Goal: Task Accomplishment & Management: Manage account settings

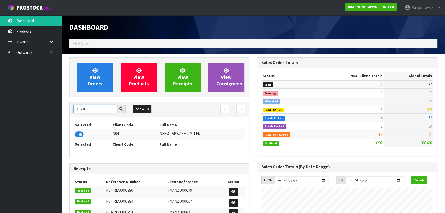
scroll to position [405, 188]
drag, startPoint x: 0, startPoint y: 0, endPoint x: 42, endPoint y: 95, distance: 104.1
click at [70, 98] on div "View Orders View Products View Receipts View Consignees NERO Show: 10 5 10 25 5…" at bounding box center [160, 213] width 188 height 312
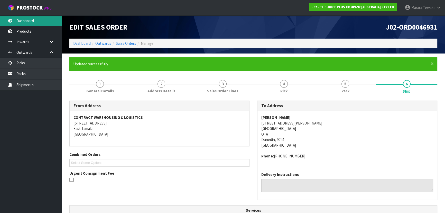
click at [35, 21] on link "Dashboard" at bounding box center [31, 20] width 62 height 11
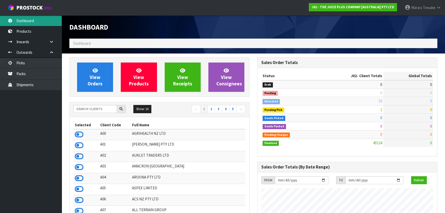
scroll to position [388, 188]
click at [91, 109] on input "text" at bounding box center [94, 109] width 43 height 8
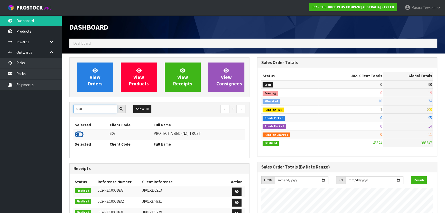
type input "S08"
click at [77, 132] on icon at bounding box center [79, 135] width 9 height 8
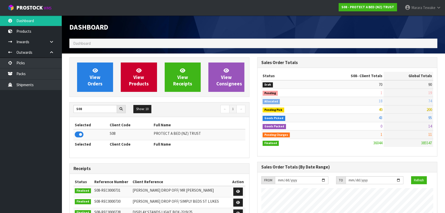
scroll to position [400, 188]
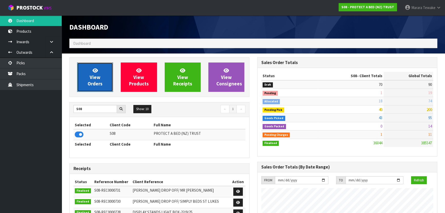
click at [97, 77] on span "View Orders" at bounding box center [95, 76] width 15 height 19
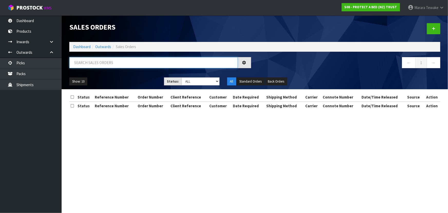
click at [97, 61] on input "text" at bounding box center [153, 62] width 169 height 11
type input "JOB-0415935"
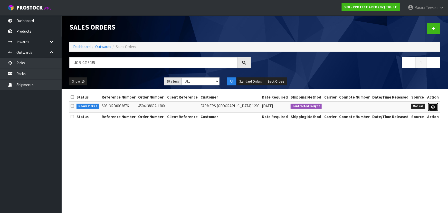
click at [430, 106] on link at bounding box center [434, 107] width 10 height 8
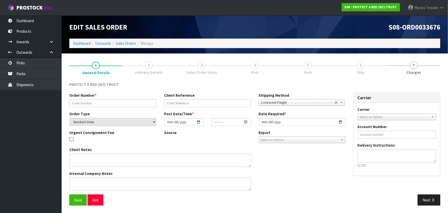
type input "4504138692-1200"
select select "number:0"
type input "[DATE]"
type input "16:14:00.000"
type input "[DATE]"
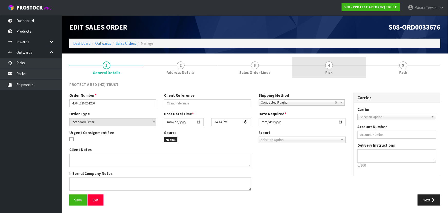
click at [339, 67] on link "4 Pick" at bounding box center [329, 67] width 74 height 20
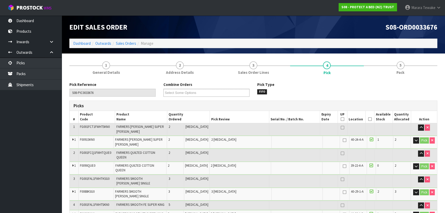
click at [369, 119] on th "Picked" at bounding box center [369, 117] width 9 height 12
click at [368, 119] on icon at bounding box center [370, 119] width 4 height 0
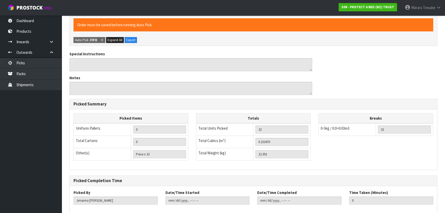
scroll to position [247, 0]
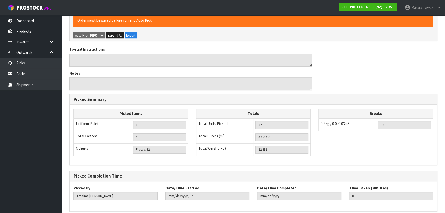
drag, startPoint x: 81, startPoint y: 203, endPoint x: 75, endPoint y: 201, distance: 6.9
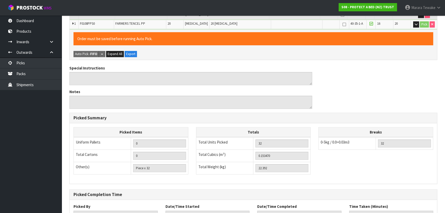
scroll to position [0, 0]
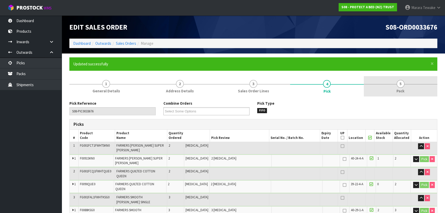
click at [397, 90] on span "Pack" at bounding box center [400, 90] width 8 height 5
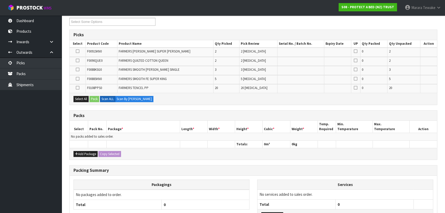
scroll to position [130, 0]
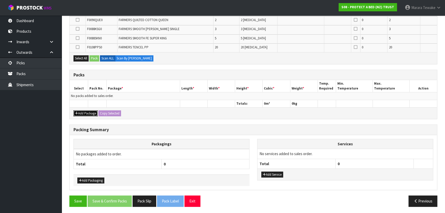
click at [90, 110] on button "Add Package" at bounding box center [85, 113] width 24 height 6
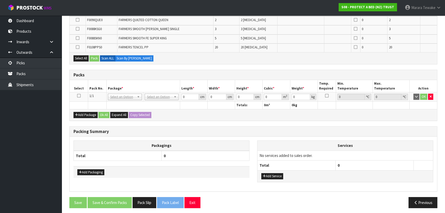
click at [80, 95] on td at bounding box center [79, 96] width 18 height 9
click at [78, 96] on icon at bounding box center [79, 96] width 4 height 0
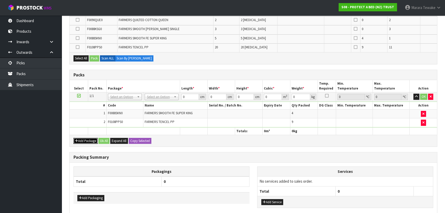
click at [90, 138] on button "Add Package" at bounding box center [85, 141] width 24 height 6
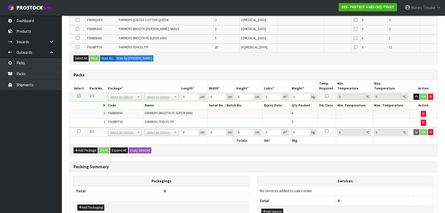
click at [79, 131] on icon at bounding box center [79, 131] width 4 height 0
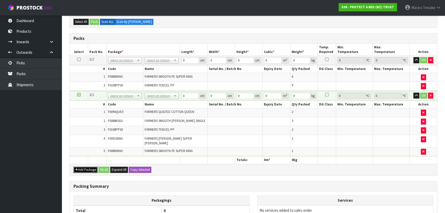
drag, startPoint x: 84, startPoint y: 164, endPoint x: 83, endPoint y: 161, distance: 3.4
click at [84, 166] on button "Add Package" at bounding box center [85, 169] width 24 height 6
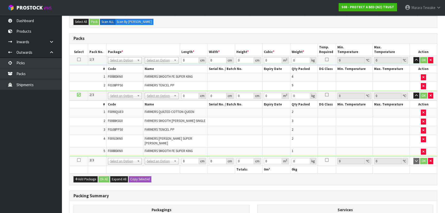
click at [77, 160] on icon at bounding box center [79, 160] width 4 height 0
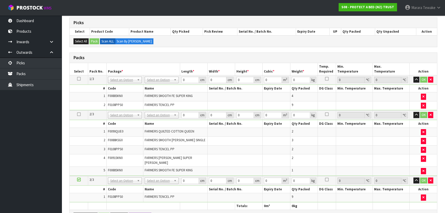
scroll to position [27, 0]
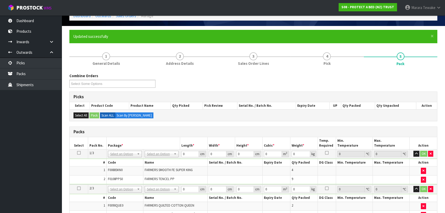
drag, startPoint x: 162, startPoint y: 153, endPoint x: 159, endPoint y: 157, distance: 5.1
click at [159, 161] on input "text" at bounding box center [161, 160] width 31 height 6
type input "OC"
drag, startPoint x: 163, startPoint y: 171, endPoint x: 75, endPoint y: 154, distance: 90.6
type input "9.135"
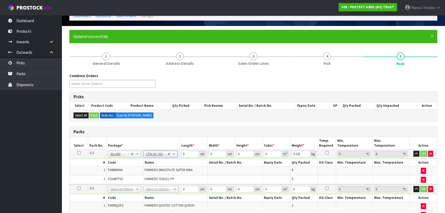
click at [78, 153] on icon at bounding box center [79, 153] width 4 height 0
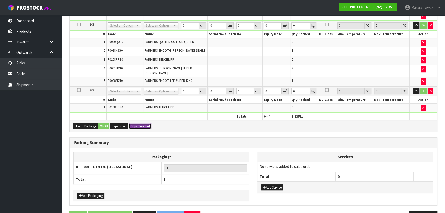
click at [136, 123] on button "Copy Selected" at bounding box center [140, 126] width 23 height 6
click at [136, 124] on span "Confirm" at bounding box center [135, 126] width 11 height 4
type input "9.135"
type input "3"
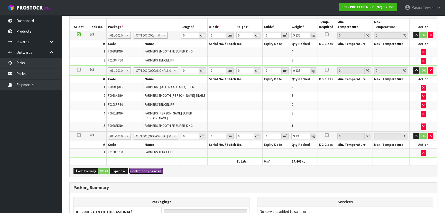
scroll to position [27, 0]
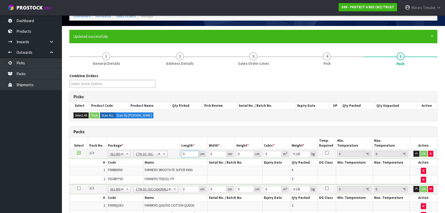
drag, startPoint x: 188, startPoint y: 156, endPoint x: 181, endPoint y: 144, distance: 13.4
click at [178, 147] on table "Select Pack No. Package * Length * Width * Height * Cubic * Weight * Temp. Requ…" at bounding box center [253, 210] width 367 height 146
type input "59"
type input "40"
type input "3"
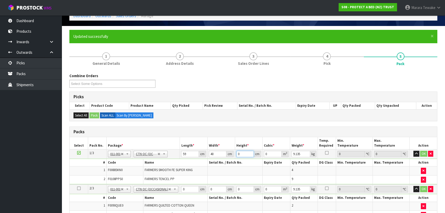
type input "0.00708"
type input "32"
type input "0.07552"
type input "32"
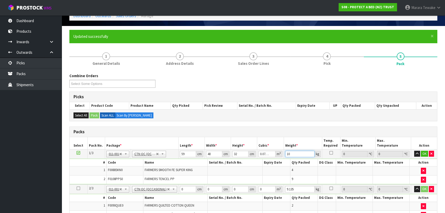
type input "10"
click at [414, 151] on button "button" at bounding box center [417, 154] width 6 height 6
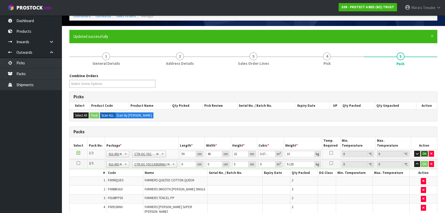
click button "OK" at bounding box center [424, 154] width 7 height 6
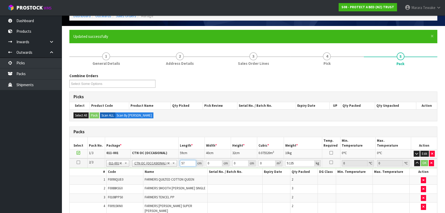
type input "57"
type input "49"
type input "3"
type input "0.008379"
type input "31"
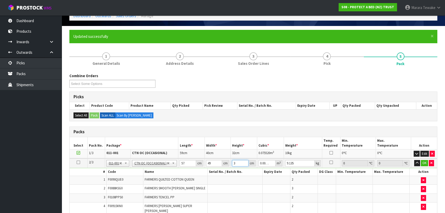
type input "0.086583"
type input "31"
type input "12"
click at [414, 160] on button "button" at bounding box center [417, 163] width 6 height 6
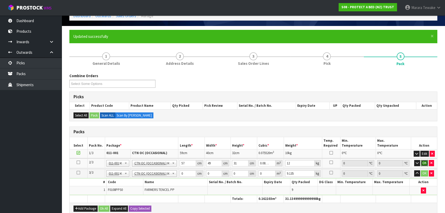
click button "OK" at bounding box center [424, 163] width 7 height 6
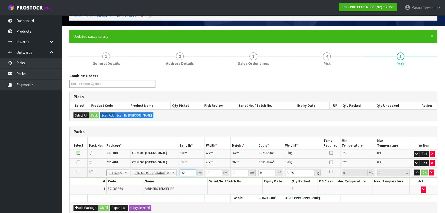
type input "32"
type input "24"
type input "2"
type input "0.001536"
type input "27"
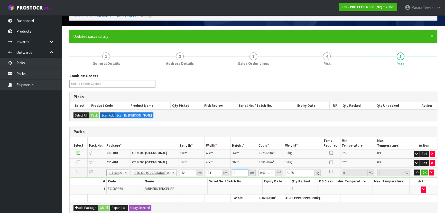
type input "0.020736"
type input "27"
type input "3"
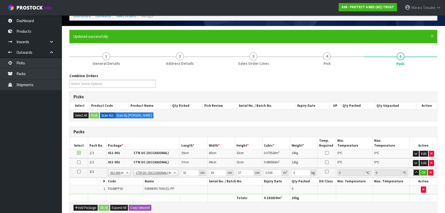
click at [413, 169] on button "button" at bounding box center [416, 172] width 6 height 6
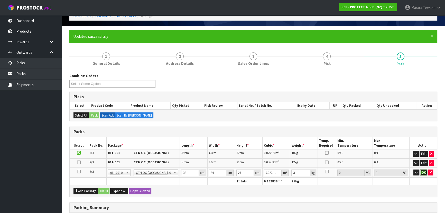
click button "OK" at bounding box center [423, 172] width 7 height 6
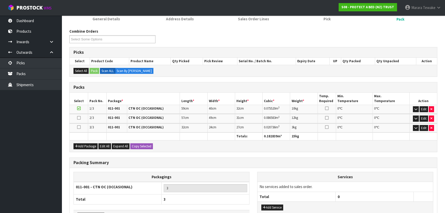
scroll to position [107, 0]
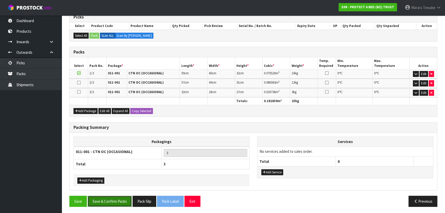
click at [118, 201] on button "Save & Confirm Packs" at bounding box center [110, 201] width 44 height 11
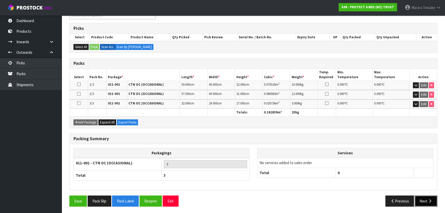
click at [422, 196] on button "Next" at bounding box center [426, 200] width 23 height 11
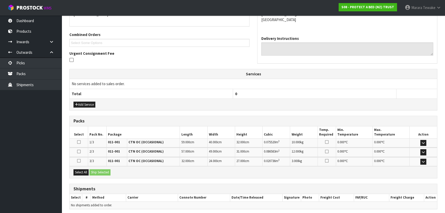
scroll to position [139, 0]
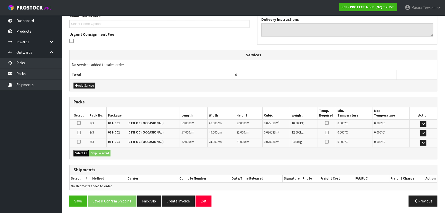
click at [85, 152] on button "Select All" at bounding box center [80, 153] width 15 height 6
click at [97, 150] on button "Ship Selected" at bounding box center [99, 153] width 21 height 6
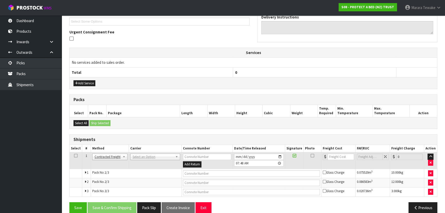
scroll to position [148, 0]
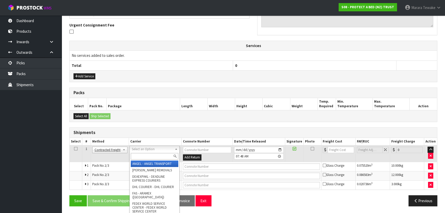
click at [144, 152] on div at bounding box center [155, 156] width 50 height 8
click at [144, 154] on input "text" at bounding box center [155, 156] width 48 height 6
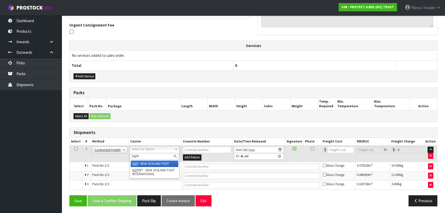
type input "NZP"
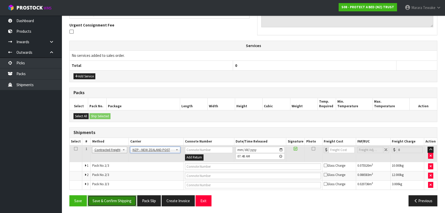
drag, startPoint x: 120, startPoint y: 196, endPoint x: 85, endPoint y: 170, distance: 44.2
click at [120, 196] on button "Save & Confirm Shipping" at bounding box center [112, 200] width 49 height 11
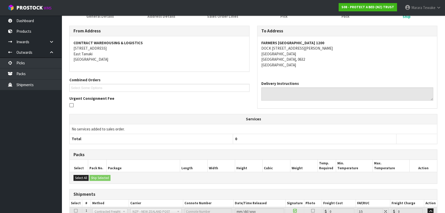
scroll to position [140, 0]
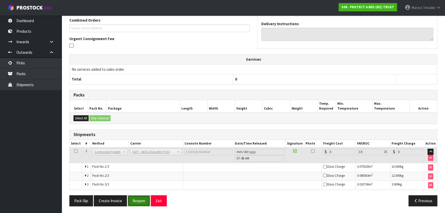
click at [140, 197] on button "Reopen" at bounding box center [139, 200] width 22 height 11
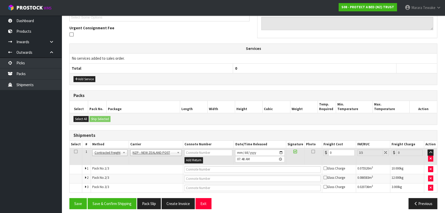
scroll to position [148, 0]
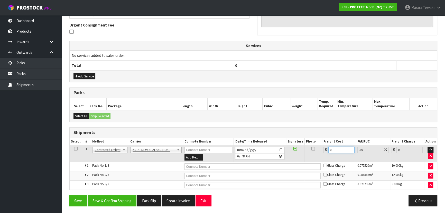
drag, startPoint x: 333, startPoint y: 147, endPoint x: 310, endPoint y: 136, distance: 26.0
click at [310, 138] on table "Select # Method Carrier Connote Number Date/Time Released Signature Photo Freig…" at bounding box center [253, 164] width 367 height 52
type input "1"
type input "1.03"
type input "12"
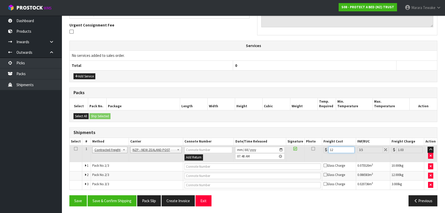
type input "12.42"
type input "12.9"
type input "13.35"
type input "12.99"
type input "13.44"
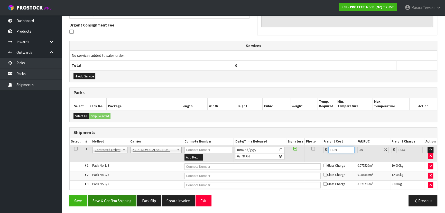
type input "12.99"
click at [118, 200] on button "Save & Confirm Shipping" at bounding box center [112, 200] width 49 height 11
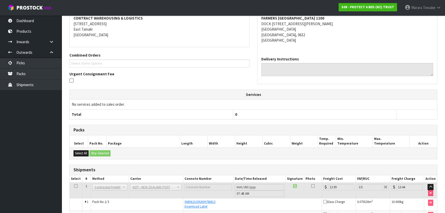
scroll to position [138, 0]
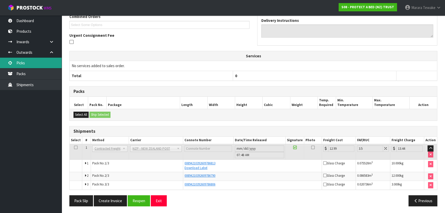
click at [34, 62] on link "Picks" at bounding box center [31, 63] width 62 height 11
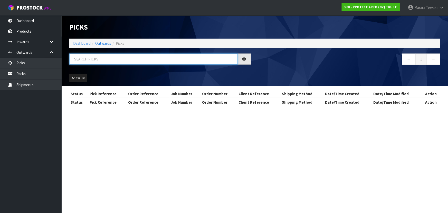
click at [91, 61] on input "text" at bounding box center [153, 58] width 169 height 11
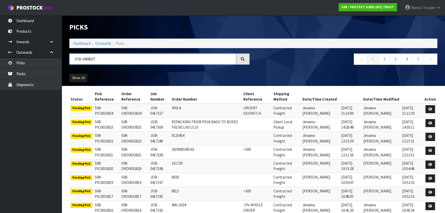
type input "JOB-0408627"
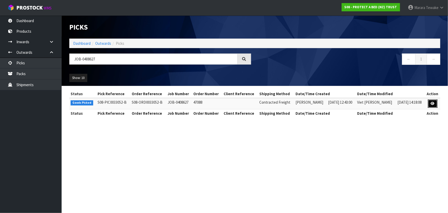
click at [434, 103] on icon at bounding box center [433, 103] width 4 height 3
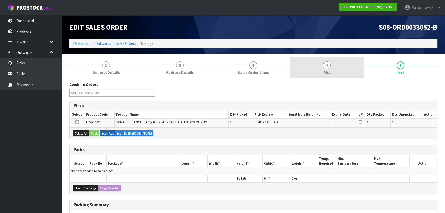
click at [341, 72] on link "4 Pick" at bounding box center [326, 67] width 73 height 20
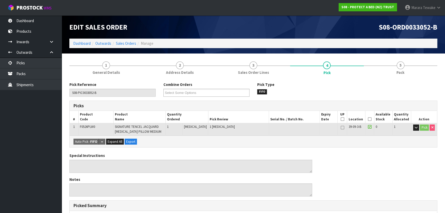
click at [368, 119] on icon at bounding box center [370, 119] width 4 height 0
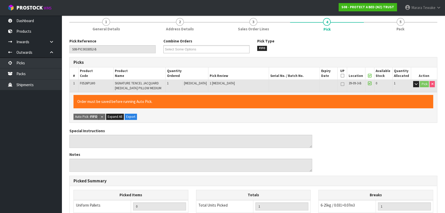
scroll to position [147, 0]
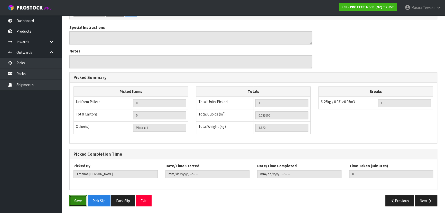
click at [75, 202] on button "Save" at bounding box center [77, 200] width 17 height 11
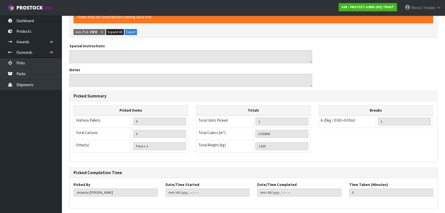
scroll to position [0, 0]
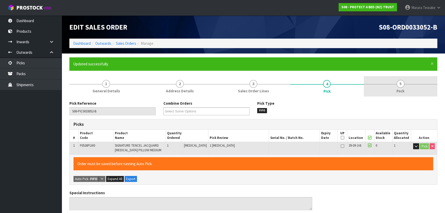
click at [399, 92] on span "Pack" at bounding box center [400, 90] width 8 height 5
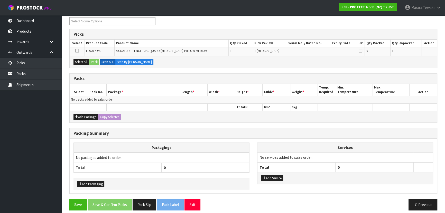
scroll to position [93, 0]
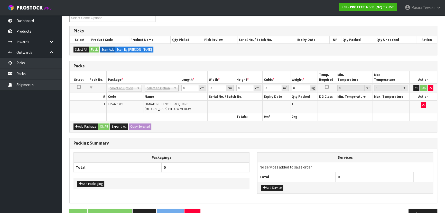
drag, startPoint x: 158, startPoint y: 84, endPoint x: 159, endPoint y: 88, distance: 3.9
click at [159, 86] on td "No Packaging Cartons PLT GEN120 (1200 X 1000) PLT ONE WAY SKID CHEP HIRE PALLET…" at bounding box center [161, 87] width 37 height 9
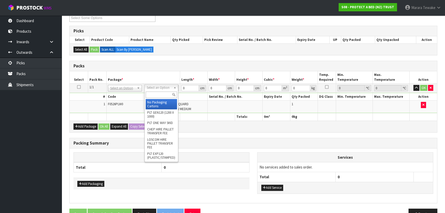
drag, startPoint x: 159, startPoint y: 105, endPoint x: 173, endPoint y: 93, distance: 18.4
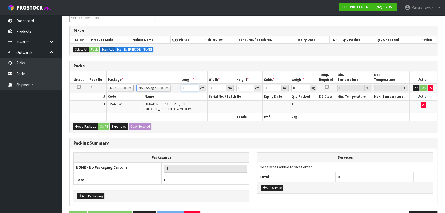
click at [180, 85] on td "0 cm" at bounding box center [193, 87] width 27 height 9
type input "60"
type input "42"
type input "1"
type input "0.00252"
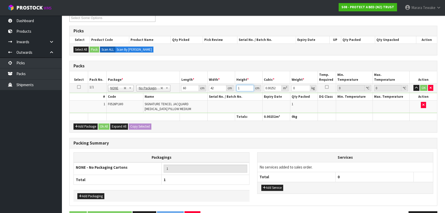
type input "16"
type input "0.04032"
type input "16"
type input "3"
click at [413, 85] on button "button" at bounding box center [416, 88] width 6 height 6
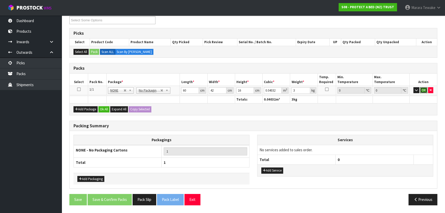
click button "OK" at bounding box center [423, 90] width 7 height 6
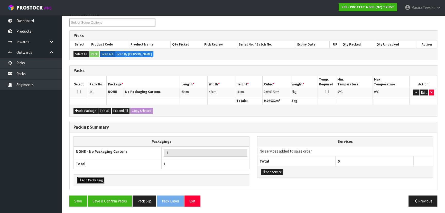
click at [89, 179] on button "Add Packaging" at bounding box center [90, 180] width 27 height 6
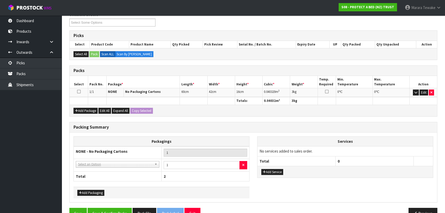
drag, startPoint x: 100, startPoint y: 156, endPoint x: 100, endPoint y: 163, distance: 6.4
click at [100, 160] on tbody "NONE - No Packaging Cartons 1 NONE - No Packaging Cartons 007-001 - PLT GEN120 …" at bounding box center [162, 158] width 176 height 25
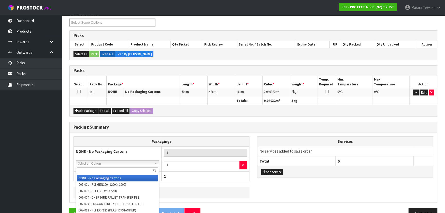
click at [102, 169] on input "text" at bounding box center [117, 170] width 81 height 6
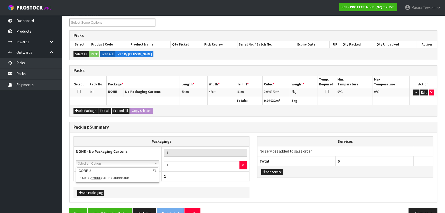
type input "CORRU"
click at [112, 174] on div "CORRU" at bounding box center [117, 170] width 83 height 8
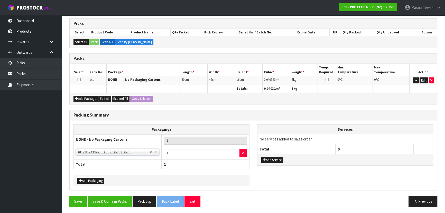
scroll to position [101, 0]
click at [117, 201] on button "Save & Confirm Packs" at bounding box center [110, 200] width 44 height 11
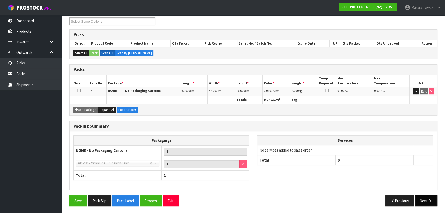
click at [423, 201] on button "Next" at bounding box center [426, 200] width 23 height 11
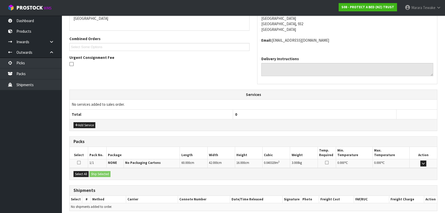
scroll to position [137, 0]
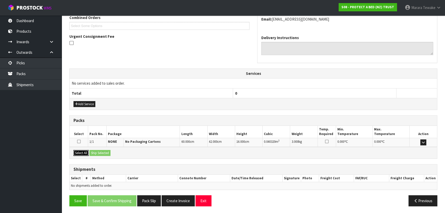
drag, startPoint x: 83, startPoint y: 152, endPoint x: 102, endPoint y: 153, distance: 18.8
click at [84, 152] on button "Select All" at bounding box center [80, 153] width 15 height 6
click at [102, 153] on button "Ship Selected" at bounding box center [99, 153] width 21 height 6
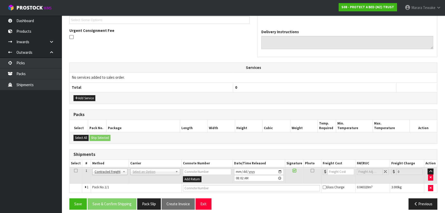
scroll to position [146, 0]
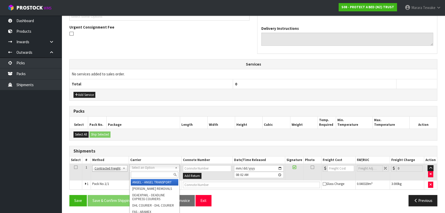
drag, startPoint x: 158, startPoint y: 167, endPoint x: 159, endPoint y: 172, distance: 5.5
click at [159, 172] on input "text" at bounding box center [155, 174] width 48 height 6
type input "NZP"
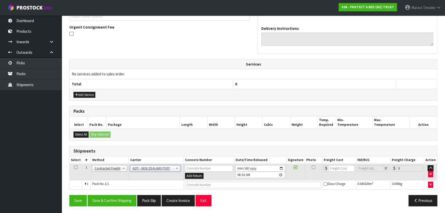
drag, startPoint x: 115, startPoint y: 206, endPoint x: 111, endPoint y: 205, distance: 4.6
click at [115, 206] on div "Save Save & Confirm Shipping Pack Slip Create Invoice Exit Previous" at bounding box center [254, 202] width 376 height 15
click at [112, 203] on button "Save & Confirm Shipping" at bounding box center [112, 200] width 49 height 11
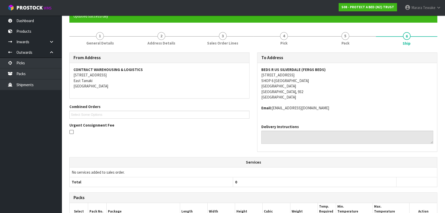
scroll to position [139, 0]
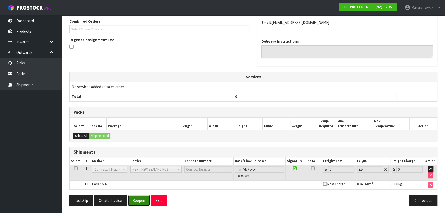
click at [135, 202] on button "Reopen" at bounding box center [139, 200] width 22 height 11
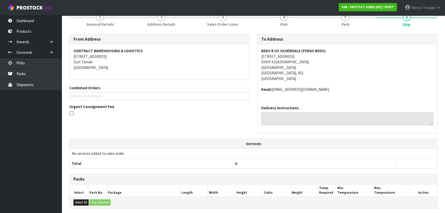
scroll to position [133, 0]
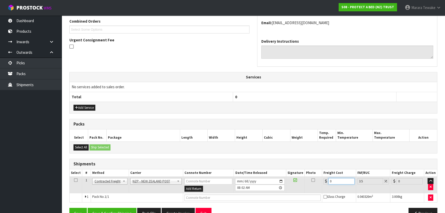
drag, startPoint x: 335, startPoint y: 180, endPoint x: 311, endPoint y: 174, distance: 24.3
click at [314, 176] on tr "1 Client Local Pickup Customer Local Pickup Company Freight Contracted Freight …" at bounding box center [253, 184] width 367 height 17
type input "4"
type input "4.14"
type input "4.3"
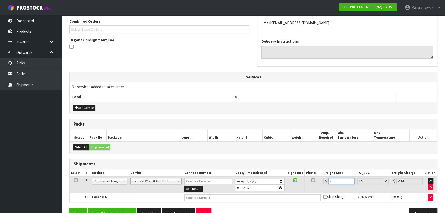
type input "4.45"
type input "4.33"
type input "4.48"
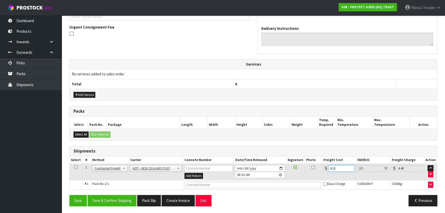
type input "4.33"
click at [128, 201] on button "Save & Confirm Shipping" at bounding box center [112, 200] width 49 height 11
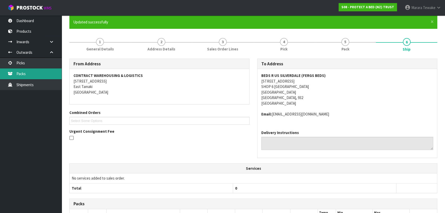
scroll to position [0, 0]
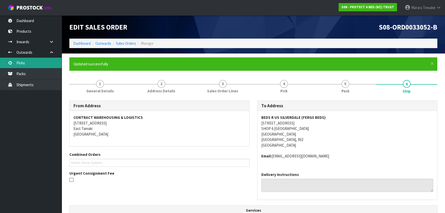
click at [36, 62] on link "Picks" at bounding box center [31, 63] width 62 height 11
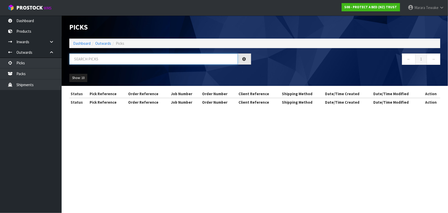
click at [109, 58] on input "text" at bounding box center [153, 58] width 169 height 11
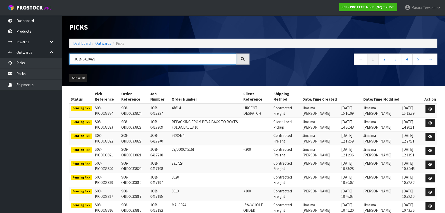
type input "JOB-0410429"
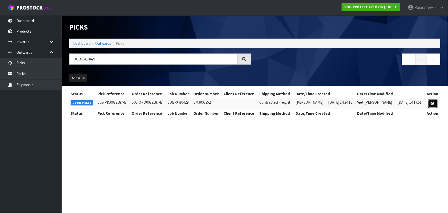
click at [433, 104] on icon at bounding box center [433, 103] width 4 height 3
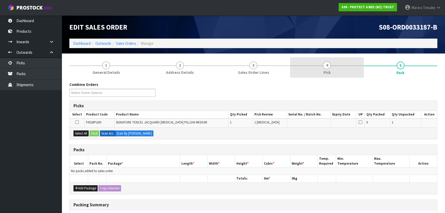
drag, startPoint x: 342, startPoint y: 70, endPoint x: 346, endPoint y: 75, distance: 6.1
click at [342, 70] on link "4 Pick" at bounding box center [326, 67] width 73 height 20
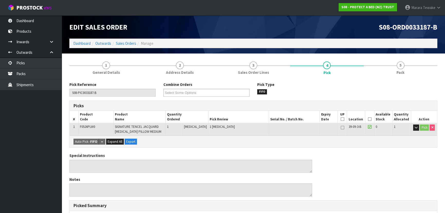
click at [369, 119] on icon at bounding box center [370, 119] width 4 height 0
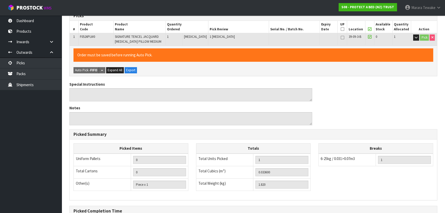
scroll to position [147, 0]
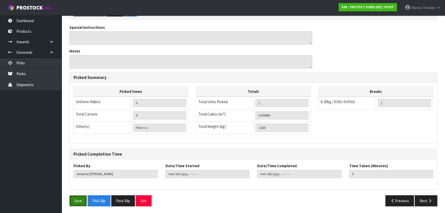
click at [72, 196] on button "Save" at bounding box center [77, 200] width 17 height 11
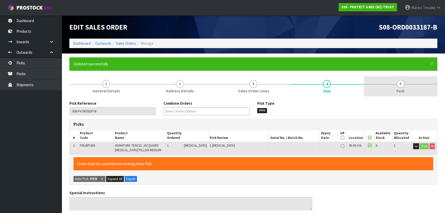
click at [406, 82] on link "5 Pack" at bounding box center [400, 86] width 73 height 20
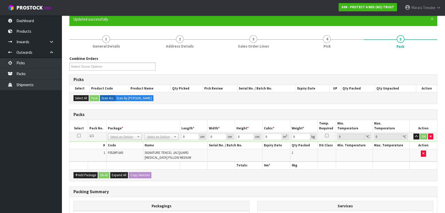
scroll to position [106, 0]
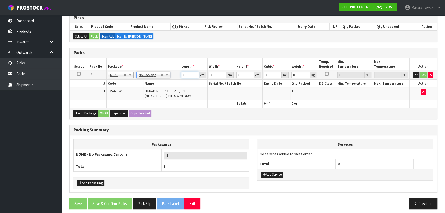
drag, startPoint x: 189, startPoint y: 73, endPoint x: 175, endPoint y: 38, distance: 37.5
click at [168, 64] on table "Select Pack No. Package * Length * Width * Height * Cubic * Weight * Temp. Requ…" at bounding box center [253, 82] width 367 height 49
type input "61"
type input "42"
type input "1"
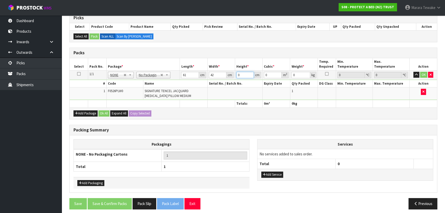
type input "0.002562"
type input "16"
type input "0.040992"
type input "16"
type input "3"
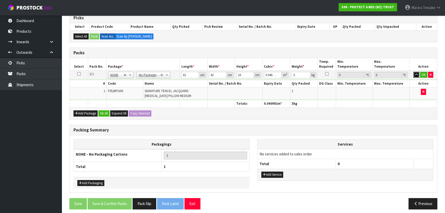
click at [413, 72] on button "button" at bounding box center [416, 75] width 6 height 6
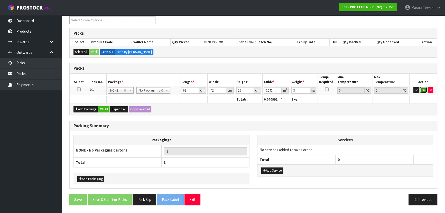
click button "OK" at bounding box center [423, 90] width 7 height 6
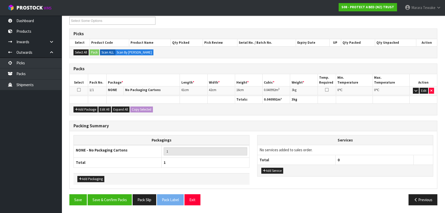
scroll to position [89, 0]
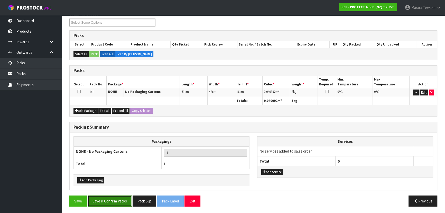
click at [118, 195] on button "Save & Confirm Packs" at bounding box center [110, 200] width 44 height 11
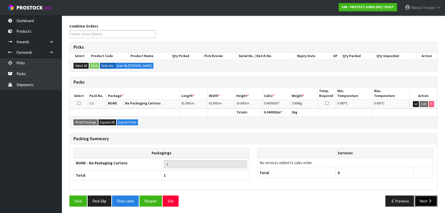
click at [429, 202] on button "Next" at bounding box center [426, 200] width 23 height 11
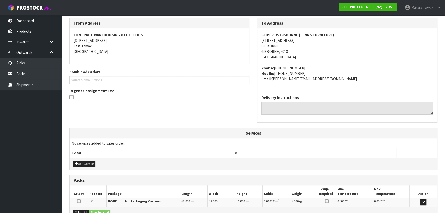
scroll to position [142, 0]
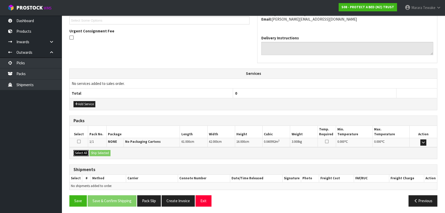
drag, startPoint x: 79, startPoint y: 153, endPoint x: 97, endPoint y: 150, distance: 18.2
click at [80, 153] on button "Select All" at bounding box center [80, 153] width 15 height 6
click at [98, 150] on button "Ship Selected" at bounding box center [99, 153] width 21 height 6
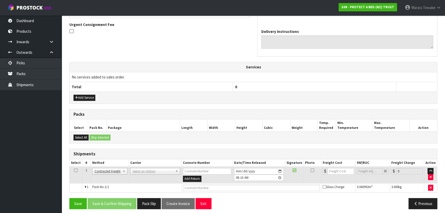
scroll to position [151, 0]
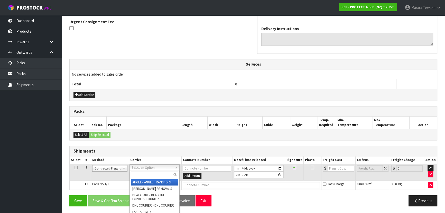
click at [135, 173] on input "text" at bounding box center [155, 174] width 48 height 6
type input "NZP"
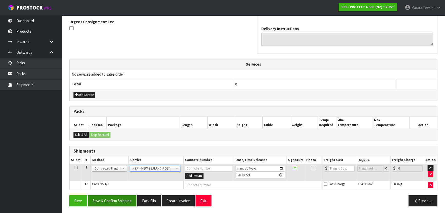
click at [115, 205] on div "Save Save & Confirm Shipping Pack Slip Create Invoice Exit Previous" at bounding box center [254, 202] width 376 height 15
drag, startPoint x: 114, startPoint y: 203, endPoint x: 26, endPoint y: 198, distance: 88.6
click at [114, 202] on button "Save & Confirm Shipping" at bounding box center [112, 200] width 49 height 11
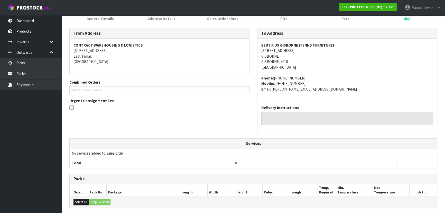
scroll to position [144, 0]
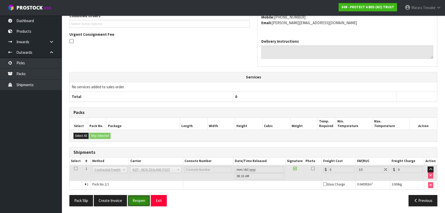
drag, startPoint x: 144, startPoint y: 199, endPoint x: 137, endPoint y: 194, distance: 8.8
click at [144, 198] on button "Reopen" at bounding box center [139, 200] width 22 height 11
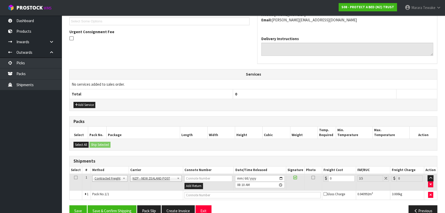
scroll to position [151, 0]
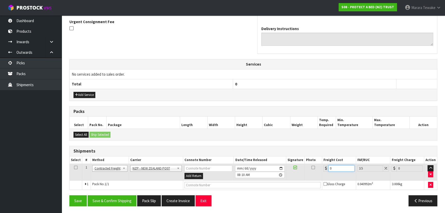
drag, startPoint x: 327, startPoint y: 167, endPoint x: 323, endPoint y: 157, distance: 10.2
click at [323, 164] on td "0" at bounding box center [339, 172] width 34 height 17
type input "8"
type input "8.28"
type input "8.4"
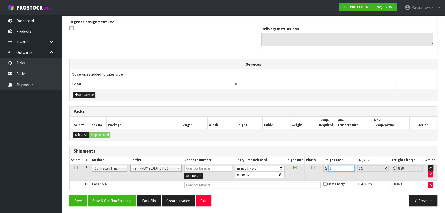
type input "8.69"
type input "8.45"
type input "8.75"
type input "8.45"
drag, startPoint x: 120, startPoint y: 200, endPoint x: 72, endPoint y: 179, distance: 52.3
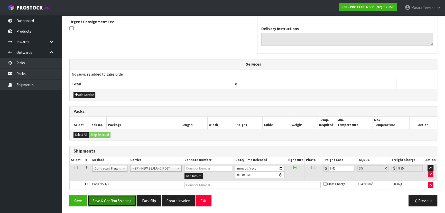
click at [120, 200] on button "Save & Confirm Shipping" at bounding box center [112, 200] width 49 height 11
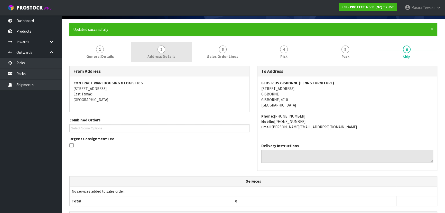
scroll to position [0, 0]
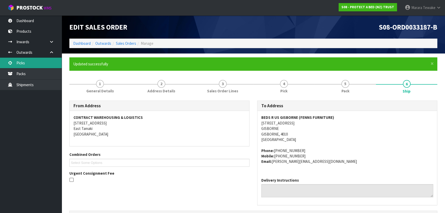
click at [50, 63] on link "Picks" at bounding box center [31, 63] width 62 height 11
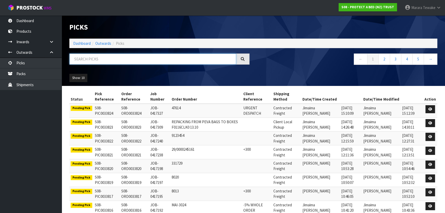
click at [121, 58] on input "text" at bounding box center [152, 58] width 167 height 11
type input "JOB-0409002"
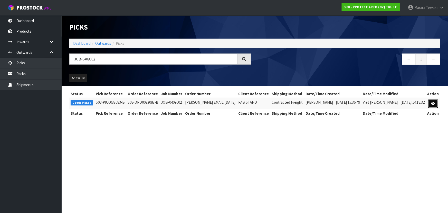
click at [433, 103] on icon at bounding box center [434, 103] width 4 height 3
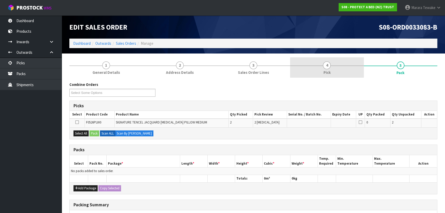
click at [356, 75] on link "4 Pick" at bounding box center [326, 67] width 73 height 20
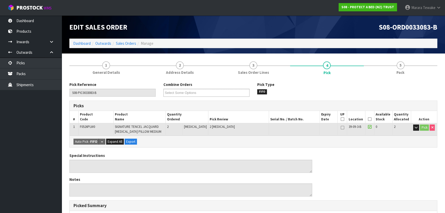
drag, startPoint x: 369, startPoint y: 119, endPoint x: 326, endPoint y: 135, distance: 45.9
click at [369, 119] on icon at bounding box center [370, 119] width 4 height 0
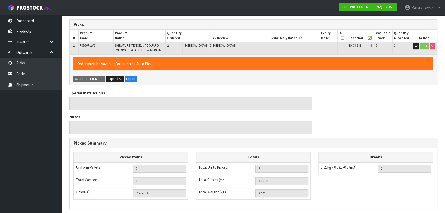
scroll to position [147, 0]
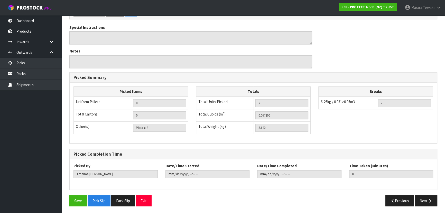
click at [79, 193] on div "Pick Reference S08-PIC0033083-B Combine Orders S08-ORD0031944 S08-ORD0032699 S0…" at bounding box center [253, 72] width 368 height 275
drag, startPoint x: 79, startPoint y: 199, endPoint x: 85, endPoint y: 193, distance: 8.7
click at [78, 199] on button "Save" at bounding box center [77, 200] width 17 height 11
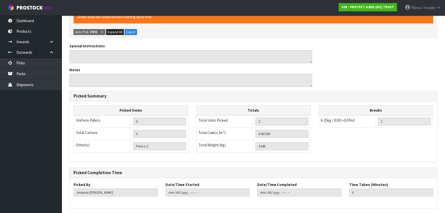
scroll to position [0, 0]
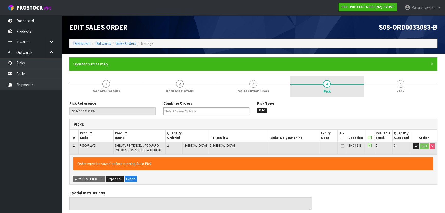
type input "[PERSON_NAME]"
type input "[DATE]T08:16:49"
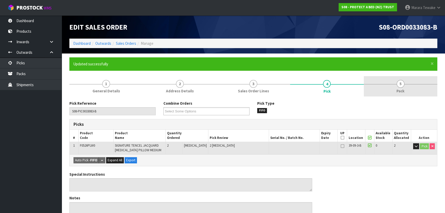
drag, startPoint x: 388, startPoint y: 82, endPoint x: 374, endPoint y: 87, distance: 14.3
click at [388, 83] on link "5 Pack" at bounding box center [400, 86] width 73 height 20
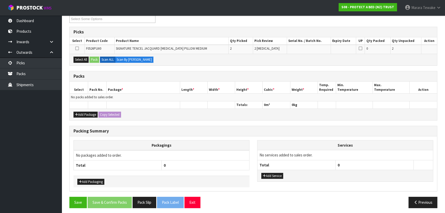
scroll to position [94, 0]
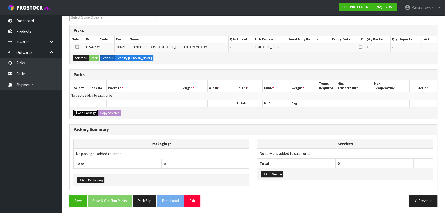
drag, startPoint x: 90, startPoint y: 111, endPoint x: 83, endPoint y: 102, distance: 11.7
click at [90, 111] on button "Add Package" at bounding box center [85, 113] width 24 height 6
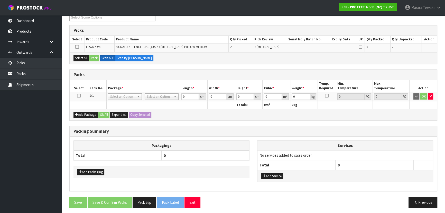
click at [78, 96] on icon at bounding box center [79, 96] width 4 height 0
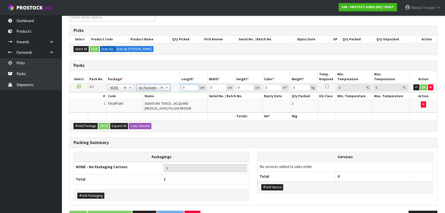
drag, startPoint x: 185, startPoint y: 86, endPoint x: 169, endPoint y: 78, distance: 18.3
click at [170, 79] on table "Select Pack No. Package * Length * Width * Height * Cubic * Weight * Temp. Requ…" at bounding box center [253, 95] width 367 height 49
type input "60"
type input "42"
type input "3"
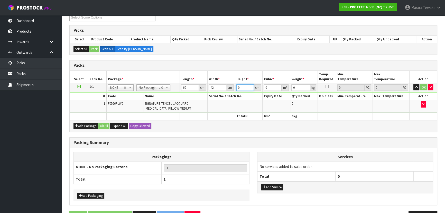
type input "0.00756"
type input "30"
type input "0.0756"
type input "30"
type input "4"
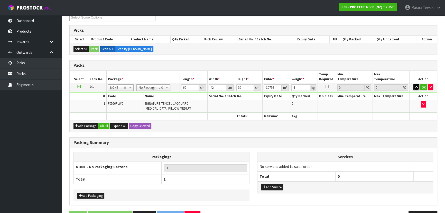
click at [413, 84] on button "button" at bounding box center [416, 87] width 6 height 6
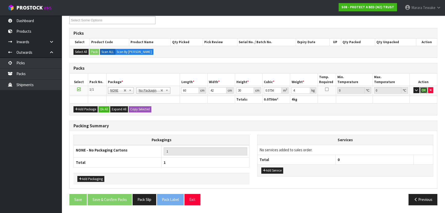
click button "OK" at bounding box center [423, 90] width 7 height 6
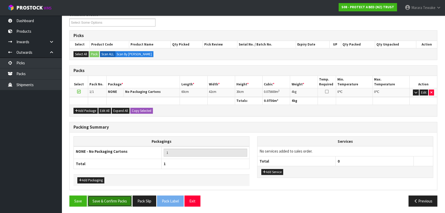
click at [125, 201] on button "Save & Confirm Packs" at bounding box center [110, 200] width 44 height 11
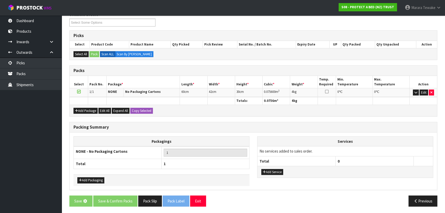
scroll to position [0, 0]
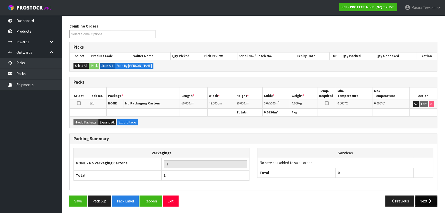
click at [429, 201] on icon "button" at bounding box center [430, 201] width 5 height 4
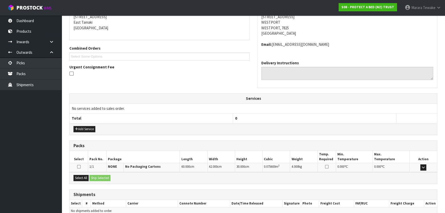
scroll to position [131, 0]
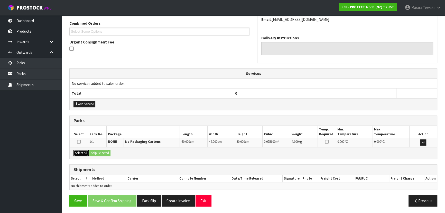
click at [87, 153] on button "Select All" at bounding box center [80, 153] width 15 height 6
click at [95, 152] on button "Ship Selected" at bounding box center [99, 153] width 21 height 6
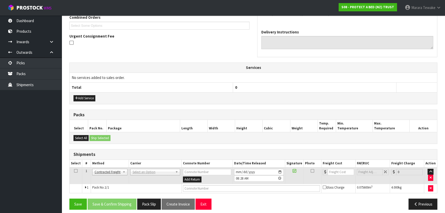
scroll to position [140, 0]
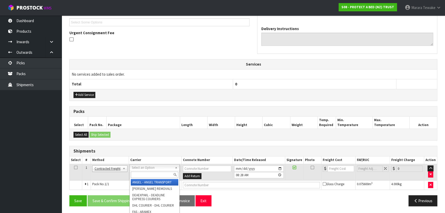
click at [138, 174] on input "text" at bounding box center [155, 174] width 48 height 6
type input "NZP"
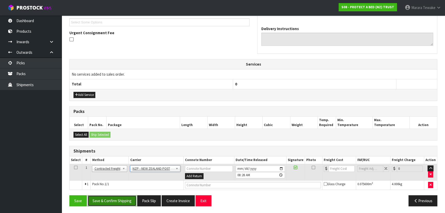
drag, startPoint x: 131, startPoint y: 197, endPoint x: 5, endPoint y: 166, distance: 129.2
click at [131, 197] on button "Save & Confirm Shipping" at bounding box center [112, 200] width 49 height 11
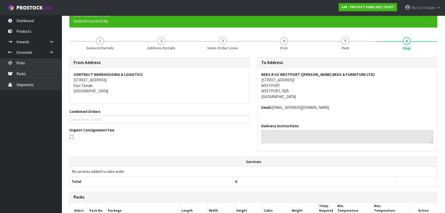
scroll to position [133, 0]
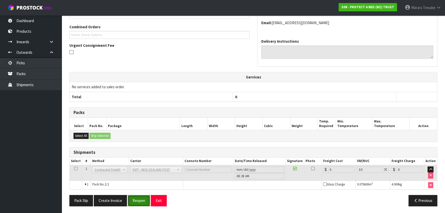
click at [139, 197] on button "Reopen" at bounding box center [139, 200] width 22 height 11
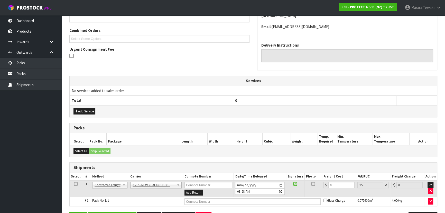
scroll to position [140, 0]
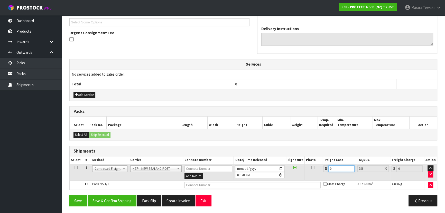
drag, startPoint x: 338, startPoint y: 168, endPoint x: 302, endPoint y: 144, distance: 42.6
click at [309, 149] on div "Shipments Select # Method Carrier Connote Number Date/Time Released Signature P…" at bounding box center [253, 168] width 368 height 44
type input "2"
type input "2.07"
type input "21"
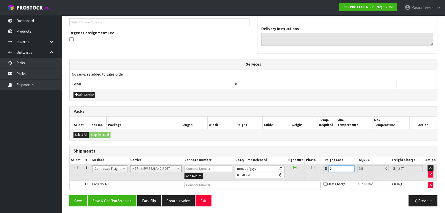
type input "21.73"
type input "21.6"
type input "22.36"
type input "21.61"
type input "22.37"
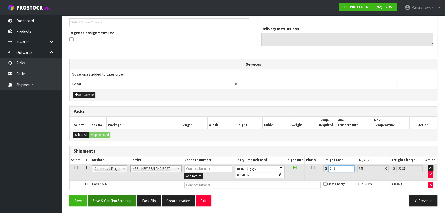
type input "21.61"
click at [126, 198] on button "Save & Confirm Shipping" at bounding box center [112, 200] width 49 height 11
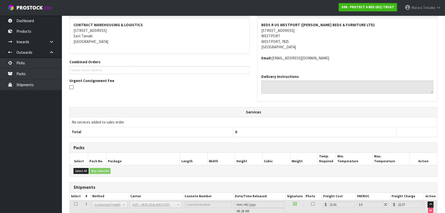
scroll to position [131, 0]
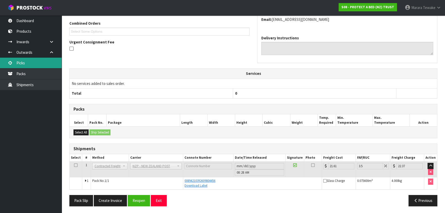
click at [52, 58] on link "Picks" at bounding box center [31, 63] width 62 height 11
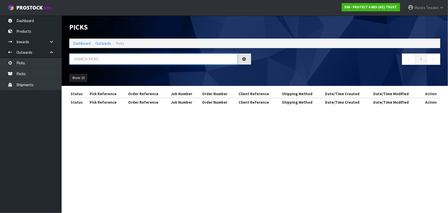
click at [77, 59] on input "text" at bounding box center [153, 58] width 169 height 11
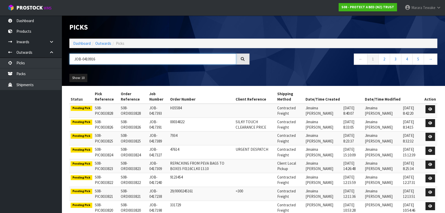
type input "JOB-0410916"
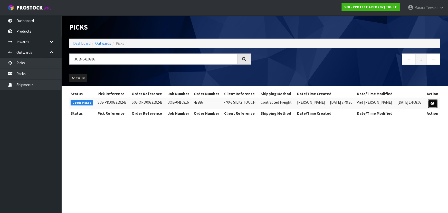
click at [433, 103] on icon at bounding box center [433, 103] width 4 height 3
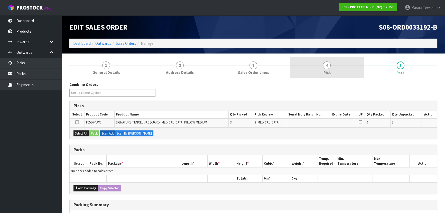
click at [339, 72] on link "4 Pick" at bounding box center [326, 67] width 73 height 20
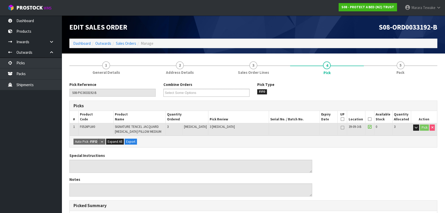
click at [368, 119] on icon at bounding box center [370, 119] width 4 height 0
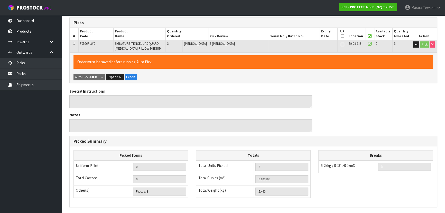
scroll to position [147, 0]
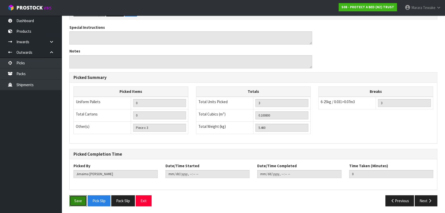
click at [77, 199] on button "Save" at bounding box center [77, 200] width 17 height 11
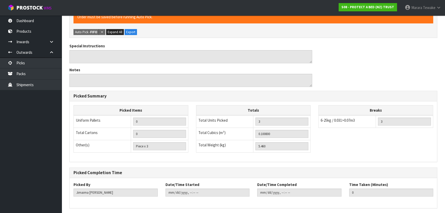
scroll to position [0, 0]
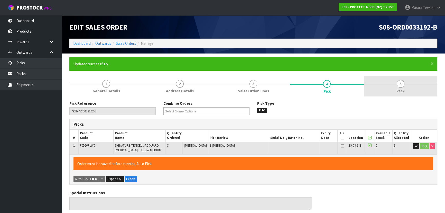
type input "[PERSON_NAME]"
type input "[DATE]T08:49:50"
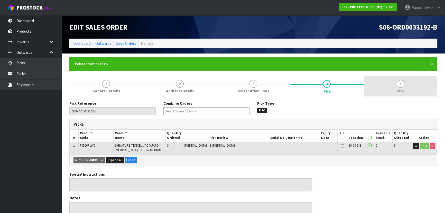
click at [403, 86] on link "5 Pack" at bounding box center [400, 86] width 73 height 20
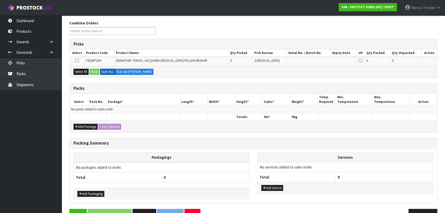
scroll to position [93, 0]
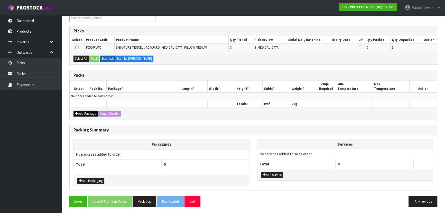
click at [80, 113] on button "Add Package" at bounding box center [85, 113] width 24 height 6
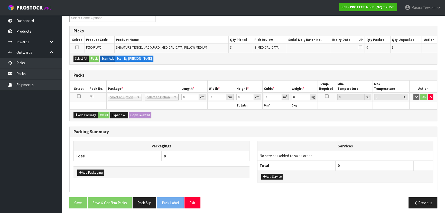
click at [78, 96] on icon at bounding box center [79, 96] width 4 height 0
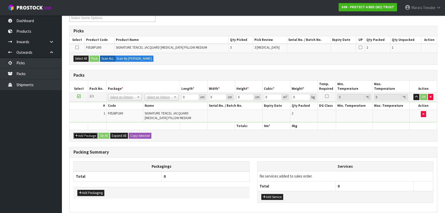
drag, startPoint x: 90, startPoint y: 134, endPoint x: 86, endPoint y: 133, distance: 4.2
click at [89, 134] on button "Add Package" at bounding box center [85, 136] width 24 height 6
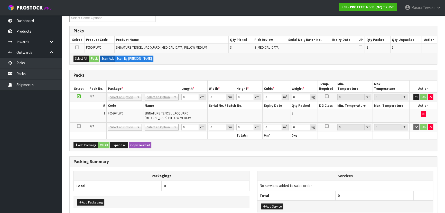
click at [80, 126] on icon at bounding box center [79, 126] width 4 height 0
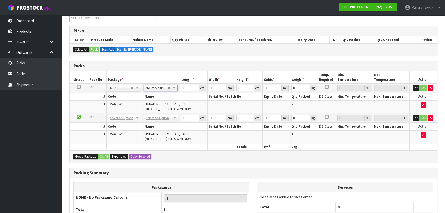
drag, startPoint x: 156, startPoint y: 116, endPoint x: 156, endPoint y: 127, distance: 10.8
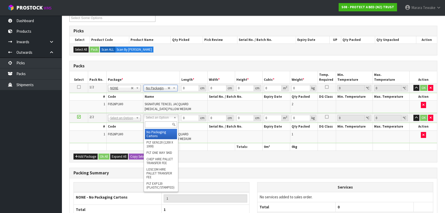
type input "2"
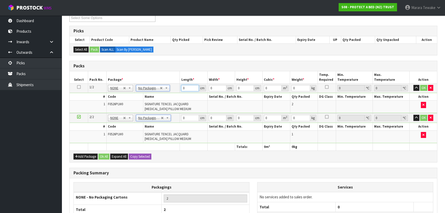
drag, startPoint x: 186, startPoint y: 86, endPoint x: 190, endPoint y: 58, distance: 28.2
click at [185, 85] on input "0" at bounding box center [189, 88] width 17 height 6
type input "61"
type input "42"
type input "3"
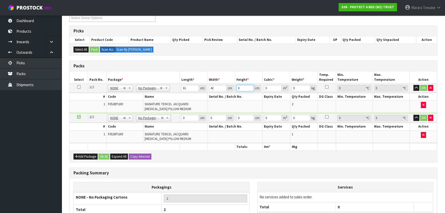
type input "0.007686"
type input "31"
type input "0.079422"
type input "31"
type input "4"
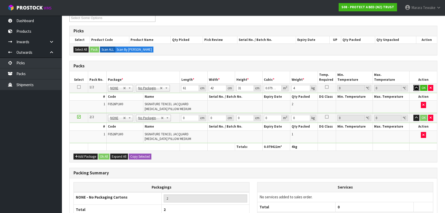
click at [413, 85] on button "button" at bounding box center [416, 88] width 6 height 6
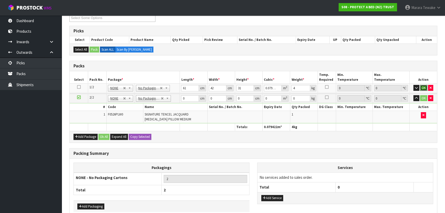
click button "OK" at bounding box center [423, 88] width 7 height 6
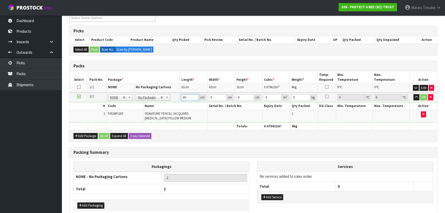
type input "60"
type input "42"
type input "1"
type input "0.00252"
type input "16"
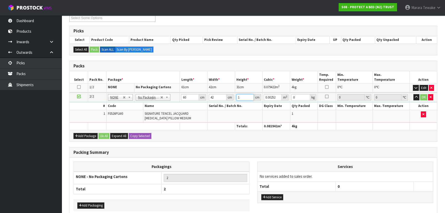
type input "0.04032"
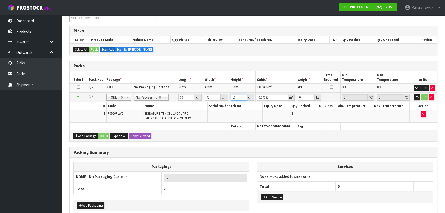
type input "16"
type input "3"
click at [414, 94] on button "button" at bounding box center [417, 97] width 6 height 6
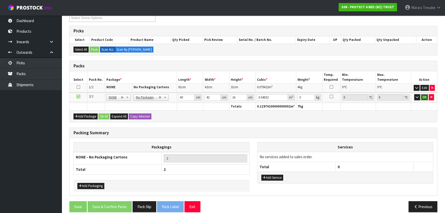
click button "OK" at bounding box center [424, 97] width 7 height 6
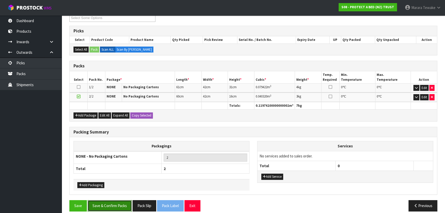
click at [99, 201] on button "Save & Confirm Packs" at bounding box center [110, 205] width 44 height 11
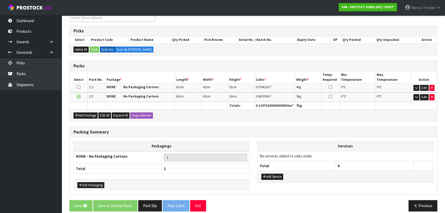
scroll to position [0, 0]
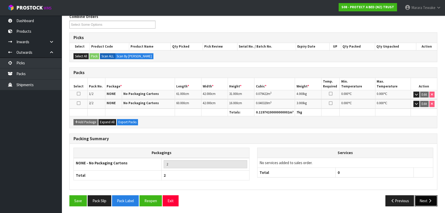
click at [428, 200] on icon "button" at bounding box center [430, 201] width 5 height 4
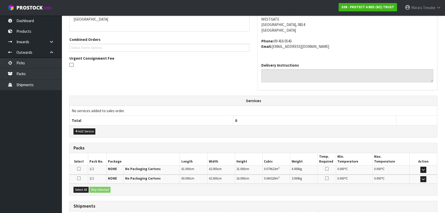
scroll to position [152, 0]
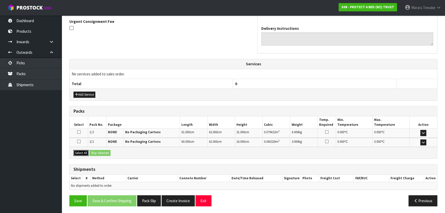
click at [82, 151] on button "Select All" at bounding box center [80, 153] width 15 height 6
click at [107, 150] on button "Ship Selected" at bounding box center [99, 153] width 21 height 6
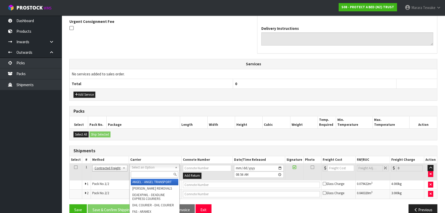
click at [135, 172] on input "text" at bounding box center [155, 174] width 48 height 6
type input "NZP"
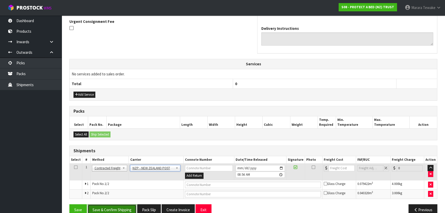
click at [128, 211] on button "Save & Confirm Shipping" at bounding box center [112, 209] width 49 height 11
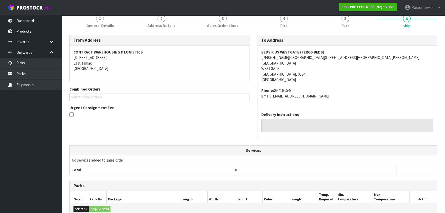
scroll to position [153, 0]
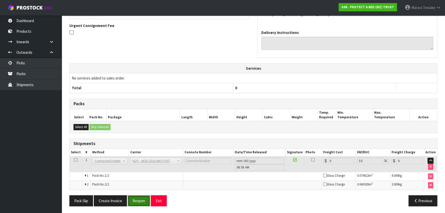
click at [146, 201] on button "Reopen" at bounding box center [139, 200] width 22 height 11
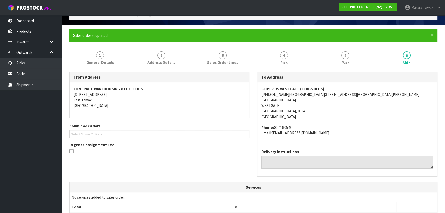
scroll to position [161, 0]
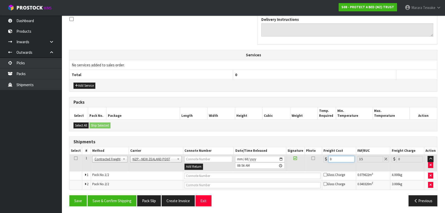
click at [311, 151] on table "Select # Method Carrier Connote Number Date/Time Released Signature Photo Freig…" at bounding box center [253, 168] width 367 height 42
type input "8"
type input "8.28"
type input "8.6"
type input "8.9"
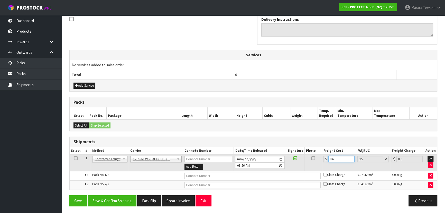
type input "8.66"
type input "8.96"
type input "8.66"
click at [119, 200] on button "Save & Confirm Shipping" at bounding box center [112, 200] width 49 height 11
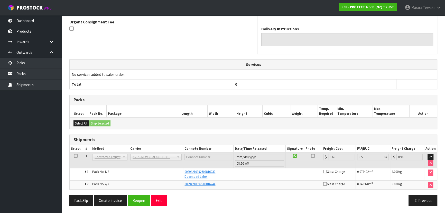
scroll to position [0, 0]
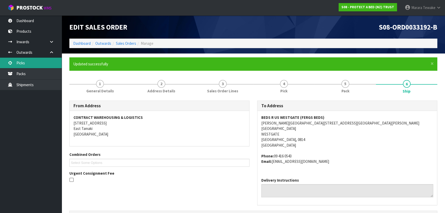
click at [52, 64] on link "Picks" at bounding box center [31, 63] width 62 height 11
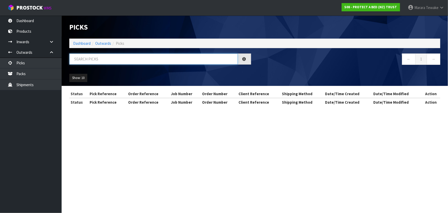
click at [83, 58] on input "text" at bounding box center [153, 58] width 169 height 11
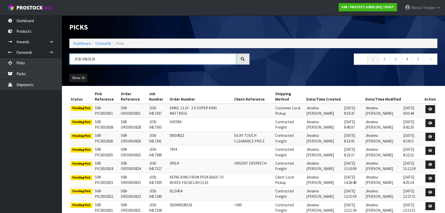
type input "JOB-0410120"
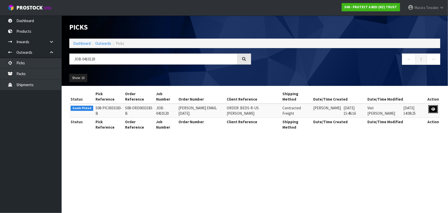
click at [432, 107] on icon at bounding box center [434, 108] width 4 height 3
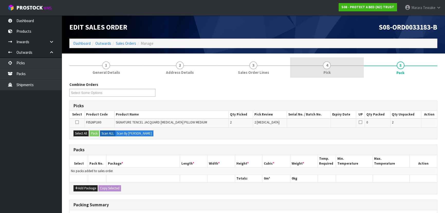
click at [333, 76] on link "4 Pick" at bounding box center [326, 67] width 73 height 20
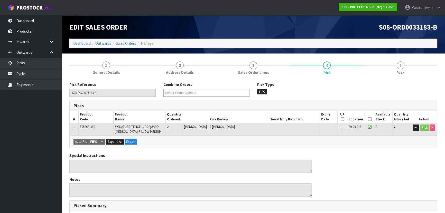
click at [369, 119] on icon at bounding box center [370, 119] width 4 height 0
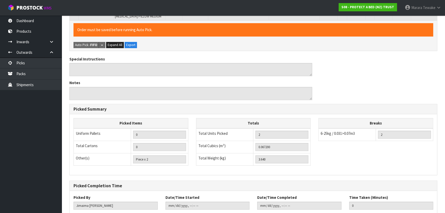
scroll to position [147, 0]
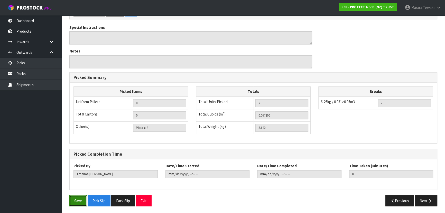
click at [77, 198] on button "Save" at bounding box center [77, 200] width 17 height 11
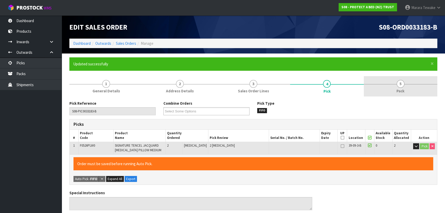
type input "[PERSON_NAME]"
type input "[DATE]T09:04:58"
click at [385, 88] on link "5 Pack" at bounding box center [400, 86] width 73 height 20
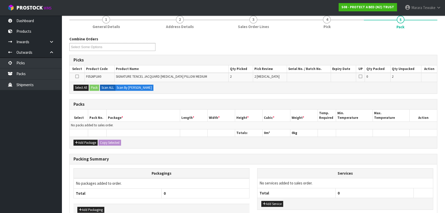
scroll to position [70, 0]
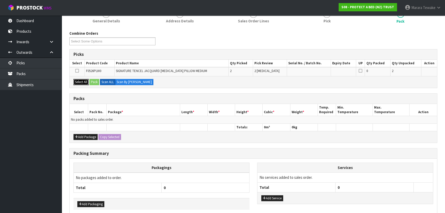
click at [84, 79] on button "Select All" at bounding box center [80, 82] width 15 height 6
click at [94, 80] on button "Pack" at bounding box center [94, 82] width 10 height 6
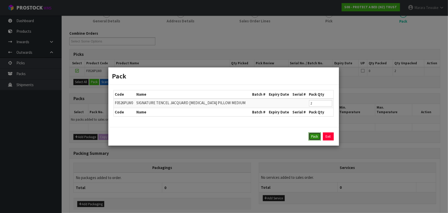
drag, startPoint x: 314, startPoint y: 135, endPoint x: 279, endPoint y: 135, distance: 34.9
click at [314, 135] on button "Pack" at bounding box center [315, 136] width 12 height 8
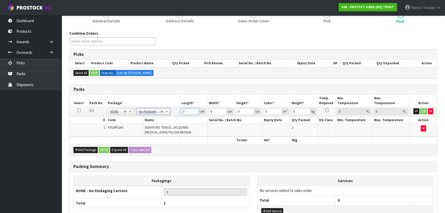
drag, startPoint x: 187, startPoint y: 109, endPoint x: 163, endPoint y: 86, distance: 33.8
click at [169, 94] on div "Packs Select Pack No. Package * Length * Width * Height * Cubic * Weight * Temp…" at bounding box center [253, 119] width 368 height 71
type input "60"
type input "43"
type input "3"
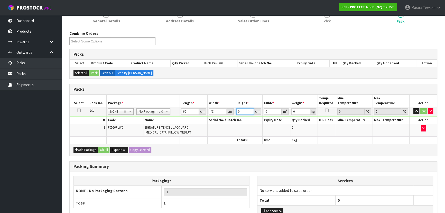
type input "0.00774"
type input "30"
type input "0.0774"
type input "30"
type input "4"
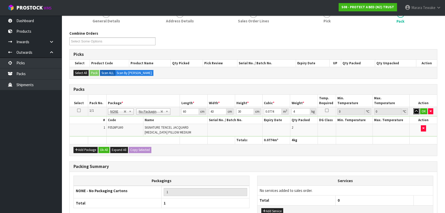
click at [413, 108] on button "button" at bounding box center [416, 111] width 6 height 6
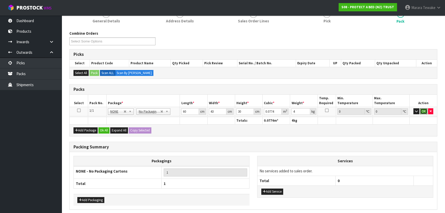
click button "OK" at bounding box center [423, 111] width 7 height 6
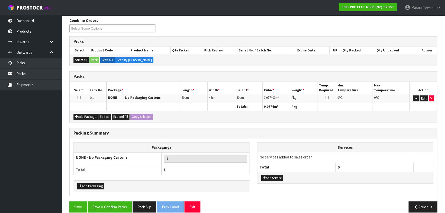
scroll to position [89, 0]
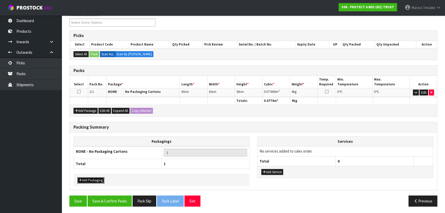
click at [95, 180] on button "Add Packaging" at bounding box center [90, 180] width 27 height 6
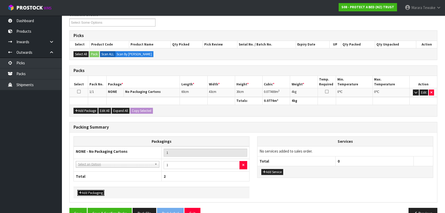
drag, startPoint x: 98, startPoint y: 164, endPoint x: 100, endPoint y: 168, distance: 4.7
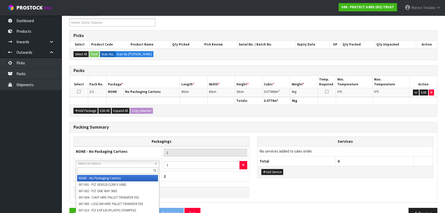
click at [100, 169] on input "text" at bounding box center [117, 170] width 81 height 6
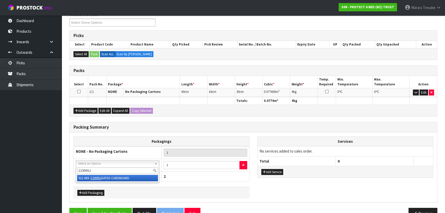
type input "CORRU"
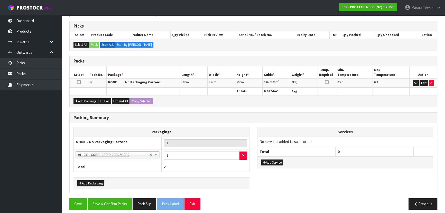
scroll to position [101, 0]
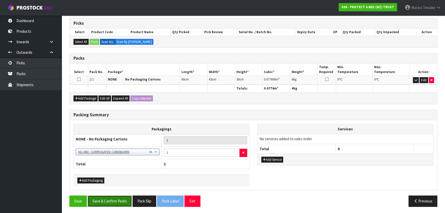
click at [113, 199] on button "Save & Confirm Packs" at bounding box center [110, 200] width 44 height 11
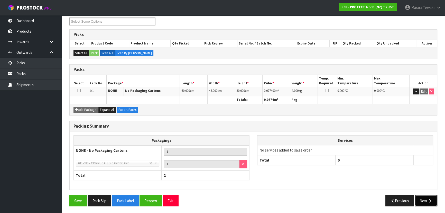
drag, startPoint x: 432, startPoint y: 199, endPoint x: 422, endPoint y: 197, distance: 10.0
click at [430, 199] on icon "button" at bounding box center [430, 201] width 5 height 4
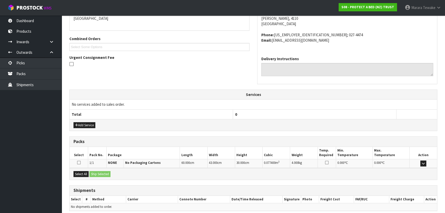
scroll to position [137, 0]
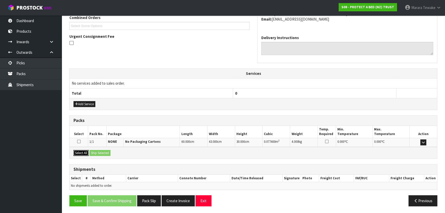
click at [82, 150] on button "Select All" at bounding box center [80, 153] width 15 height 6
click at [95, 152] on button "Ship Selected" at bounding box center [99, 153] width 21 height 6
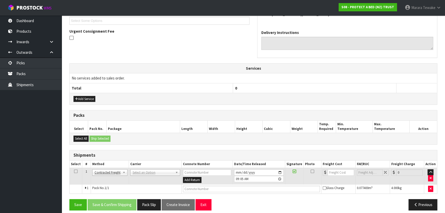
scroll to position [146, 0]
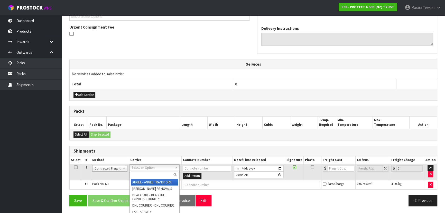
drag, startPoint x: 138, startPoint y: 167, endPoint x: 138, endPoint y: 173, distance: 5.9
click at [138, 173] on input "text" at bounding box center [155, 174] width 48 height 6
type input "NZP"
drag, startPoint x: 143, startPoint y: 182, endPoint x: 125, endPoint y: 200, distance: 24.9
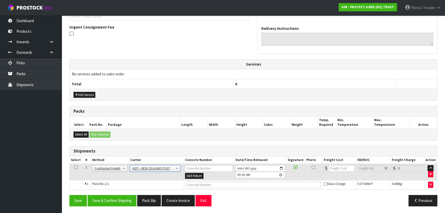
click at [122, 205] on div "Save Save & Confirm Shipping Pack Slip Create Invoice Exit Previous" at bounding box center [254, 202] width 376 height 15
click at [120, 202] on button "Save & Confirm Shipping" at bounding box center [112, 200] width 49 height 11
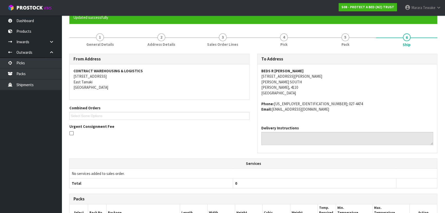
scroll to position [139, 0]
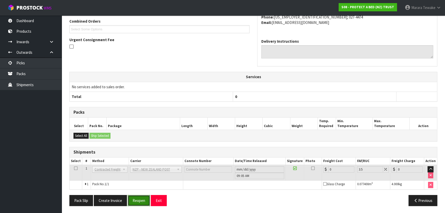
drag, startPoint x: 143, startPoint y: 197, endPoint x: 9, endPoint y: 187, distance: 134.0
click at [142, 197] on button "Reopen" at bounding box center [139, 200] width 22 height 11
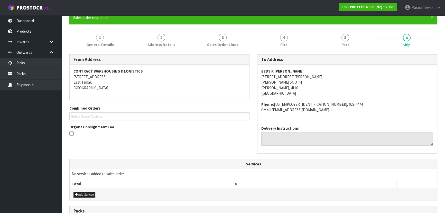
scroll to position [146, 0]
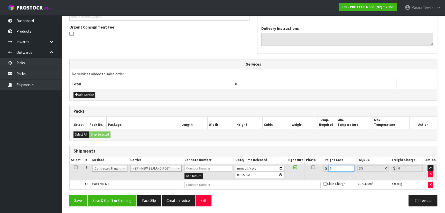
drag, startPoint x: 337, startPoint y: 166, endPoint x: 310, endPoint y: 162, distance: 27.3
click at [310, 162] on table "Select # Method Carrier Connote Number Date/Time Released Signature Photo Freig…" at bounding box center [253, 172] width 367 height 33
type input "1"
type input "1.03"
type input "13"
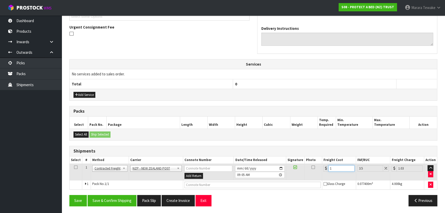
type input "13.45"
type input "13.3"
type input "13.77"
type input "13.33"
type input "13.8"
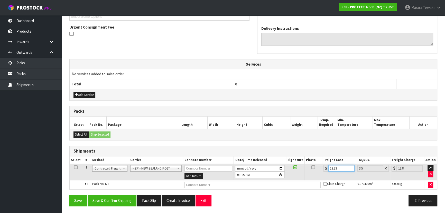
type input "13.33"
click at [124, 198] on button "Save & Confirm Shipping" at bounding box center [112, 200] width 49 height 11
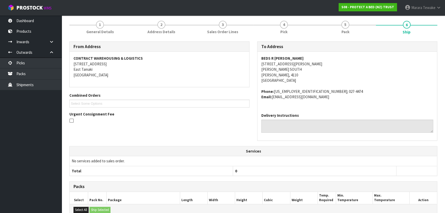
scroll to position [20, 0]
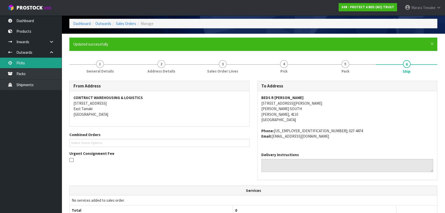
click at [35, 66] on link "Picks" at bounding box center [31, 63] width 62 height 11
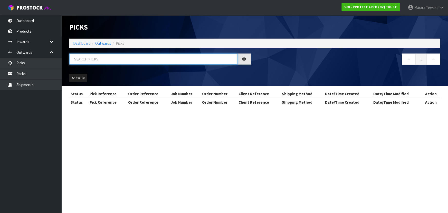
click at [79, 59] on input "text" at bounding box center [153, 58] width 169 height 11
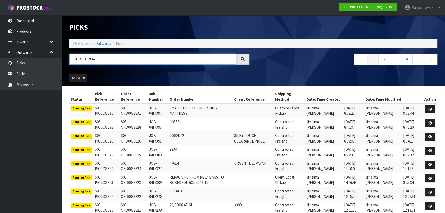
type input "JOB-0412142"
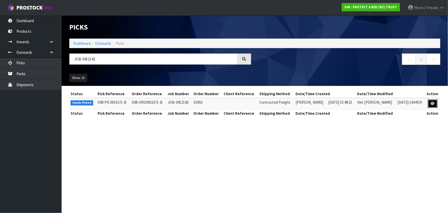
click at [434, 102] on icon at bounding box center [433, 103] width 4 height 3
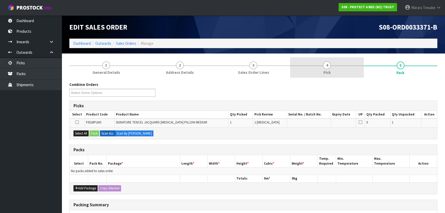
click at [341, 69] on link "4 Pick" at bounding box center [326, 67] width 73 height 20
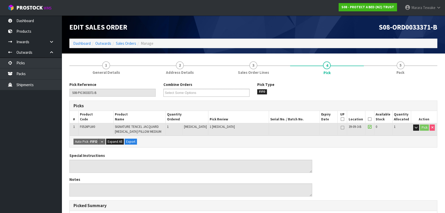
click at [368, 119] on icon at bounding box center [370, 119] width 4 height 0
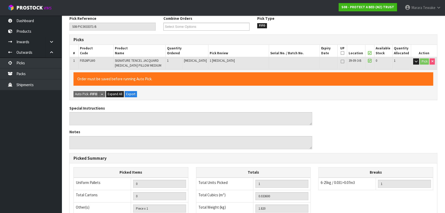
scroll to position [147, 0]
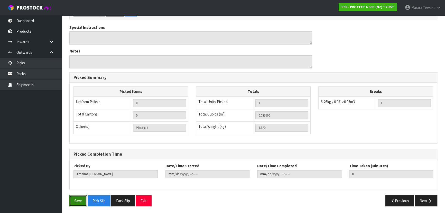
click at [71, 200] on button "Save" at bounding box center [77, 200] width 17 height 11
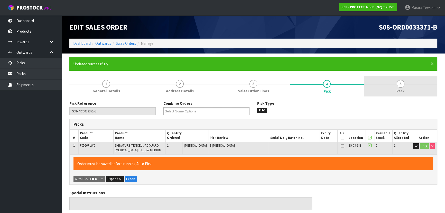
click at [401, 80] on span "5" at bounding box center [401, 84] width 8 height 8
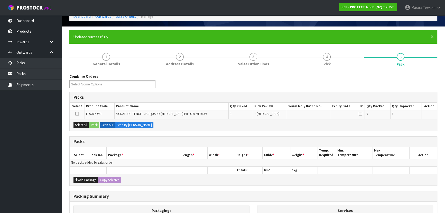
scroll to position [70, 0]
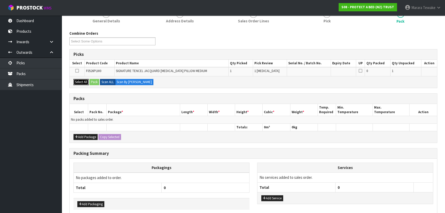
drag, startPoint x: 80, startPoint y: 79, endPoint x: 105, endPoint y: 80, distance: 25.4
click at [81, 79] on button "Select All" at bounding box center [80, 82] width 15 height 6
drag, startPoint x: 107, startPoint y: 80, endPoint x: 105, endPoint y: 82, distance: 3.5
click at [107, 80] on label "Scan ALL" at bounding box center [107, 82] width 15 height 6
click at [97, 80] on button "Pack" at bounding box center [94, 82] width 10 height 6
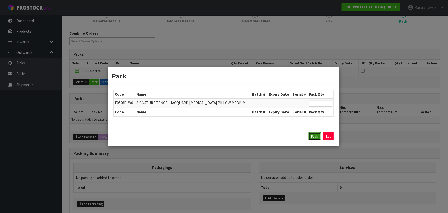
click at [317, 134] on button "Pack" at bounding box center [315, 136] width 12 height 8
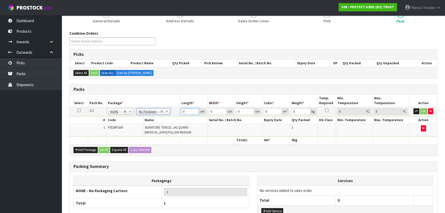
drag, startPoint x: 186, startPoint y: 111, endPoint x: 172, endPoint y: 85, distance: 29.8
click at [171, 90] on div "Packs Select Pack No. Package * Length * Width * Height * Cubic * Weight * Temp…" at bounding box center [253, 119] width 368 height 71
type input "61"
type input "42"
type input "1"
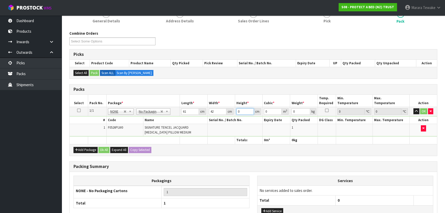
type input "0.002562"
type input "16"
type input "0.040992"
type input "16"
type input "3"
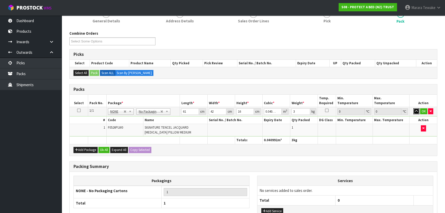
click at [413, 108] on button "button" at bounding box center [416, 111] width 6 height 6
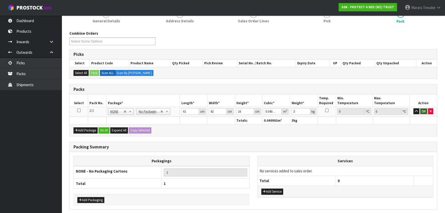
click button "OK" at bounding box center [423, 111] width 7 height 6
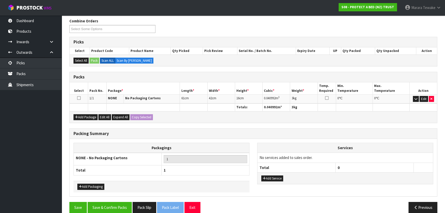
scroll to position [89, 0]
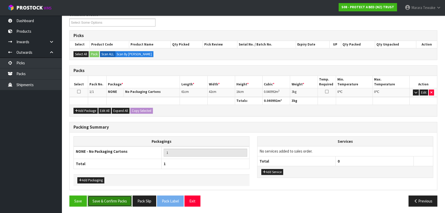
click at [112, 201] on button "Save & Confirm Packs" at bounding box center [110, 200] width 44 height 11
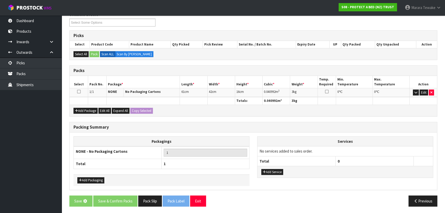
scroll to position [0, 0]
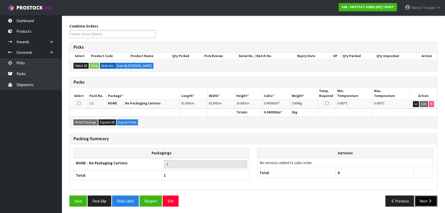
click at [432, 204] on button "Next" at bounding box center [426, 200] width 23 height 11
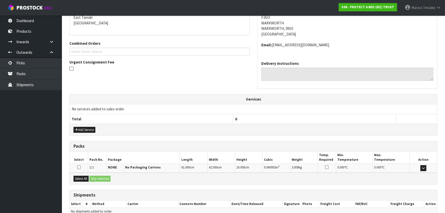
scroll to position [137, 0]
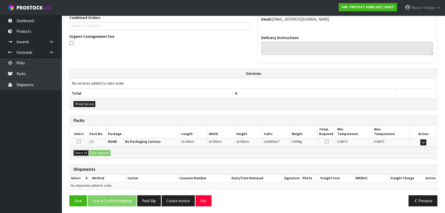
drag, startPoint x: 83, startPoint y: 152, endPoint x: 88, endPoint y: 152, distance: 5.4
click at [85, 152] on button "Select All" at bounding box center [80, 153] width 15 height 6
drag, startPoint x: 100, startPoint y: 152, endPoint x: 106, endPoint y: 152, distance: 5.4
click at [101, 152] on button "Ship Selected" at bounding box center [99, 153] width 21 height 6
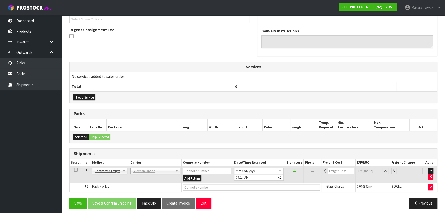
scroll to position [146, 0]
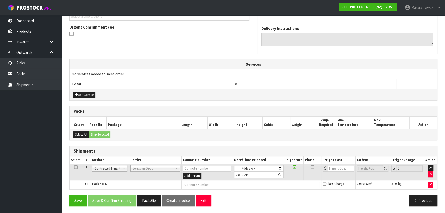
click at [156, 170] on td "ANGEL - ANGEL TRANSPORT [PERSON_NAME] REMOVALS DEAEXPAKL - DEADLINE EXPRESS COU…" at bounding box center [155, 171] width 53 height 17
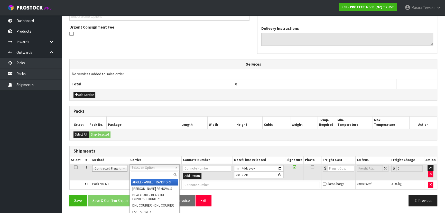
drag, startPoint x: 157, startPoint y: 168, endPoint x: 157, endPoint y: 175, distance: 6.9
click at [157, 175] on input "text" at bounding box center [155, 174] width 48 height 6
type input "NZP"
drag, startPoint x: 159, startPoint y: 180, endPoint x: 130, endPoint y: 191, distance: 30.7
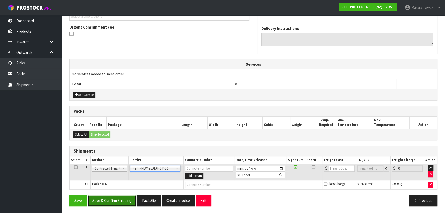
drag, startPoint x: 125, startPoint y: 198, endPoint x: 49, endPoint y: 179, distance: 79.0
click at [125, 198] on button "Save & Confirm Shipping" at bounding box center [112, 200] width 49 height 11
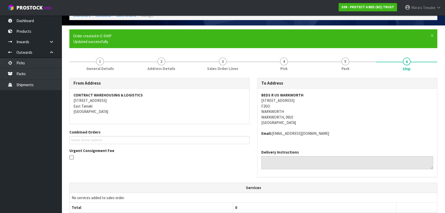
scroll to position [139, 0]
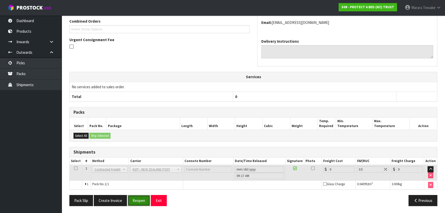
drag, startPoint x: 138, startPoint y: 196, endPoint x: 77, endPoint y: 186, distance: 62.2
click at [138, 196] on button "Reopen" at bounding box center [139, 200] width 22 height 11
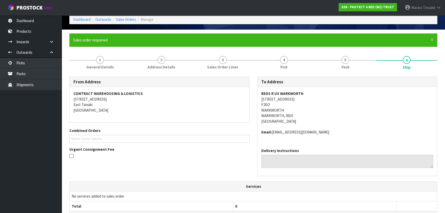
scroll to position [146, 0]
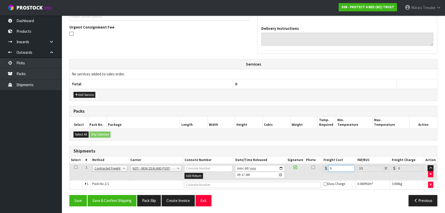
drag, startPoint x: 337, startPoint y: 169, endPoint x: 313, endPoint y: 159, distance: 25.4
click at [319, 163] on tr "1 Client Local Pickup Customer Local Pickup Company Freight Contracted Freight …" at bounding box center [253, 171] width 367 height 17
type input "4"
type input "4.14"
type input "4.3"
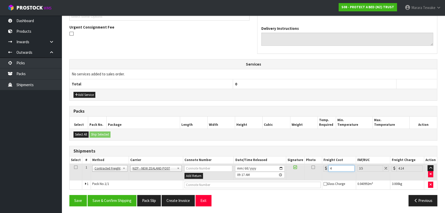
type input "4.45"
type input "4.33"
type input "4.48"
type input "4.33"
drag, startPoint x: 111, startPoint y: 197, endPoint x: 78, endPoint y: 185, distance: 35.2
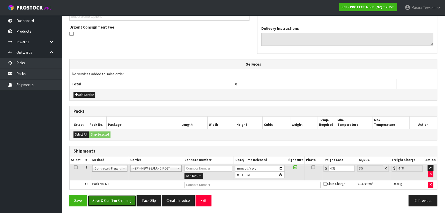
click at [111, 197] on button "Save & Confirm Shipping" at bounding box center [112, 200] width 49 height 11
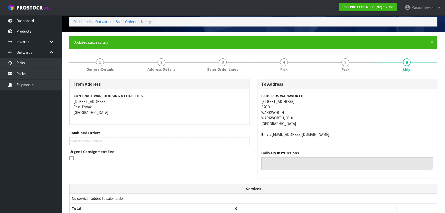
scroll to position [0, 0]
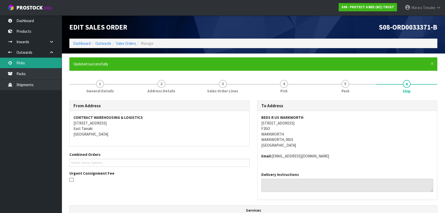
click at [48, 64] on link "Picks" at bounding box center [31, 63] width 62 height 11
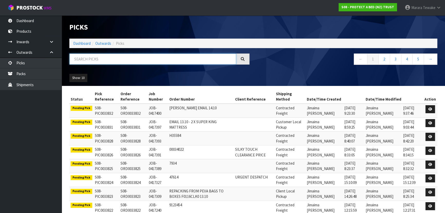
click at [91, 57] on input "text" at bounding box center [152, 58] width 167 height 11
type input "JOB-0411181"
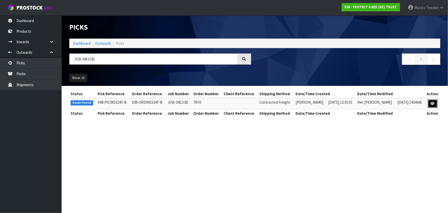
click at [429, 104] on link at bounding box center [433, 103] width 10 height 8
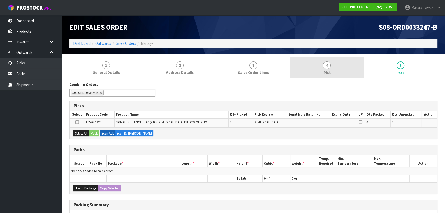
click at [333, 65] on link "4 Pick" at bounding box center [326, 67] width 73 height 20
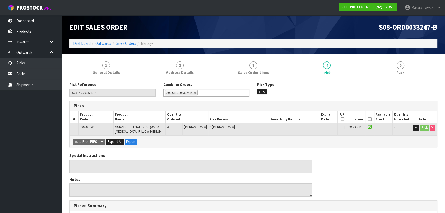
click at [368, 119] on icon at bounding box center [370, 119] width 4 height 0
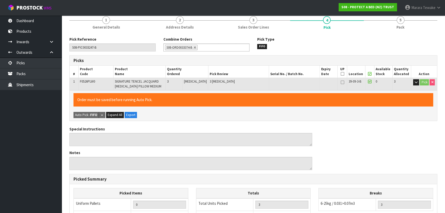
scroll to position [147, 0]
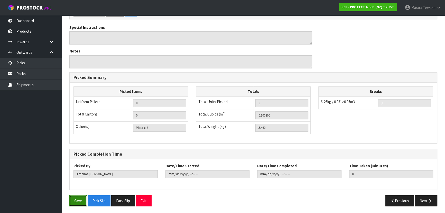
click at [79, 196] on button "Save" at bounding box center [77, 200] width 17 height 11
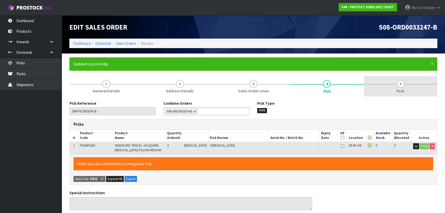
click at [393, 89] on link "5 Pack" at bounding box center [400, 86] width 73 height 20
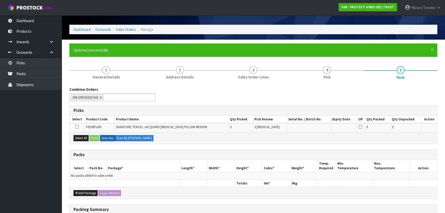
scroll to position [70, 0]
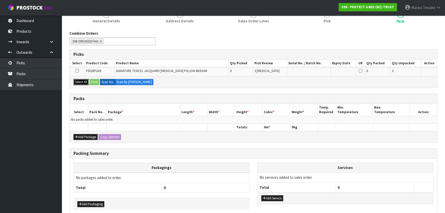
drag, startPoint x: 81, startPoint y: 81, endPoint x: 84, endPoint y: 80, distance: 2.9
click at [84, 80] on button "Select All" at bounding box center [80, 82] width 15 height 6
click at [93, 80] on button "Pack" at bounding box center [94, 82] width 10 height 6
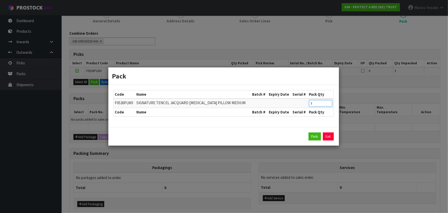
drag, startPoint x: 317, startPoint y: 103, endPoint x: 302, endPoint y: 98, distance: 15.8
click at [303, 101] on tr "F0526PLW0 SIGNATURE TENCEL JACQUARD [MEDICAL_DATA] PILLOW MEDIUM 3" at bounding box center [224, 103] width 220 height 10
type input "2"
click button "Pack" at bounding box center [315, 136] width 12 height 8
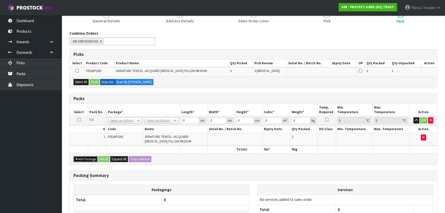
drag, startPoint x: 80, startPoint y: 159, endPoint x: 81, endPoint y: 155, distance: 4.4
click at [80, 158] on button "Add Package" at bounding box center [85, 159] width 24 height 6
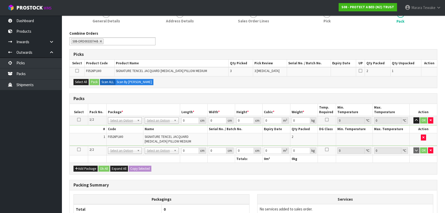
click at [79, 150] on icon at bounding box center [79, 149] width 4 height 0
click at [86, 80] on button "Select All" at bounding box center [80, 82] width 15 height 6
click at [94, 79] on button "Pack" at bounding box center [94, 82] width 10 height 6
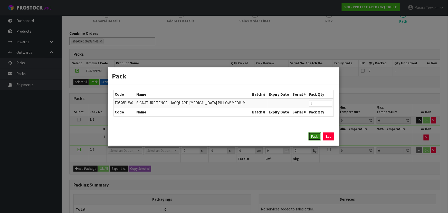
click at [311, 134] on button "Pack" at bounding box center [315, 136] width 12 height 8
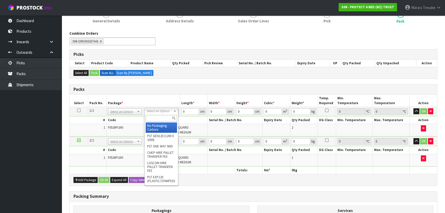
drag, startPoint x: 160, startPoint y: 126, endPoint x: 159, endPoint y: 135, distance: 8.3
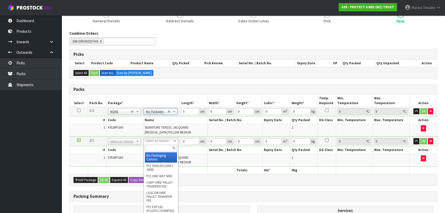
type input "2"
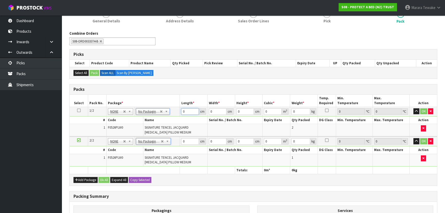
drag, startPoint x: 189, startPoint y: 112, endPoint x: 177, endPoint y: 100, distance: 17.1
click at [177, 103] on table "Select Pack No. Package * Length * Width * Height * Cubic * Weight * Temp. Requ…" at bounding box center [253, 134] width 367 height 79
type input "60"
type input "41"
type input "3"
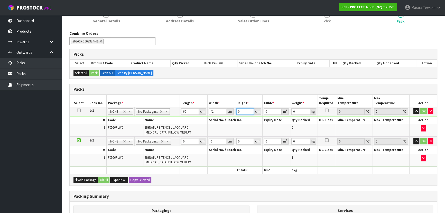
type input "0.00738"
type input "30"
type input "0.0738"
type input "30"
type input "4"
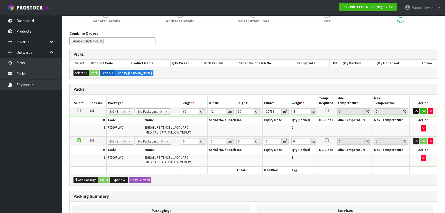
click at [413, 108] on button "button" at bounding box center [416, 111] width 6 height 6
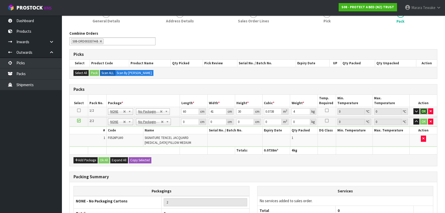
click button "OK" at bounding box center [423, 111] width 7 height 6
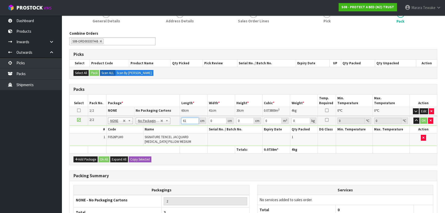
type input "61"
type input "42"
type input "3"
type input "0.007686"
type input "31"
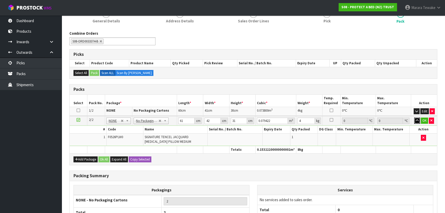
click at [414, 117] on button "button" at bounding box center [417, 120] width 6 height 6
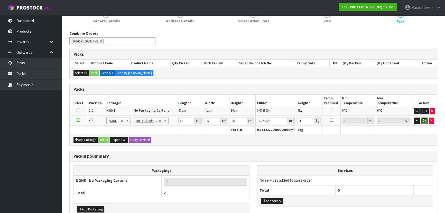
click button "OK" at bounding box center [424, 120] width 7 height 6
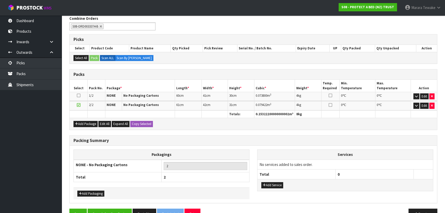
scroll to position [98, 0]
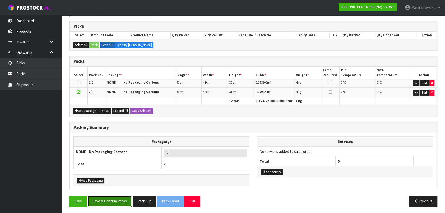
click at [125, 196] on button "Save & Confirm Packs" at bounding box center [110, 200] width 44 height 11
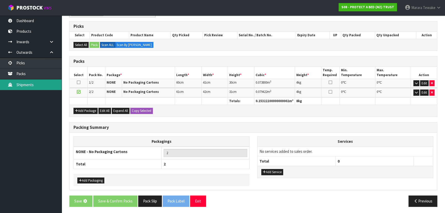
scroll to position [0, 0]
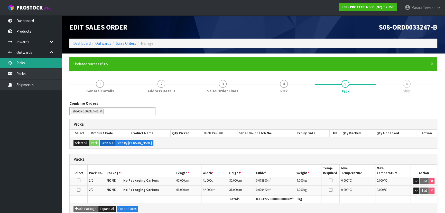
click at [36, 64] on link "Picks" at bounding box center [31, 63] width 62 height 11
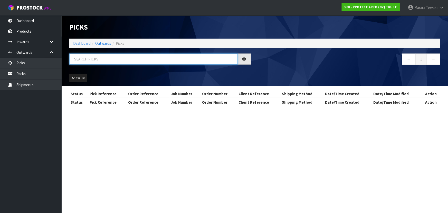
click at [82, 59] on input "text" at bounding box center [153, 58] width 169 height 11
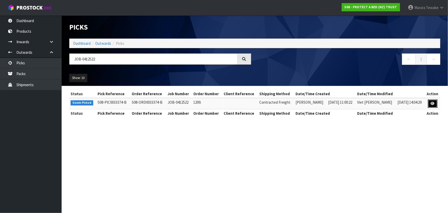
click at [433, 102] on icon at bounding box center [433, 103] width 4 height 3
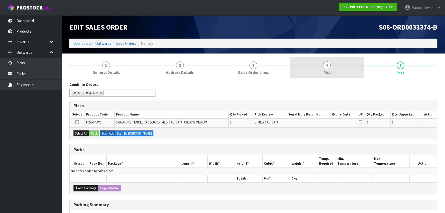
click at [342, 70] on link "4 Pick" at bounding box center [326, 67] width 73 height 20
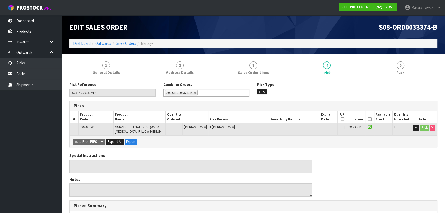
click at [369, 119] on icon at bounding box center [370, 119] width 4 height 0
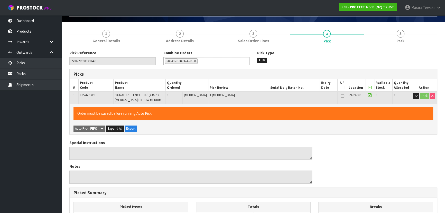
scroll to position [147, 0]
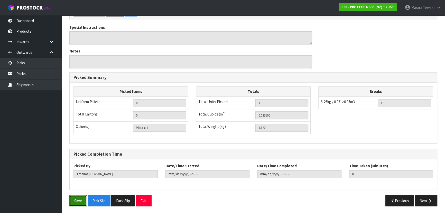
click at [71, 198] on button "Save" at bounding box center [77, 200] width 17 height 11
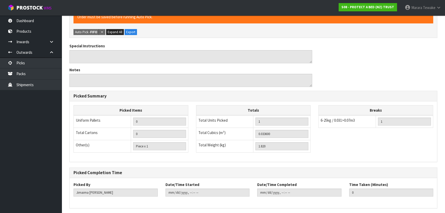
scroll to position [0, 0]
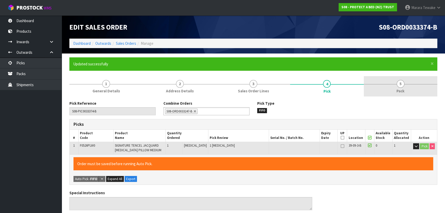
click at [410, 88] on link "5 Pack" at bounding box center [400, 86] width 73 height 20
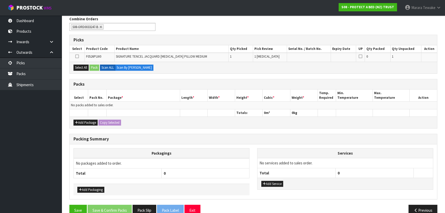
scroll to position [94, 0]
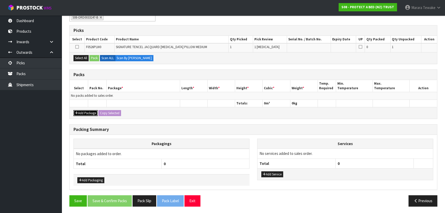
click at [82, 110] on button "Add Package" at bounding box center [85, 113] width 24 height 6
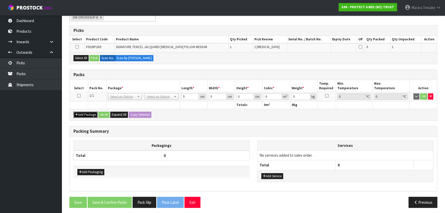
click at [82, 112] on button "Add Package" at bounding box center [85, 115] width 24 height 6
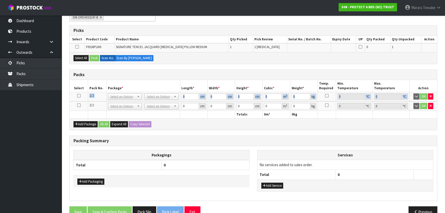
click at [78, 103] on table "Select Pack No. Package * Length * Width * Height * Cubic * Weight * Temp. Requ…" at bounding box center [253, 99] width 367 height 38
click at [79, 105] on icon at bounding box center [79, 105] width 4 height 0
click at [83, 58] on button "Select All" at bounding box center [80, 58] width 15 height 6
click at [91, 58] on button "Pack" at bounding box center [94, 58] width 10 height 6
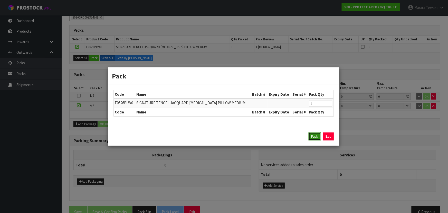
click at [311, 137] on button "Pack" at bounding box center [315, 136] width 12 height 8
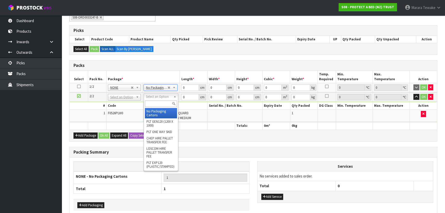
drag, startPoint x: 155, startPoint y: 95, endPoint x: 155, endPoint y: 104, distance: 8.5
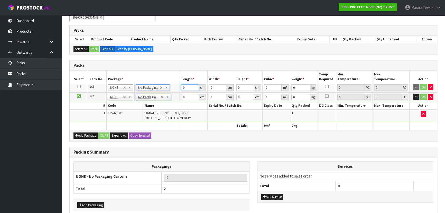
drag, startPoint x: 188, startPoint y: 86, endPoint x: 159, endPoint y: 51, distance: 45.5
click at [163, 65] on div "Packs Select Pack No. Package * Length * Width * Height * Cubic * Weight * Temp…" at bounding box center [253, 100] width 368 height 81
click button "OK" at bounding box center [423, 87] width 7 height 6
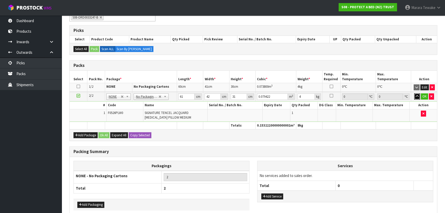
click at [414, 93] on button "button" at bounding box center [417, 96] width 6 height 6
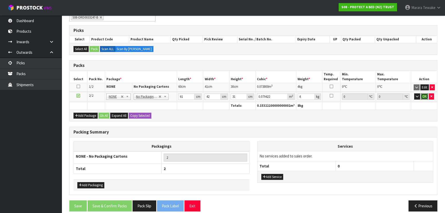
click button "OK" at bounding box center [424, 96] width 7 height 6
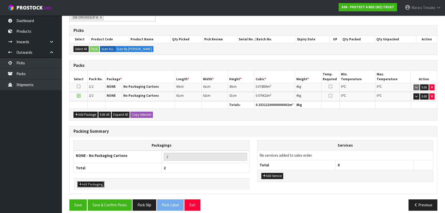
click at [87, 182] on button "Add Packaging" at bounding box center [90, 184] width 27 height 6
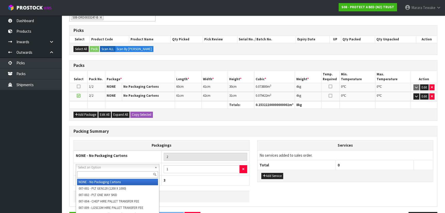
click at [94, 174] on input "text" at bounding box center [117, 174] width 81 height 6
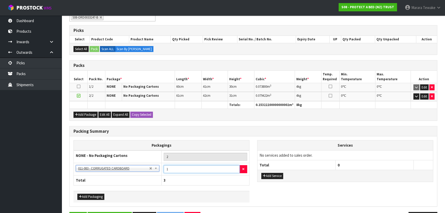
drag, startPoint x: 171, startPoint y: 167, endPoint x: 159, endPoint y: 158, distance: 15.5
click at [159, 160] on tbody "NONE - No Packaging Cartons 2 NONE - No Packaging Cartons 007-001 - PLT GEN120 …" at bounding box center [162, 162] width 176 height 25
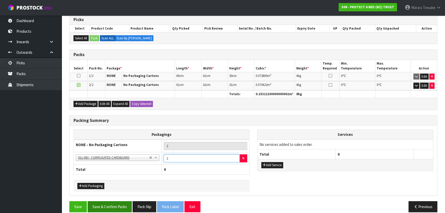
scroll to position [110, 0]
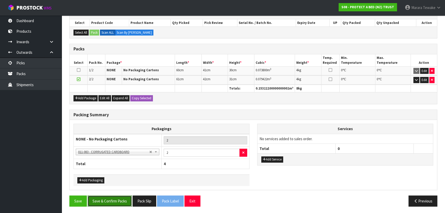
click at [125, 201] on button "Save & Confirm Packs" at bounding box center [110, 200] width 44 height 11
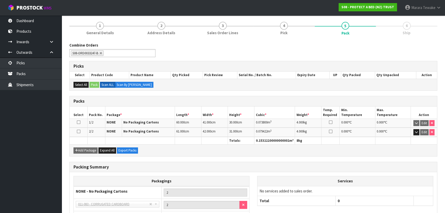
scroll to position [99, 0]
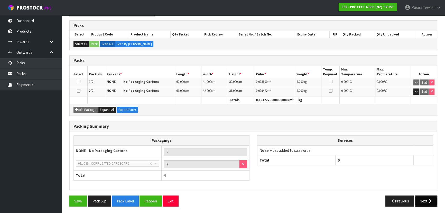
click at [427, 202] on button "Next" at bounding box center [426, 200] width 23 height 11
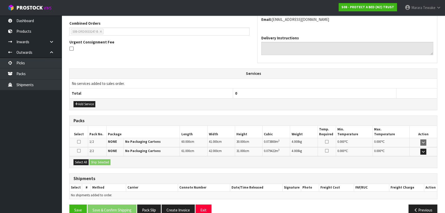
scroll to position [140, 0]
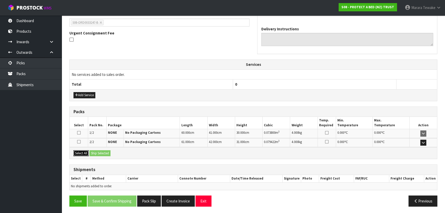
click at [79, 152] on button "Select All" at bounding box center [80, 153] width 15 height 6
click at [97, 151] on button "Ship Selected" at bounding box center [99, 153] width 21 height 6
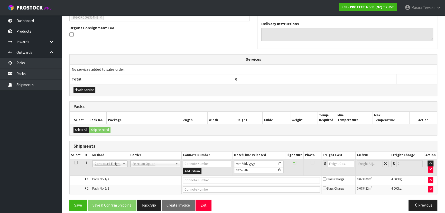
scroll to position [150, 0]
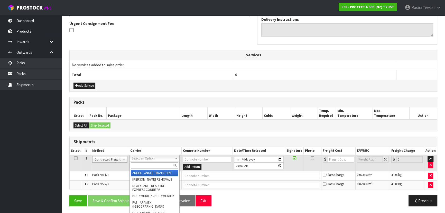
click at [143, 166] on input "text" at bounding box center [155, 165] width 48 height 6
drag, startPoint x: 142, startPoint y: 173, endPoint x: 140, endPoint y: 177, distance: 4.1
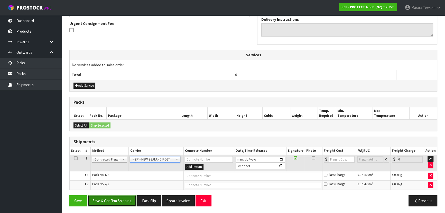
click at [129, 198] on button "Save & Confirm Shipping" at bounding box center [112, 200] width 49 height 11
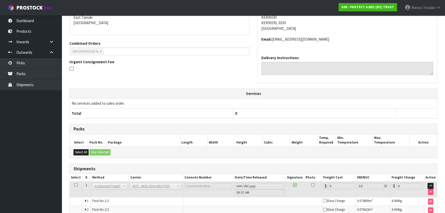
scroll to position [142, 0]
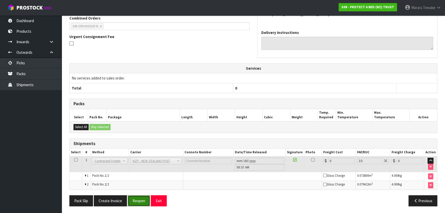
click at [142, 199] on button "Reopen" at bounding box center [139, 200] width 22 height 11
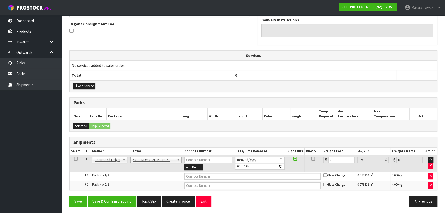
scroll to position [150, 0]
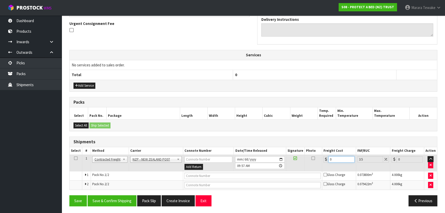
click at [317, 151] on table "Select # Method Carrier Connote Number Date/Time Released Signature Photo Freig…" at bounding box center [253, 168] width 367 height 42
drag, startPoint x: 128, startPoint y: 198, endPoint x: 117, endPoint y: 189, distance: 13.9
click at [127, 196] on button "Save & Confirm Shipping" at bounding box center [112, 200] width 49 height 11
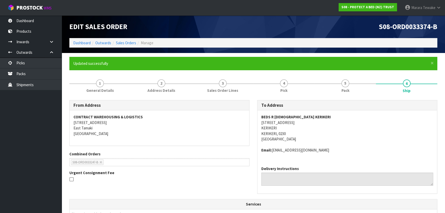
scroll to position [0, 0]
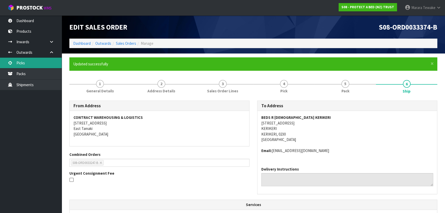
click at [30, 59] on link "Picks" at bounding box center [31, 63] width 62 height 11
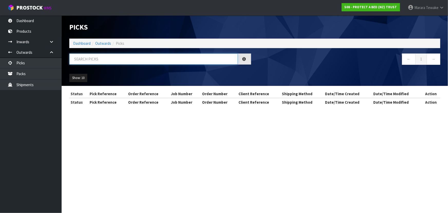
click at [95, 59] on input "text" at bounding box center [153, 58] width 169 height 11
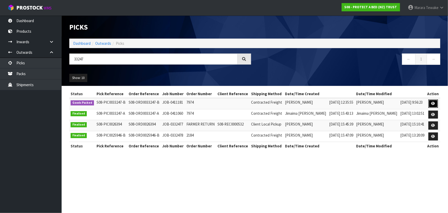
click at [433, 102] on icon at bounding box center [434, 103] width 4 height 3
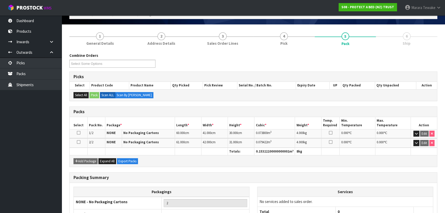
scroll to position [68, 0]
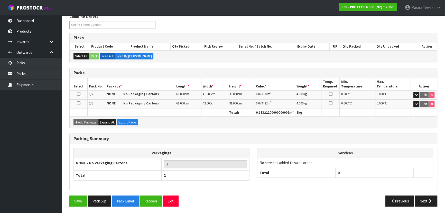
click at [427, 208] on div "Save Pack Slip Pack Label Reopen Exit Previous Next" at bounding box center [254, 202] width 376 height 15
click at [425, 200] on button "Next" at bounding box center [426, 200] width 23 height 11
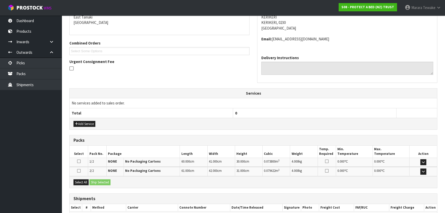
scroll to position [122, 0]
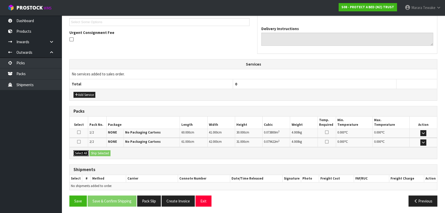
drag, startPoint x: 82, startPoint y: 151, endPoint x: 93, endPoint y: 152, distance: 11.3
click at [86, 151] on button "Select All" at bounding box center [80, 153] width 15 height 6
click at [95, 151] on button "Ship Selected" at bounding box center [99, 153] width 21 height 6
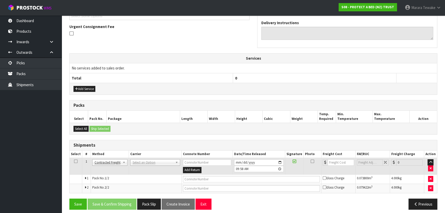
scroll to position [131, 0]
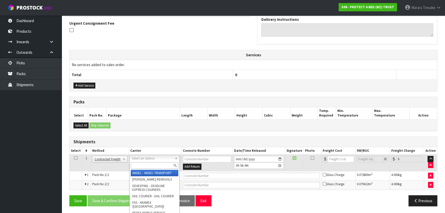
drag, startPoint x: 138, startPoint y: 158, endPoint x: 137, endPoint y: 167, distance: 9.1
click at [137, 167] on input "text" at bounding box center [155, 165] width 48 height 6
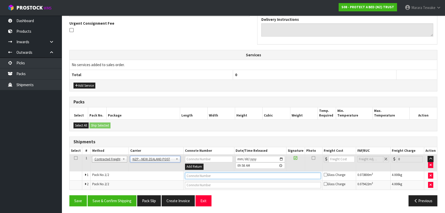
click at [191, 173] on input "text" at bounding box center [253, 175] width 136 height 6
click at [69, 195] on button "Save" at bounding box center [77, 200] width 17 height 11
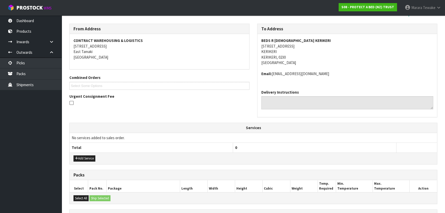
scroll to position [150, 0]
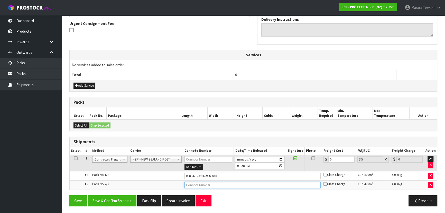
click at [201, 184] on input "text" at bounding box center [252, 185] width 136 height 6
click at [69, 195] on button "Save" at bounding box center [77, 200] width 17 height 11
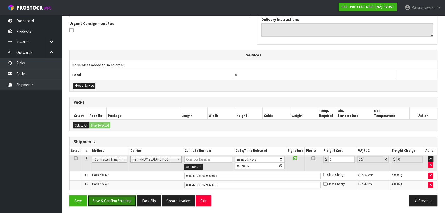
click at [127, 197] on button "Save & Confirm Shipping" at bounding box center [112, 200] width 49 height 11
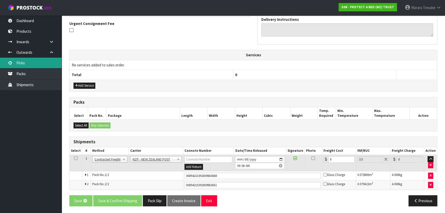
scroll to position [0, 0]
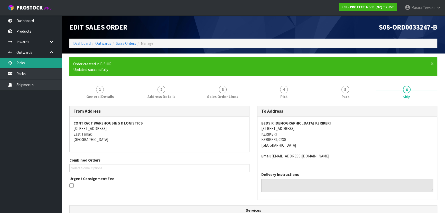
click at [43, 67] on link "Picks" at bounding box center [31, 63] width 62 height 11
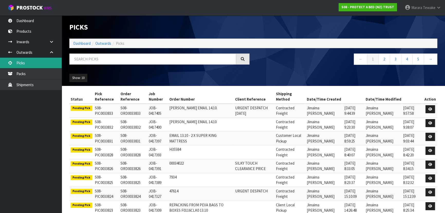
click at [0, 58] on link "Picks" at bounding box center [31, 63] width 62 height 11
click at [123, 61] on input "text" at bounding box center [152, 58] width 167 height 11
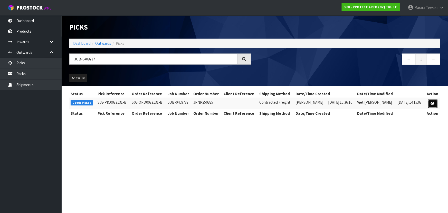
click at [432, 104] on icon at bounding box center [433, 103] width 4 height 3
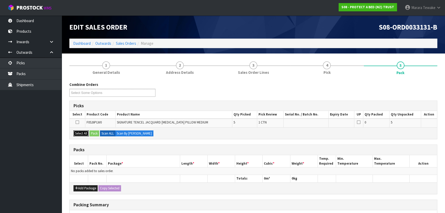
drag, startPoint x: 82, startPoint y: 136, endPoint x: 86, endPoint y: 134, distance: 4.8
click at [81, 134] on button "Select All" at bounding box center [80, 133] width 15 height 6
click at [95, 134] on button "Pack" at bounding box center [94, 133] width 10 height 6
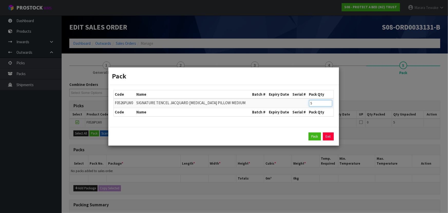
drag, startPoint x: 316, startPoint y: 105, endPoint x: 304, endPoint y: 101, distance: 12.8
click at [307, 103] on tr "F0526PLW0 SIGNATURE TENCEL JACQUARD [MEDICAL_DATA] PILLOW MEDIUM 5" at bounding box center [224, 103] width 220 height 10
click button "Pack" at bounding box center [315, 136] width 12 height 8
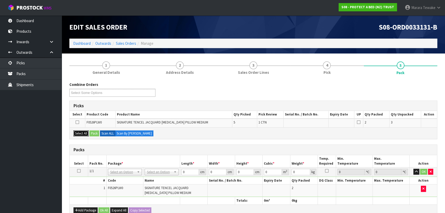
click at [84, 134] on button "Select All" at bounding box center [80, 133] width 15 height 6
click at [91, 135] on button "Pack" at bounding box center [94, 133] width 10 height 6
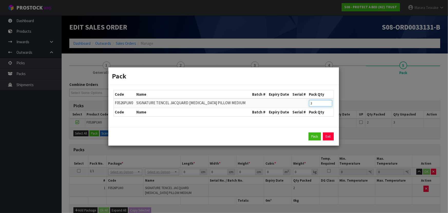
drag, startPoint x: 313, startPoint y: 104, endPoint x: 298, endPoint y: 97, distance: 16.5
click at [300, 98] on table "Code Name Batch # Expiry Date Serial # Pack Qty F0526PLW0 SIGNATURE TENCEL JACQ…" at bounding box center [224, 103] width 220 height 26
click button "Pack" at bounding box center [315, 136] width 12 height 8
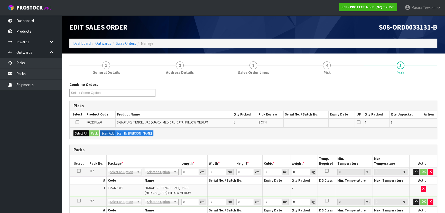
click at [86, 132] on button "Select All" at bounding box center [80, 133] width 15 height 6
click at [95, 132] on button "Pack" at bounding box center [94, 133] width 10 height 6
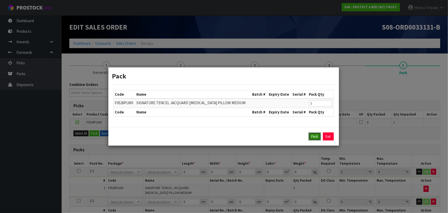
click at [312, 135] on button "Pack" at bounding box center [315, 136] width 12 height 8
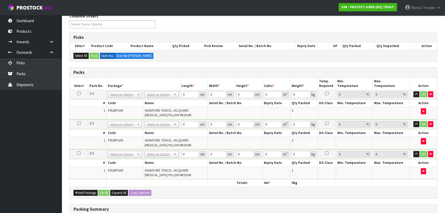
scroll to position [70, 0]
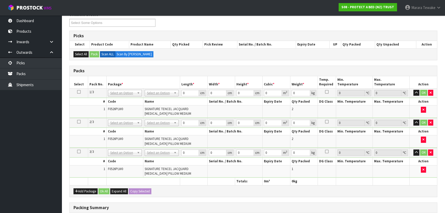
drag, startPoint x: 159, startPoint y: 94, endPoint x: 160, endPoint y: 100, distance: 6.3
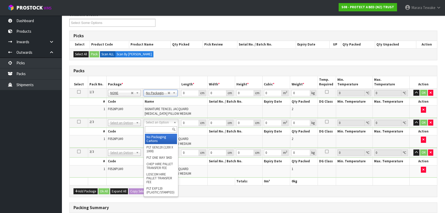
drag, startPoint x: 159, startPoint y: 121, endPoint x: 160, endPoint y: 128, distance: 7.5
drag, startPoint x: 160, startPoint y: 137, endPoint x: 152, endPoint y: 151, distance: 16.2
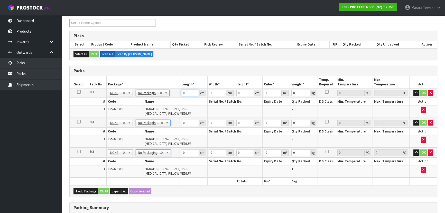
drag, startPoint x: 185, startPoint y: 92, endPoint x: 177, endPoint y: 87, distance: 9.7
click at [177, 88] on tr "1/3 NONE 007-001 007-002 007-004 007-009 007-013 007-014 007-015 007-017 007-01…" at bounding box center [253, 92] width 367 height 9
click at [413, 90] on button "button" at bounding box center [416, 93] width 6 height 6
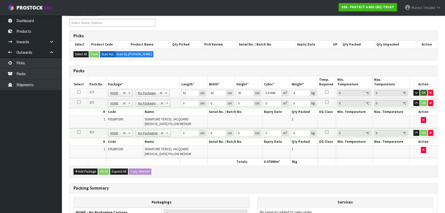
click button "OK" at bounding box center [423, 93] width 7 height 6
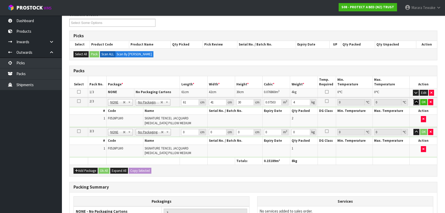
click at [413, 99] on button "button" at bounding box center [416, 102] width 6 height 6
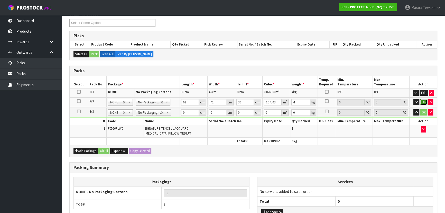
click button "OK" at bounding box center [423, 102] width 7 height 6
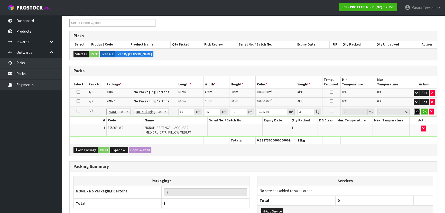
click at [414, 108] on button "button" at bounding box center [417, 111] width 6 height 6
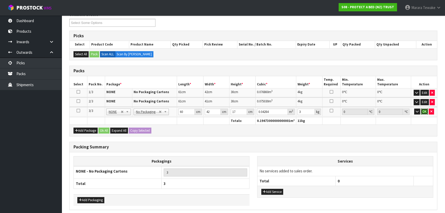
click button "OK" at bounding box center [424, 111] width 7 height 6
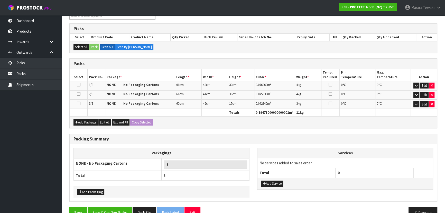
scroll to position [89, 0]
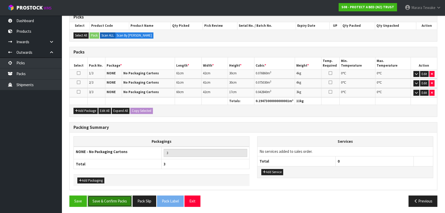
click at [121, 198] on button "Save & Confirm Packs" at bounding box center [110, 200] width 44 height 11
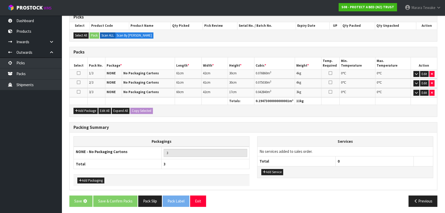
scroll to position [0, 0]
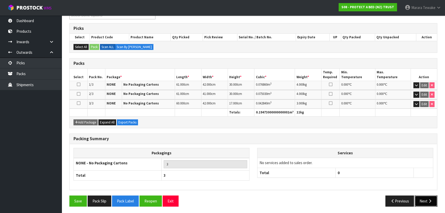
drag, startPoint x: 426, startPoint y: 197, endPoint x: 423, endPoint y: 196, distance: 2.9
click at [423, 196] on button "Next" at bounding box center [426, 200] width 23 height 11
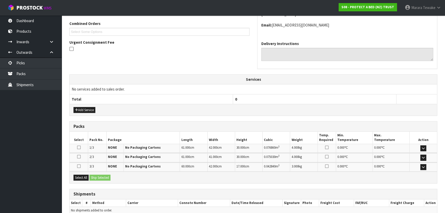
scroll to position [155, 0]
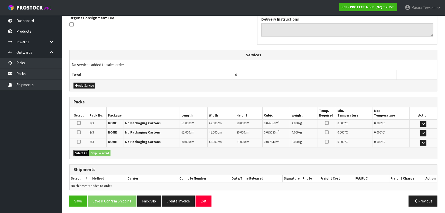
drag, startPoint x: 86, startPoint y: 151, endPoint x: 95, endPoint y: 150, distance: 9.5
click at [86, 150] on button "Select All" at bounding box center [80, 153] width 15 height 6
click at [97, 150] on button "Ship Selected" at bounding box center [99, 153] width 21 height 6
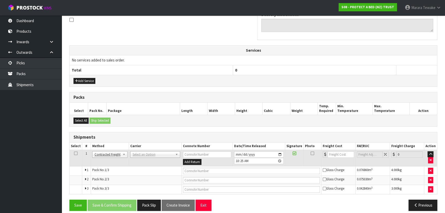
scroll to position [164, 0]
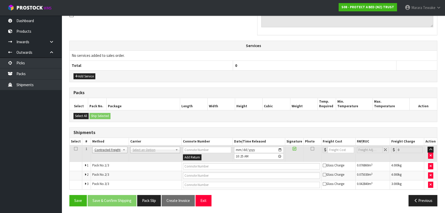
click at [145, 152] on td "ANGEL - ANGEL TRANSPORT [PERSON_NAME] REMOVALS DEAEXPAKL - DEADLINE EXPRESS COU…" at bounding box center [155, 153] width 53 height 17
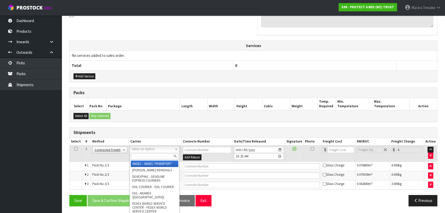
click at [145, 155] on input "text" at bounding box center [155, 156] width 48 height 6
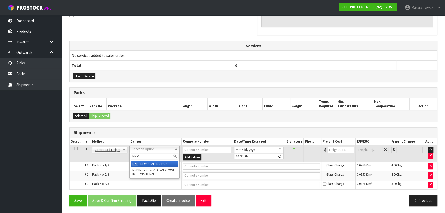
drag, startPoint x: 151, startPoint y: 162, endPoint x: 117, endPoint y: 188, distance: 43.2
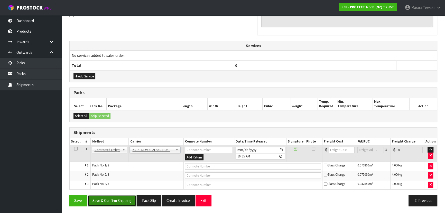
drag, startPoint x: 110, startPoint y: 200, endPoint x: 88, endPoint y: 170, distance: 38.2
click at [110, 200] on button "Save & Confirm Shipping" at bounding box center [112, 200] width 49 height 11
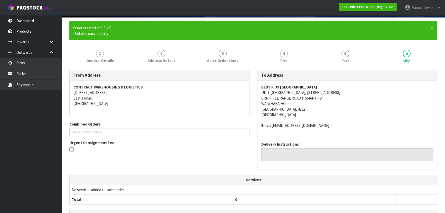
scroll to position [156, 0]
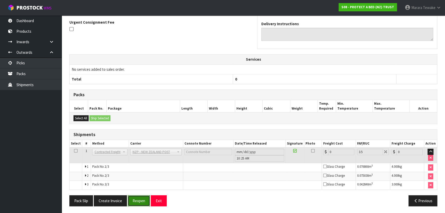
drag, startPoint x: 140, startPoint y: 198, endPoint x: 133, endPoint y: 194, distance: 8.1
click at [140, 197] on button "Reopen" at bounding box center [139, 200] width 22 height 11
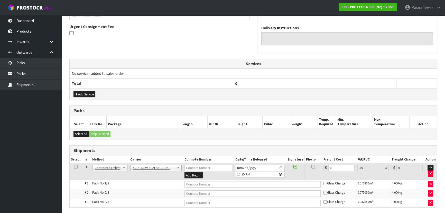
scroll to position [164, 0]
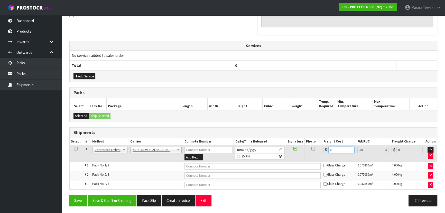
drag, startPoint x: 327, startPoint y: 149, endPoint x: 309, endPoint y: 132, distance: 24.9
click at [312, 138] on table "Select # Method Carrier Connote Number Date/Time Released Signature Photo Freig…" at bounding box center [253, 164] width 367 height 52
drag, startPoint x: 111, startPoint y: 199, endPoint x: 75, endPoint y: 186, distance: 37.8
click at [105, 199] on button "Save & Confirm Shipping" at bounding box center [112, 200] width 49 height 11
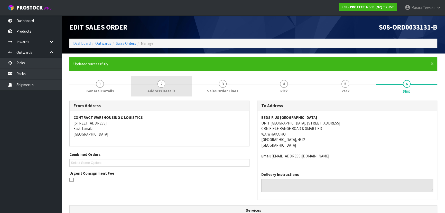
scroll to position [0, 0]
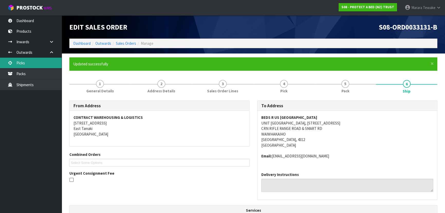
click at [39, 63] on link "Picks" at bounding box center [31, 63] width 62 height 11
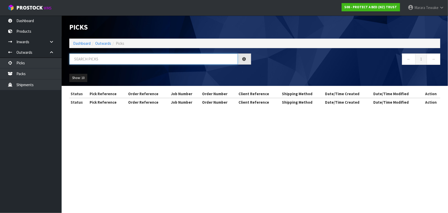
click at [79, 59] on input "text" at bounding box center [153, 58] width 169 height 11
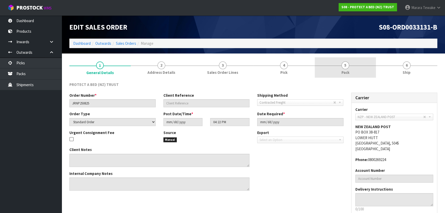
drag, startPoint x: 357, startPoint y: 70, endPoint x: 345, endPoint y: 77, distance: 14.1
click at [356, 70] on link "5 Pack" at bounding box center [345, 67] width 61 height 20
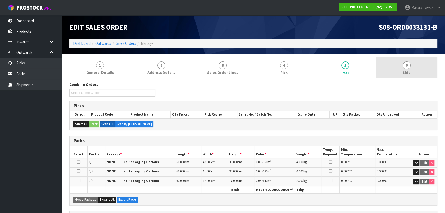
click at [395, 64] on link "6 Ship" at bounding box center [406, 67] width 61 height 20
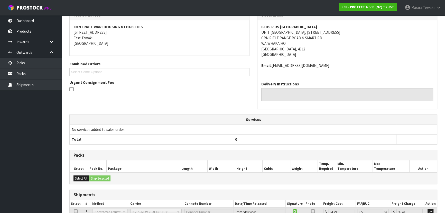
scroll to position [136, 0]
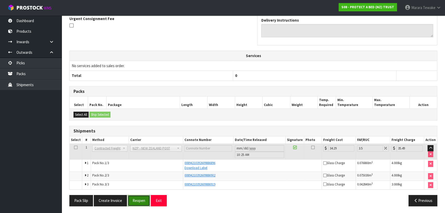
click at [146, 204] on button "Reopen" at bounding box center [139, 200] width 22 height 11
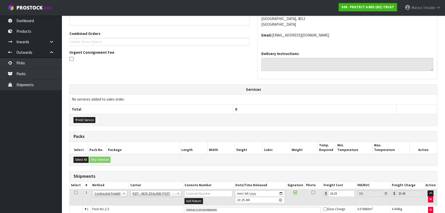
scroll to position [52, 0]
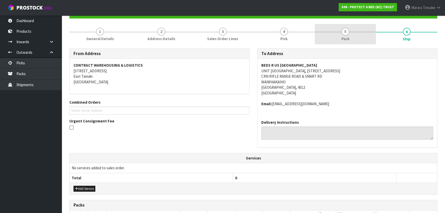
click at [343, 33] on span "5" at bounding box center [345, 32] width 8 height 8
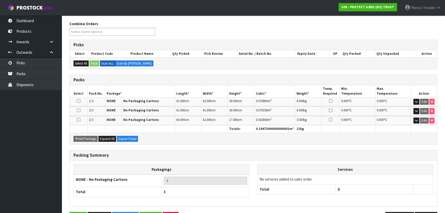
scroll to position [96, 0]
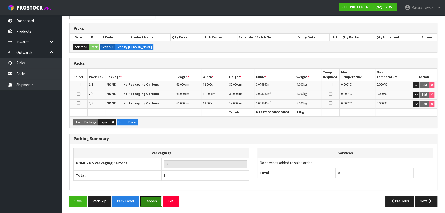
click at [149, 198] on button "Reopen" at bounding box center [151, 200] width 22 height 11
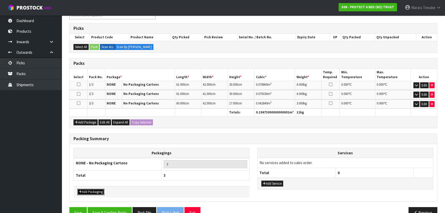
click at [90, 189] on button "Add Packaging" at bounding box center [90, 192] width 27 height 6
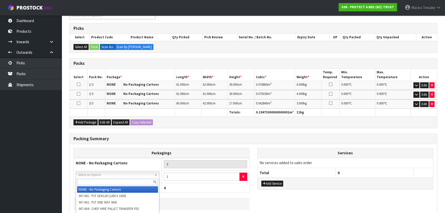
drag, startPoint x: 99, startPoint y: 174, endPoint x: 99, endPoint y: 177, distance: 2.6
click at [103, 182] on input "text" at bounding box center [117, 182] width 81 height 6
drag, startPoint x: 138, startPoint y: 188, endPoint x: 145, endPoint y: 190, distance: 6.7
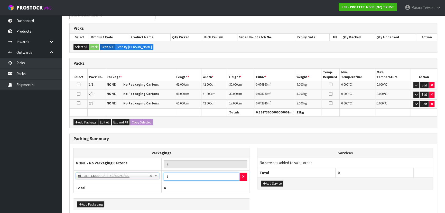
drag, startPoint x: 172, startPoint y: 175, endPoint x: 158, endPoint y: 168, distance: 15.7
click at [159, 170] on tr "NONE - No Packaging Cartons 007-001 - PLT GEN120 (1200 X 1000) 007-002 - PLT ON…" at bounding box center [162, 176] width 176 height 13
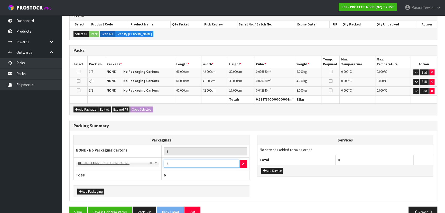
scroll to position [119, 0]
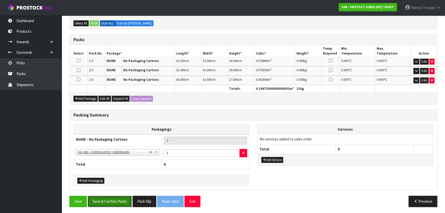
click at [107, 201] on button "Save & Confirm Packs" at bounding box center [110, 201] width 44 height 11
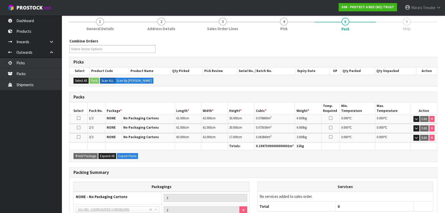
scroll to position [108, 0]
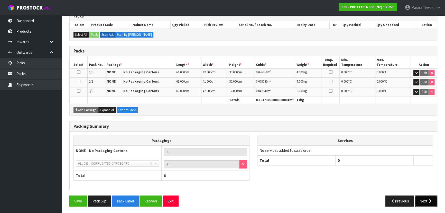
click at [425, 195] on button "Next" at bounding box center [426, 200] width 23 height 11
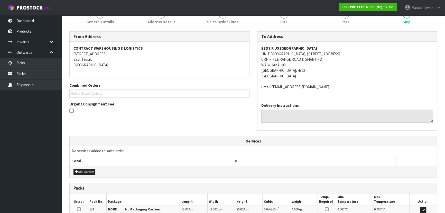
scroll to position [155, 0]
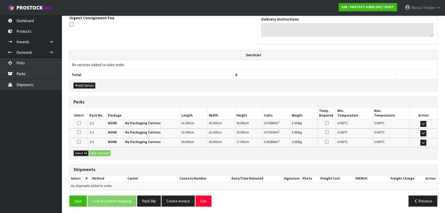
drag, startPoint x: 82, startPoint y: 151, endPoint x: 95, endPoint y: 150, distance: 13.1
click at [84, 151] on button "Select All" at bounding box center [80, 153] width 15 height 6
drag, startPoint x: 95, startPoint y: 150, endPoint x: 109, endPoint y: 151, distance: 14.1
click at [96, 150] on button "Ship Selected" at bounding box center [99, 153] width 21 height 6
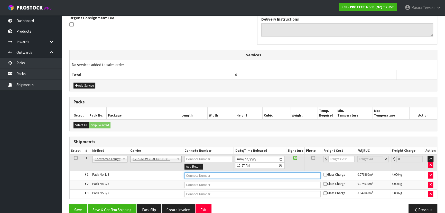
drag, startPoint x: 195, startPoint y: 176, endPoint x: 198, endPoint y: 173, distance: 4.0
click at [196, 175] on input "text" at bounding box center [252, 175] width 136 height 6
click at [69, 204] on button "Save" at bounding box center [77, 209] width 17 height 11
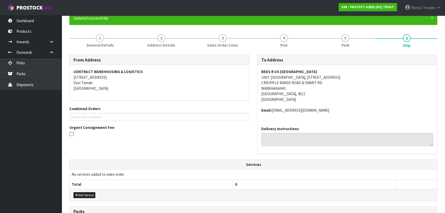
scroll to position [164, 0]
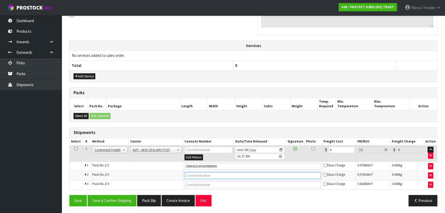
drag, startPoint x: 223, startPoint y: 174, endPoint x: 204, endPoint y: 173, distance: 19.0
click at [222, 174] on input "text" at bounding box center [252, 175] width 136 height 6
click at [69, 195] on button "Save" at bounding box center [77, 200] width 17 height 11
click at [209, 184] on input "text" at bounding box center [252, 184] width 136 height 6
click at [69, 195] on button "Save" at bounding box center [77, 200] width 17 height 11
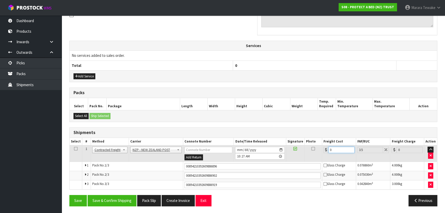
drag, startPoint x: 329, startPoint y: 148, endPoint x: 318, endPoint y: 138, distance: 15.1
click at [322, 145] on td "0" at bounding box center [339, 153] width 34 height 17
click at [118, 198] on button "Save & Confirm Shipping" at bounding box center [112, 200] width 49 height 11
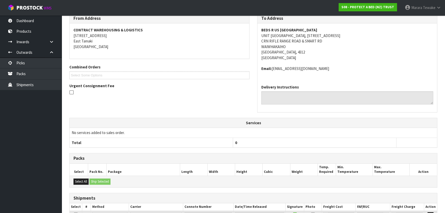
scroll to position [0, 0]
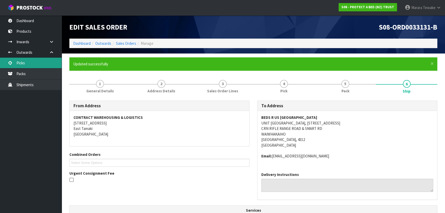
click at [42, 61] on link "Picks" at bounding box center [31, 63] width 62 height 11
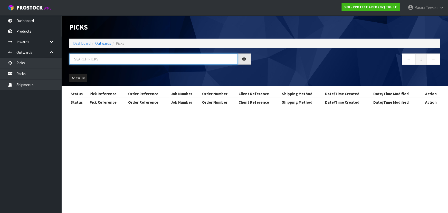
click at [80, 60] on input "text" at bounding box center [153, 58] width 169 height 11
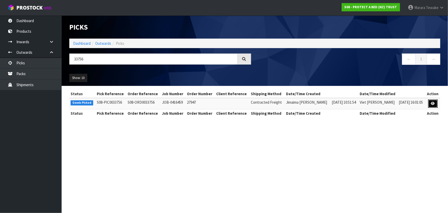
click at [430, 103] on link at bounding box center [434, 103] width 10 height 8
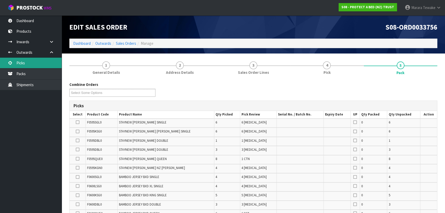
click at [46, 65] on link "Picks" at bounding box center [31, 63] width 62 height 11
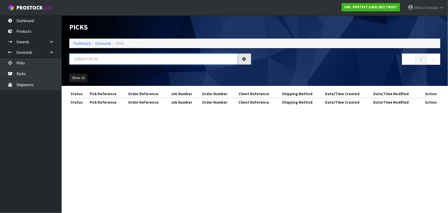
click at [193, 56] on input "text" at bounding box center [153, 58] width 169 height 11
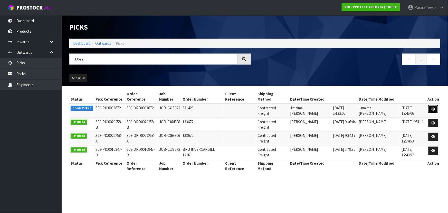
click at [432, 105] on link at bounding box center [434, 109] width 10 height 8
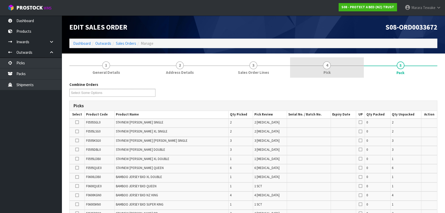
click at [349, 68] on link "4 Pick" at bounding box center [326, 67] width 73 height 20
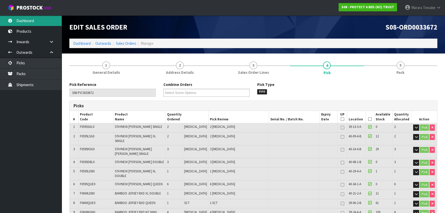
click at [46, 18] on link "Dashboard" at bounding box center [31, 20] width 62 height 11
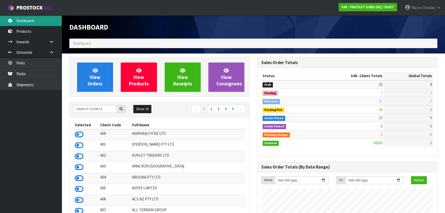
scroll to position [388, 188]
click at [88, 108] on input "text" at bounding box center [94, 109] width 43 height 8
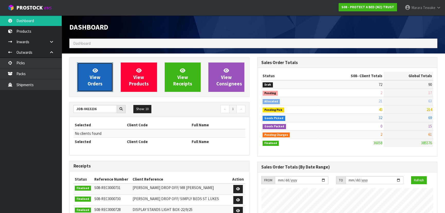
click at [93, 77] on span "View Orders" at bounding box center [95, 76] width 15 height 19
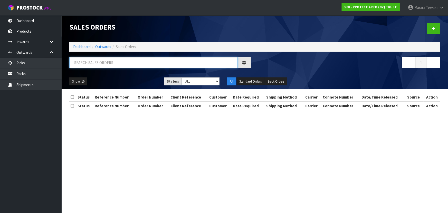
click at [100, 62] on input "text" at bounding box center [153, 62] width 169 height 11
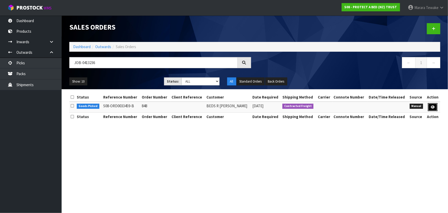
click at [433, 106] on icon at bounding box center [433, 106] width 4 height 3
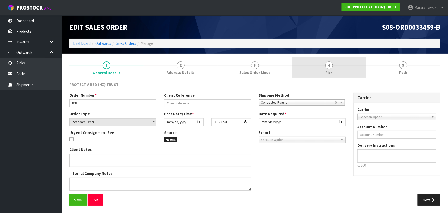
click at [339, 63] on link "4 Pick" at bounding box center [329, 67] width 74 height 20
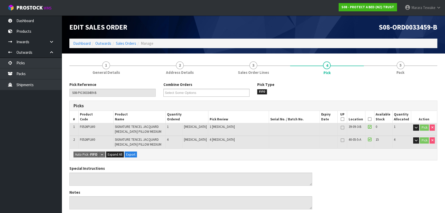
drag, startPoint x: 369, startPoint y: 118, endPoint x: 366, endPoint y: 121, distance: 5.1
click at [369, 119] on icon at bounding box center [370, 119] width 4 height 0
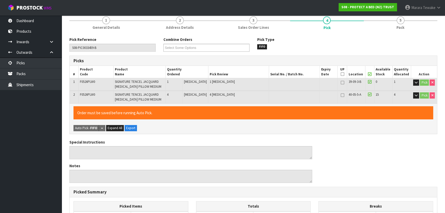
scroll to position [160, 0]
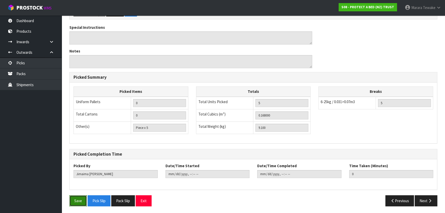
click at [75, 195] on button "Save" at bounding box center [77, 200] width 17 height 11
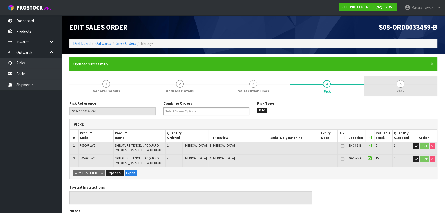
drag, startPoint x: 385, startPoint y: 91, endPoint x: 364, endPoint y: 96, distance: 21.7
click at [385, 91] on link "5 Pack" at bounding box center [400, 86] width 73 height 20
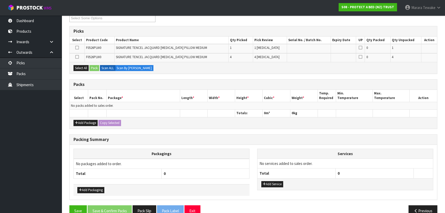
scroll to position [93, 0]
click at [85, 120] on button "Add Package" at bounding box center [85, 122] width 24 height 6
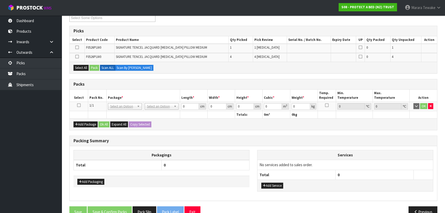
click at [78, 105] on icon at bounding box center [79, 105] width 4 height 0
click at [77, 47] on icon at bounding box center [77, 47] width 4 height 0
click at [0, 0] on input "checkbox" at bounding box center [0, 0] width 0 height 0
click at [77, 47] on icon at bounding box center [77, 47] width 4 height 0
click at [0, 0] on input "checkbox" at bounding box center [0, 0] width 0 height 0
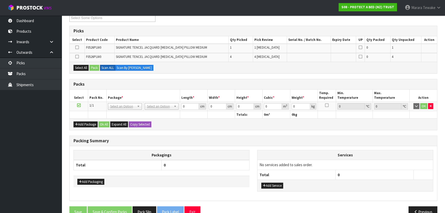
click at [76, 57] on icon at bounding box center [77, 57] width 4 height 0
click at [0, 0] on input "checkbox" at bounding box center [0, 0] width 0 height 0
click at [97, 67] on button "Pack" at bounding box center [94, 68] width 10 height 6
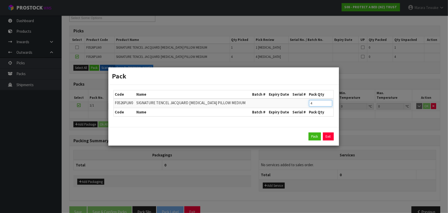
drag, startPoint x: 314, startPoint y: 103, endPoint x: 294, endPoint y: 87, distance: 25.7
click at [303, 97] on table "Code Name Batch # Expiry Date Serial # Pack Qty F0526PLW0 SIGNATURE TENCEL JACQ…" at bounding box center [224, 103] width 220 height 26
click button "Pack" at bounding box center [315, 136] width 12 height 8
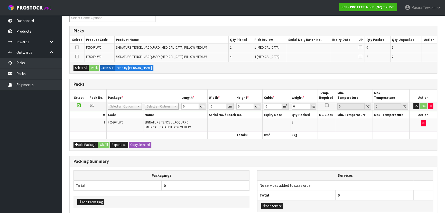
drag, startPoint x: 78, startPoint y: 104, endPoint x: 76, endPoint y: 84, distance: 20.7
click at [78, 105] on icon at bounding box center [79, 105] width 4 height 0
click at [78, 57] on icon at bounding box center [77, 57] width 4 height 0
click at [0, 0] on input "checkbox" at bounding box center [0, 0] width 0 height 0
click at [92, 66] on button "Pack" at bounding box center [94, 68] width 10 height 6
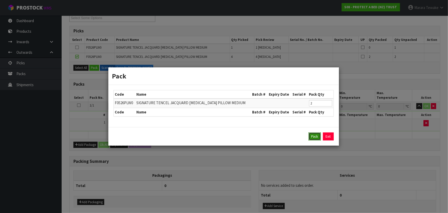
click at [313, 137] on button "Pack" at bounding box center [315, 136] width 12 height 8
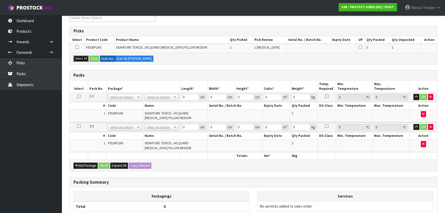
drag, startPoint x: 82, startPoint y: 56, endPoint x: 93, endPoint y: 57, distance: 10.8
click at [85, 56] on button "Select All" at bounding box center [80, 58] width 15 height 6
click at [93, 57] on button "Pack" at bounding box center [94, 58] width 10 height 6
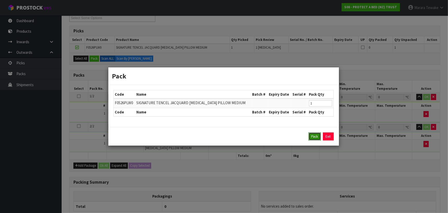
click at [318, 136] on button "Pack" at bounding box center [315, 136] width 12 height 8
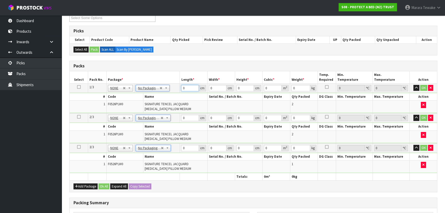
drag, startPoint x: 180, startPoint y: 85, endPoint x: 173, endPoint y: 69, distance: 17.5
click at [167, 77] on table "Select Pack No. Package * Length * Width * Height * Cubic * Weight * Temp. Requ…" at bounding box center [253, 125] width 367 height 109
click at [413, 85] on button "button" at bounding box center [416, 88] width 6 height 6
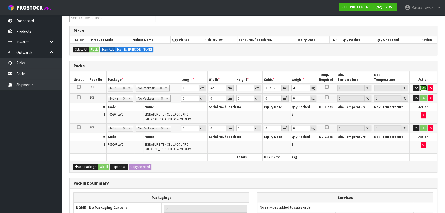
click button "OK" at bounding box center [423, 88] width 7 height 6
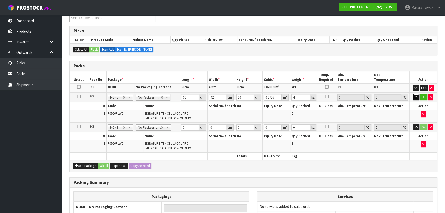
click at [413, 94] on button "button" at bounding box center [416, 97] width 6 height 6
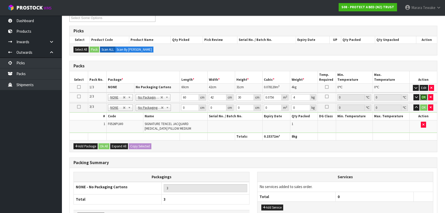
click button "OK" at bounding box center [423, 97] width 7 height 6
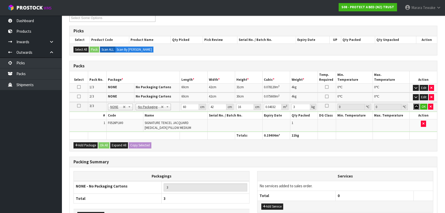
click at [413, 104] on button "button" at bounding box center [416, 107] width 6 height 6
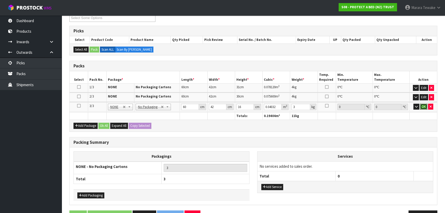
click button "OK" at bounding box center [423, 107] width 7 height 6
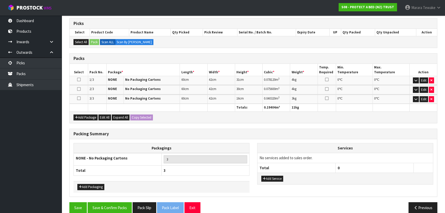
scroll to position [107, 0]
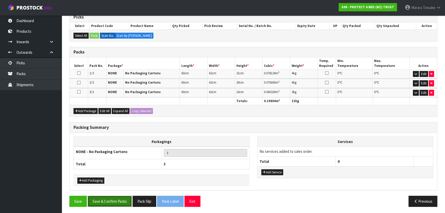
click at [127, 198] on button "Save & Confirm Packs" at bounding box center [110, 201] width 44 height 11
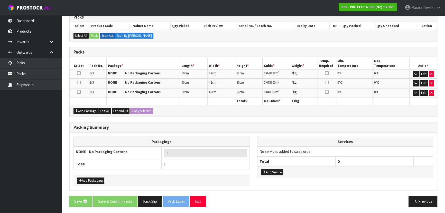
scroll to position [0, 0]
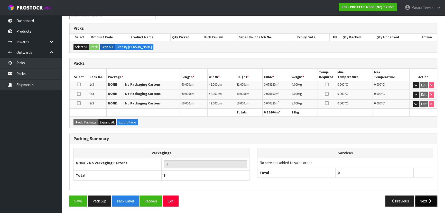
click at [430, 199] on icon "button" at bounding box center [430, 201] width 5 height 4
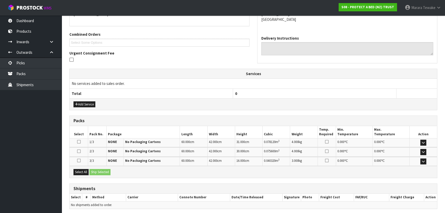
scroll to position [139, 0]
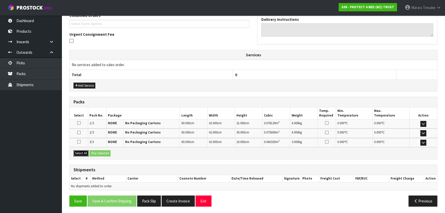
drag, startPoint x: 86, startPoint y: 152, endPoint x: 100, endPoint y: 151, distance: 14.1
click at [86, 151] on button "Select All" at bounding box center [80, 153] width 15 height 6
click at [100, 151] on button "Ship Selected" at bounding box center [99, 153] width 21 height 6
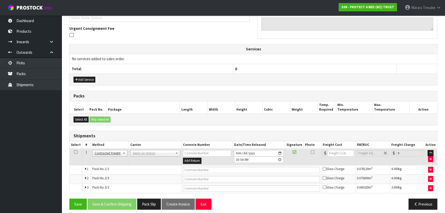
scroll to position [148, 0]
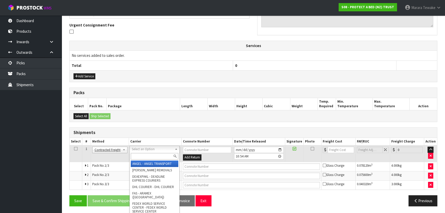
click at [136, 154] on input "text" at bounding box center [155, 156] width 48 height 6
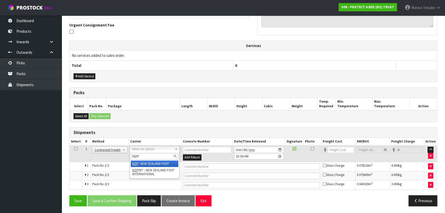
drag, startPoint x: 138, startPoint y: 161, endPoint x: 126, endPoint y: 178, distance: 21.5
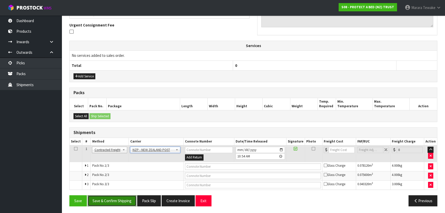
drag, startPoint x: 115, startPoint y: 197, endPoint x: 54, endPoint y: 181, distance: 63.7
click at [115, 196] on button "Save & Confirm Shipping" at bounding box center [112, 200] width 49 height 11
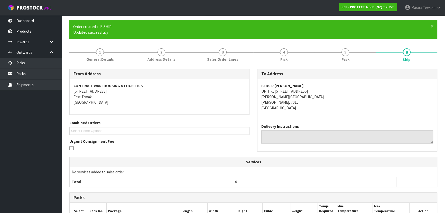
scroll to position [140, 0]
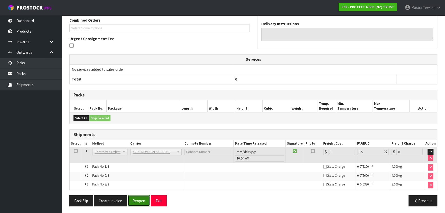
click at [142, 201] on button "Reopen" at bounding box center [139, 200] width 22 height 11
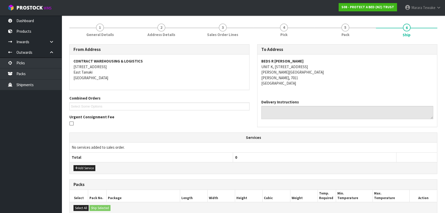
scroll to position [148, 0]
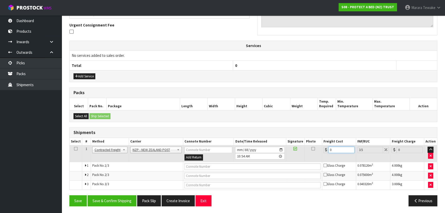
click at [340, 146] on input "0" at bounding box center [341, 149] width 26 height 6
click at [110, 200] on button "Save & Confirm Shipping" at bounding box center [112, 200] width 49 height 11
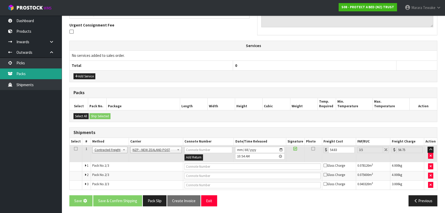
scroll to position [0, 0]
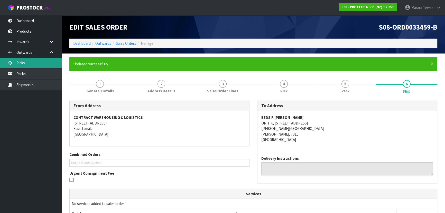
click at [33, 63] on link "Picks" at bounding box center [31, 63] width 62 height 11
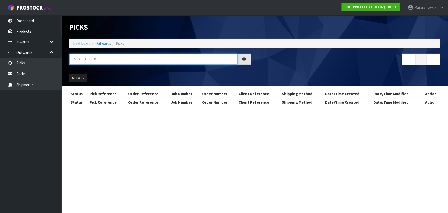
click at [92, 61] on input "text" at bounding box center [153, 58] width 169 height 11
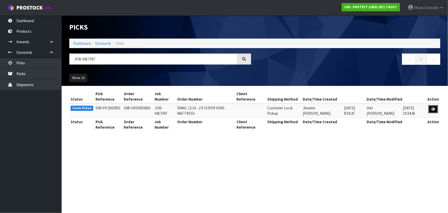
click at [430, 110] on link at bounding box center [434, 109] width 10 height 8
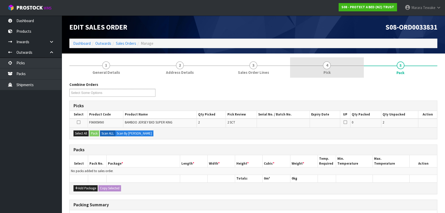
drag, startPoint x: 341, startPoint y: 70, endPoint x: 343, endPoint y: 75, distance: 5.1
click at [341, 70] on link "4 Pick" at bounding box center [326, 67] width 73 height 20
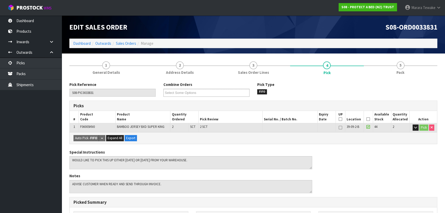
click at [369, 119] on icon at bounding box center [368, 119] width 4 height 0
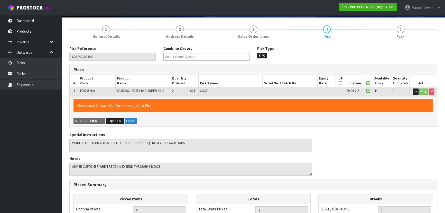
scroll to position [143, 0]
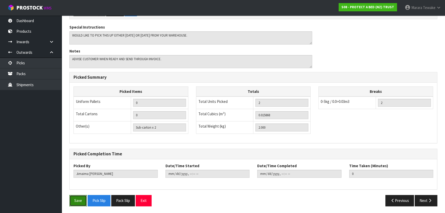
click at [80, 199] on button "Save" at bounding box center [77, 200] width 17 height 11
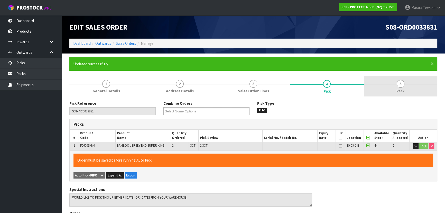
click at [393, 92] on link "5 Pack" at bounding box center [400, 86] width 73 height 20
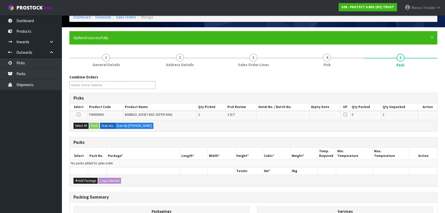
scroll to position [70, 0]
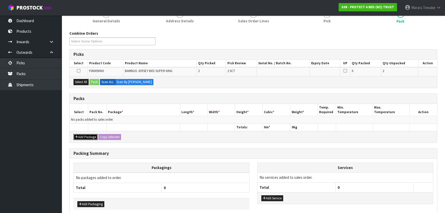
drag, startPoint x: 81, startPoint y: 135, endPoint x: 78, endPoint y: 127, distance: 8.4
click at [80, 134] on button "Add Package" at bounding box center [85, 137] width 24 height 6
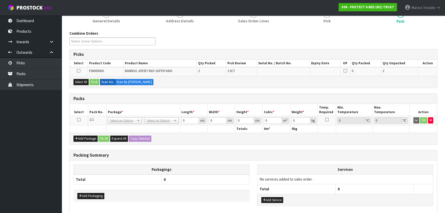
click at [79, 120] on icon at bounding box center [79, 119] width 4 height 0
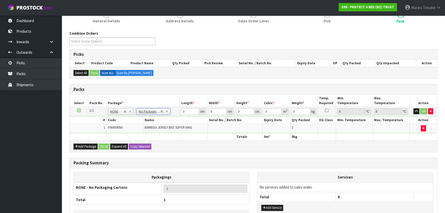
drag, startPoint x: 153, startPoint y: 110, endPoint x: 149, endPoint y: 116, distance: 7.3
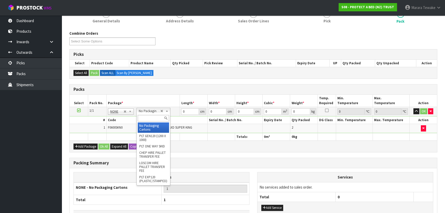
click at [149, 117] on input "text" at bounding box center [153, 118] width 31 height 6
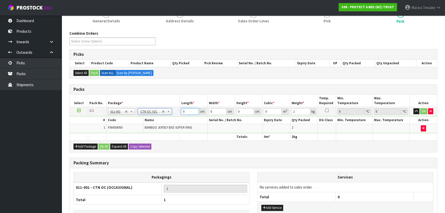
drag, startPoint x: 188, startPoint y: 109, endPoint x: 172, endPoint y: 102, distance: 16.9
click at [175, 104] on table "Select Pack No. Package * Length * Width * Height * Cubic * Weight * Temp. Requ…" at bounding box center [253, 118] width 367 height 46
click at [413, 108] on button "button" at bounding box center [416, 111] width 6 height 6
click button "OK" at bounding box center [423, 111] width 7 height 6
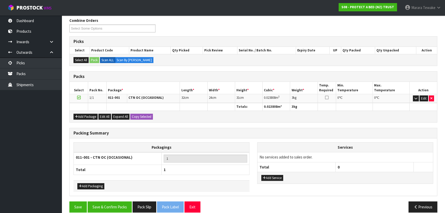
scroll to position [89, 0]
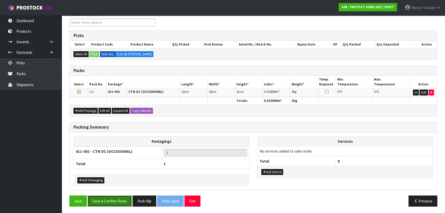
click at [110, 204] on button "Save & Confirm Packs" at bounding box center [110, 200] width 44 height 11
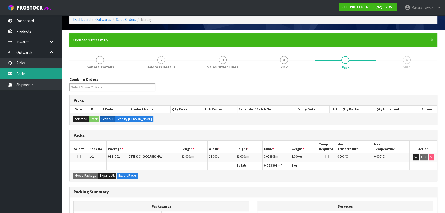
scroll to position [0, 0]
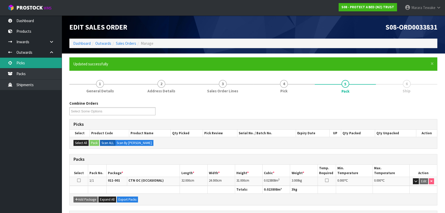
click at [32, 60] on link "Picks" at bounding box center [31, 63] width 62 height 11
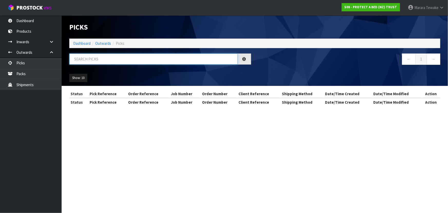
click at [79, 60] on input "text" at bounding box center [153, 58] width 169 height 11
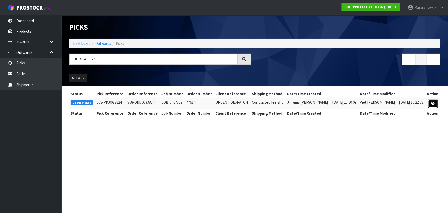
click at [434, 103] on icon at bounding box center [433, 103] width 4 height 3
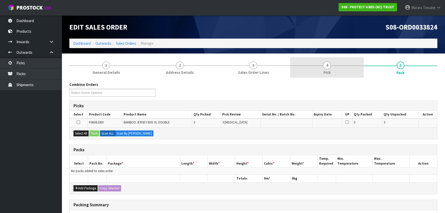
click at [324, 69] on link "4 Pick" at bounding box center [326, 67] width 73 height 20
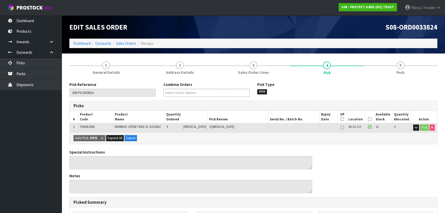
click at [368, 119] on icon at bounding box center [370, 119] width 4 height 0
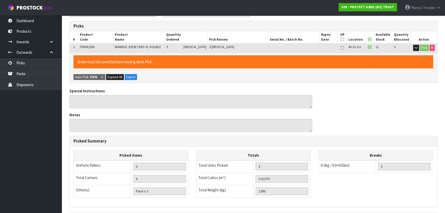
scroll to position [143, 0]
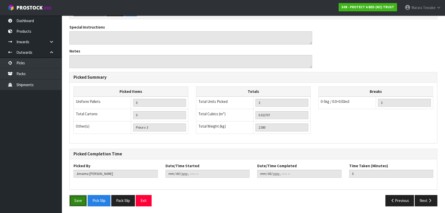
click at [76, 202] on button "Save" at bounding box center [77, 200] width 17 height 11
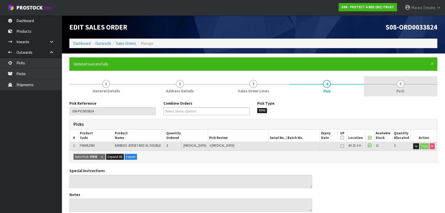
click at [391, 80] on link "5 Pack" at bounding box center [400, 86] width 73 height 20
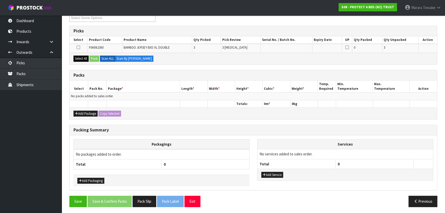
scroll to position [94, 0]
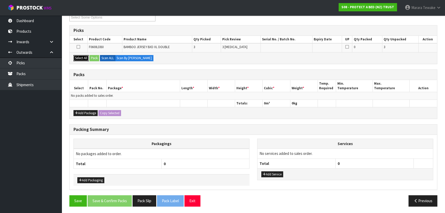
drag, startPoint x: 80, startPoint y: 56, endPoint x: 95, endPoint y: 54, distance: 15.3
click at [83, 56] on button "Select All" at bounding box center [80, 58] width 15 height 6
click at [96, 55] on button "Pack" at bounding box center [94, 58] width 10 height 6
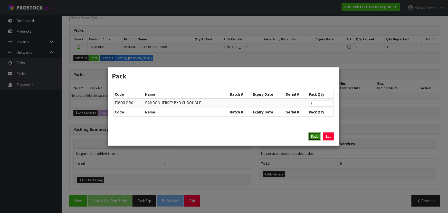
click at [316, 137] on button "Pack" at bounding box center [315, 136] width 12 height 8
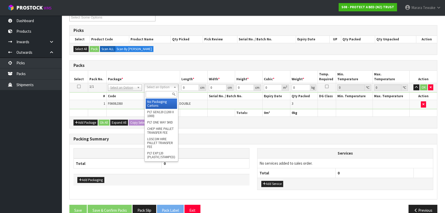
click at [162, 94] on input "text" at bounding box center [161, 94] width 31 height 6
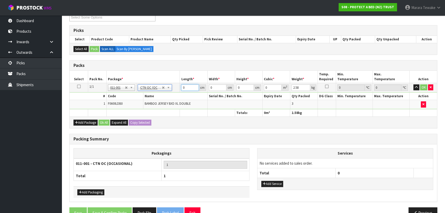
drag, startPoint x: 186, startPoint y: 86, endPoint x: 169, endPoint y: 75, distance: 20.7
click at [173, 79] on table "Select Pack No. Package * Length * Width * Height * Cubic * Weight * Temp. Requ…" at bounding box center [253, 94] width 367 height 46
click at [413, 84] on button "button" at bounding box center [416, 87] width 6 height 6
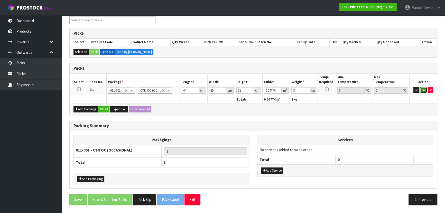
click button "OK" at bounding box center [423, 90] width 7 height 6
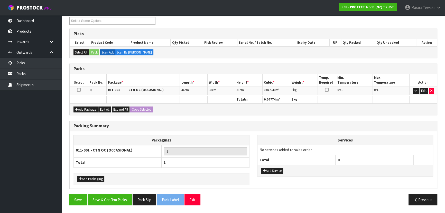
scroll to position [89, 0]
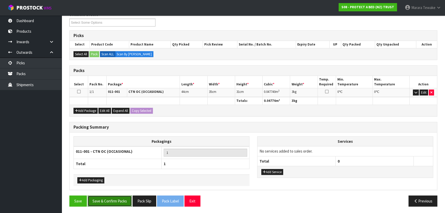
click at [123, 197] on button "Save & Confirm Packs" at bounding box center [110, 200] width 44 height 11
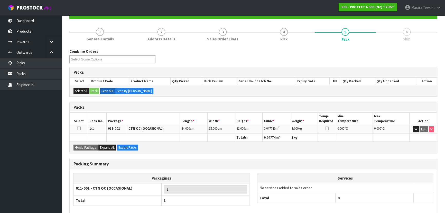
scroll to position [77, 0]
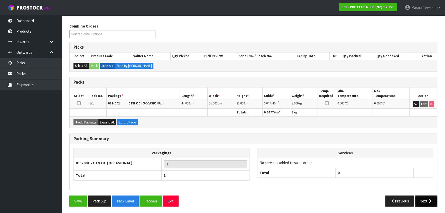
click at [423, 200] on button "Next" at bounding box center [426, 200] width 23 height 11
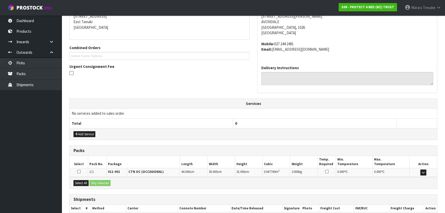
scroll to position [137, 0]
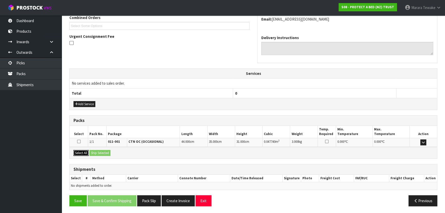
drag, startPoint x: 83, startPoint y: 152, endPoint x: 91, endPoint y: 152, distance: 7.5
click at [88, 152] on button "Select All" at bounding box center [80, 153] width 15 height 6
click at [109, 153] on button "Ship Selected" at bounding box center [99, 153] width 21 height 6
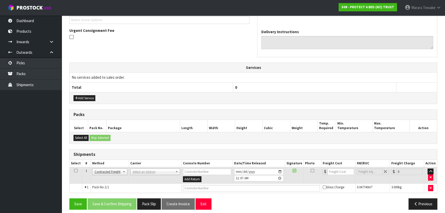
scroll to position [146, 0]
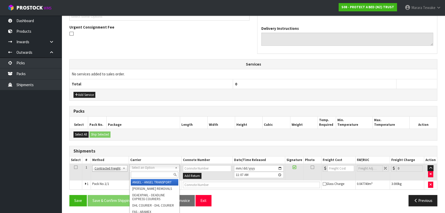
click at [139, 173] on input "text" at bounding box center [155, 174] width 48 height 6
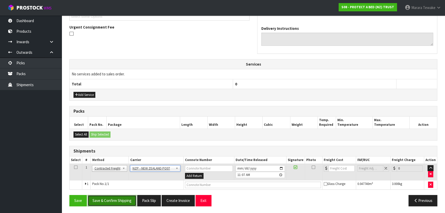
drag, startPoint x: 124, startPoint y: 198, endPoint x: 120, endPoint y: 197, distance: 4.1
click at [124, 197] on button "Save & Confirm Shipping" at bounding box center [112, 200] width 49 height 11
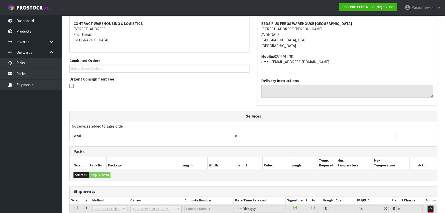
scroll to position [139, 0]
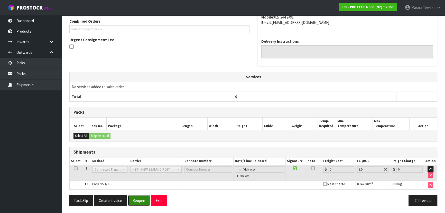
drag, startPoint x: 137, startPoint y: 198, endPoint x: 128, endPoint y: 198, distance: 9.0
click at [136, 198] on button "Reopen" at bounding box center [139, 200] width 22 height 11
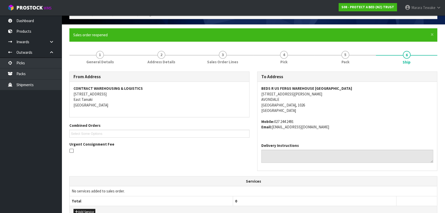
scroll to position [146, 0]
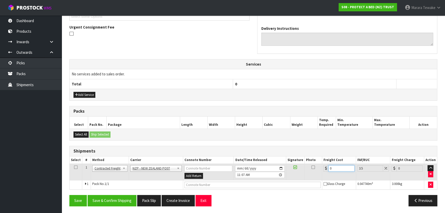
drag, startPoint x: 326, startPoint y: 163, endPoint x: 321, endPoint y: 153, distance: 11.6
click at [323, 159] on table "Select # Method Carrier Connote Number Date/Time Released Signature Photo Freig…" at bounding box center [253, 172] width 367 height 33
click at [127, 200] on button "Save & Confirm Shipping" at bounding box center [112, 200] width 49 height 11
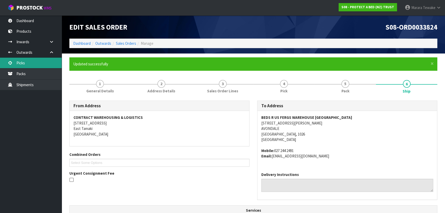
click at [29, 62] on link "Picks" at bounding box center [31, 63] width 62 height 11
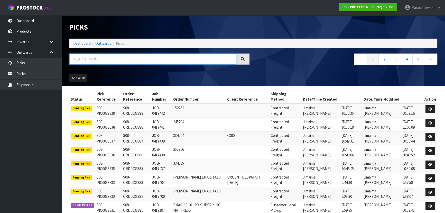
click at [101, 58] on input "text" at bounding box center [152, 58] width 167 height 11
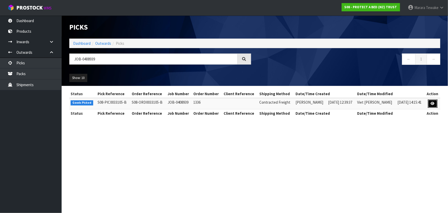
click at [433, 101] on link at bounding box center [433, 103] width 10 height 8
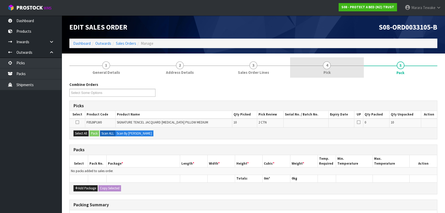
click at [329, 67] on span "4" at bounding box center [327, 65] width 8 height 8
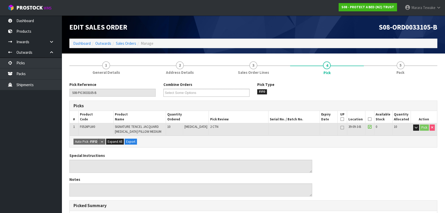
drag, startPoint x: 370, startPoint y: 117, endPoint x: 367, endPoint y: 119, distance: 3.6
click at [369, 118] on th "Picked" at bounding box center [369, 117] width 9 height 12
click at [368, 119] on icon at bounding box center [370, 119] width 4 height 0
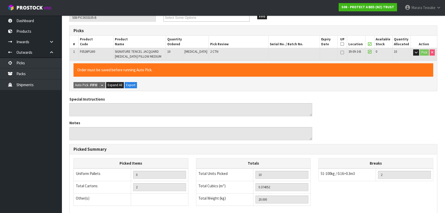
scroll to position [147, 0]
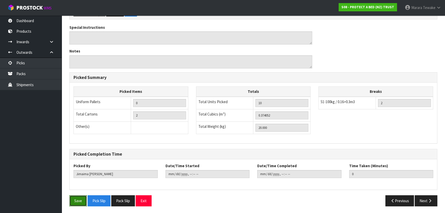
click at [75, 196] on button "Save" at bounding box center [77, 200] width 17 height 11
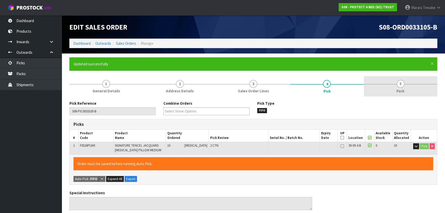
click at [398, 76] on form "× Close Updated successfully 1 General Details 2 Address Details 3 Sales Order …" at bounding box center [253, 216] width 368 height 318
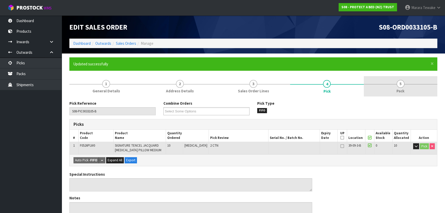
click at [398, 87] on link "5 Pack" at bounding box center [400, 86] width 73 height 20
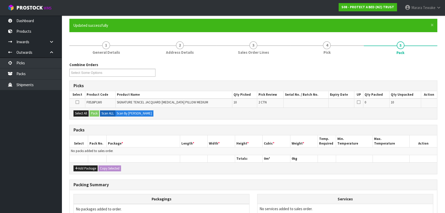
scroll to position [94, 0]
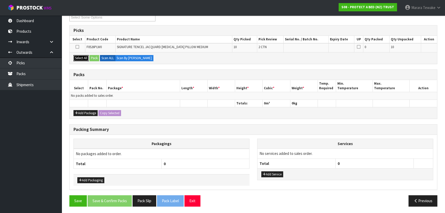
drag, startPoint x: 83, startPoint y: 58, endPoint x: 95, endPoint y: 57, distance: 11.3
click at [84, 57] on button "Select All" at bounding box center [80, 58] width 15 height 6
click at [99, 57] on button "Pack" at bounding box center [94, 58] width 10 height 6
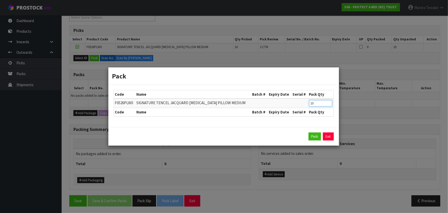
drag, startPoint x: 314, startPoint y: 104, endPoint x: 301, endPoint y: 97, distance: 14.0
click at [302, 98] on table "Code Name Batch # Expiry Date Serial # Pack Qty F0526PLW0 SIGNATURE TENCEL JACQ…" at bounding box center [224, 103] width 220 height 26
click button "Pack" at bounding box center [315, 136] width 12 height 8
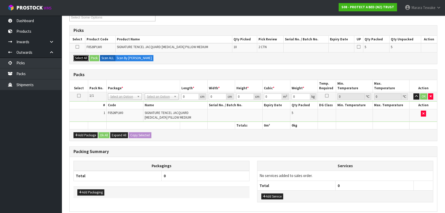
click at [86, 57] on button "Select All" at bounding box center [80, 58] width 15 height 6
click at [97, 57] on button "Pack" at bounding box center [94, 58] width 10 height 6
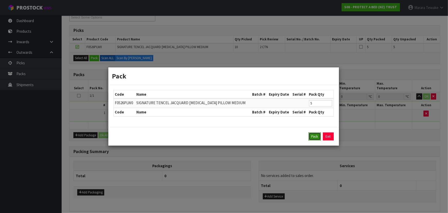
drag, startPoint x: 318, startPoint y: 134, endPoint x: 313, endPoint y: 133, distance: 4.4
click at [317, 134] on button "Pack" at bounding box center [315, 136] width 12 height 8
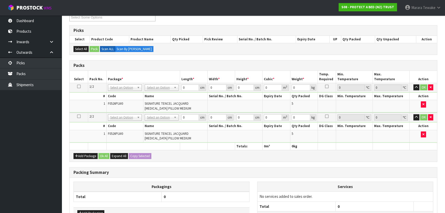
drag, startPoint x: 162, startPoint y: 85, endPoint x: 162, endPoint y: 90, distance: 5.2
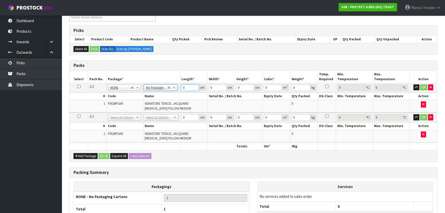
drag, startPoint x: 190, startPoint y: 86, endPoint x: 178, endPoint y: 63, distance: 26.6
click at [178, 71] on table "Select Pack No. Package * Length * Width * Height * Cubic * Weight * Temp. Requ…" at bounding box center [253, 110] width 367 height 79
click at [79, 83] on td at bounding box center [79, 87] width 18 height 9
click at [79, 86] on icon at bounding box center [79, 86] width 4 height 0
click at [136, 153] on button "Copy Selected" at bounding box center [140, 156] width 23 height 6
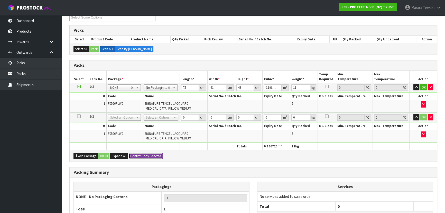
click at [136, 154] on span "Confirm" at bounding box center [135, 156] width 11 height 4
click at [104, 155] on button "Ok All" at bounding box center [103, 156] width 11 height 6
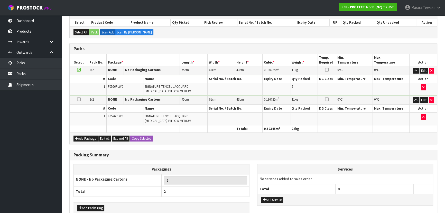
scroll to position [138, 0]
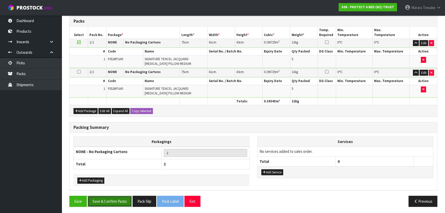
click at [105, 197] on button "Save & Confirm Packs" at bounding box center [110, 201] width 44 height 11
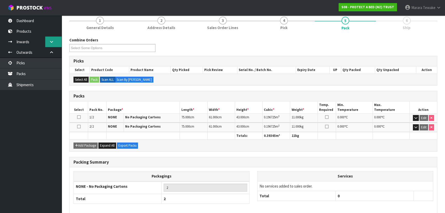
scroll to position [0, 0]
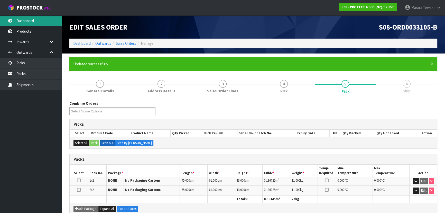
click at [35, 22] on link "Dashboard" at bounding box center [31, 20] width 62 height 11
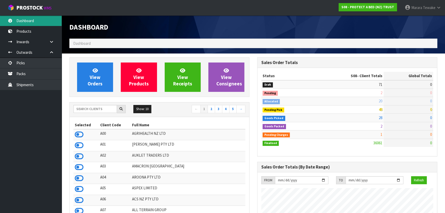
scroll to position [388, 188]
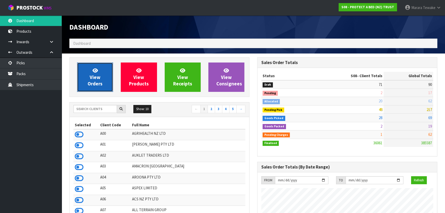
click at [96, 83] on span "View Orders" at bounding box center [95, 76] width 15 height 19
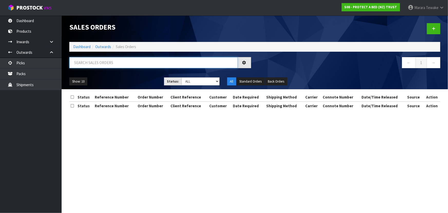
click at [129, 66] on input "text" at bounding box center [153, 62] width 169 height 11
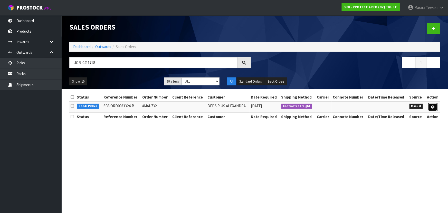
click at [432, 106] on icon at bounding box center [433, 106] width 4 height 3
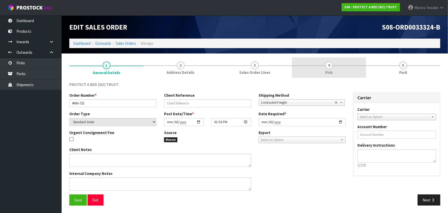
click at [326, 64] on span "4" at bounding box center [330, 65] width 8 height 8
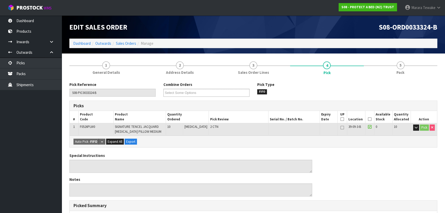
click at [369, 119] on icon at bounding box center [370, 119] width 4 height 0
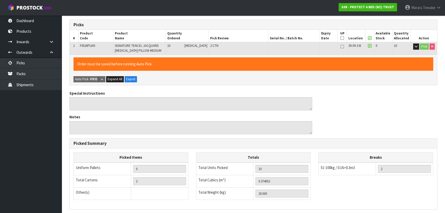
scroll to position [147, 0]
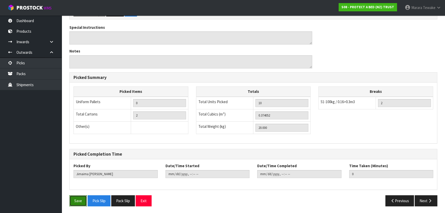
click at [84, 197] on button "Save" at bounding box center [77, 200] width 17 height 11
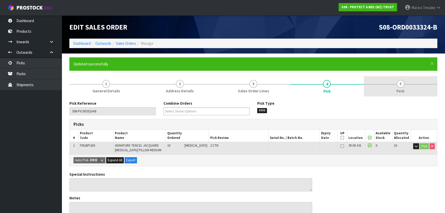
click at [407, 85] on link "5 Pack" at bounding box center [400, 86] width 73 height 20
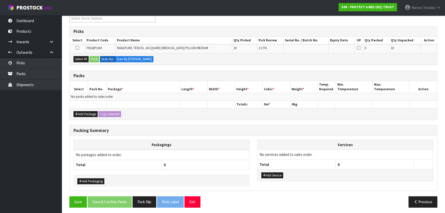
scroll to position [93, 0]
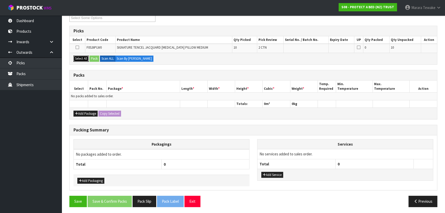
drag, startPoint x: 82, startPoint y: 59, endPoint x: 92, endPoint y: 57, distance: 10.2
click at [85, 58] on button "Select All" at bounding box center [80, 58] width 15 height 6
click at [94, 57] on button "Pack" at bounding box center [94, 58] width 10 height 6
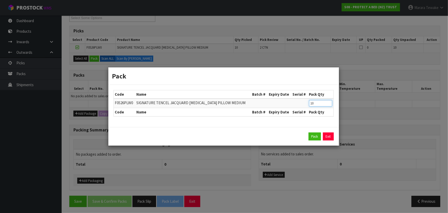
click at [301, 102] on tr "F0526PLW0 SIGNATURE TENCEL JACQUARD [MEDICAL_DATA] PILLOW MEDIUM 10" at bounding box center [224, 103] width 220 height 10
click button "Pack" at bounding box center [315, 136] width 12 height 8
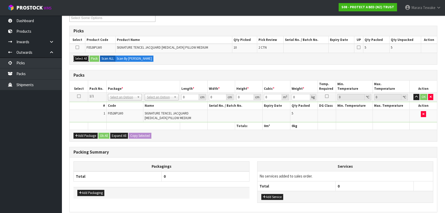
drag, startPoint x: 82, startPoint y: 58, endPoint x: 97, endPoint y: 57, distance: 14.2
click at [84, 58] on button "Select All" at bounding box center [80, 58] width 15 height 6
click at [97, 57] on button "Pack" at bounding box center [94, 58] width 10 height 6
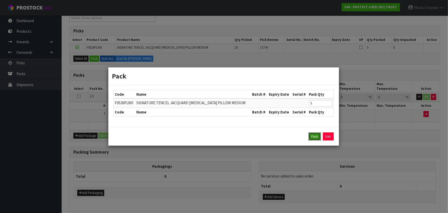
click at [317, 137] on button "Pack" at bounding box center [315, 136] width 12 height 8
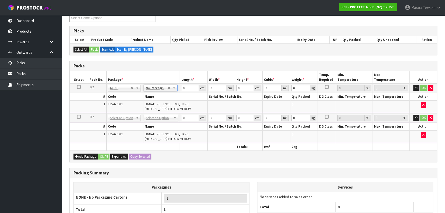
drag, startPoint x: 157, startPoint y: 118, endPoint x: 157, endPoint y: 127, distance: 9.0
drag, startPoint x: 188, startPoint y: 88, endPoint x: 173, endPoint y: 79, distance: 17.0
click at [177, 83] on tr "1/2 NONE 007-001 007-002 007-004 007-009 007-013 007-014 007-015 007-017 007-01…" at bounding box center [253, 87] width 367 height 9
click at [79, 87] on icon at bounding box center [79, 87] width 4 height 0
click at [144, 155] on button "Copy Selected" at bounding box center [140, 156] width 23 height 6
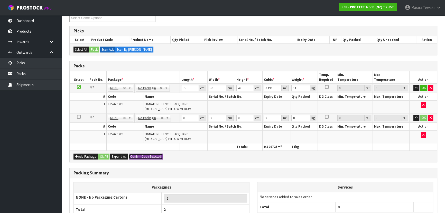
click at [144, 155] on button "Confirm Copy Selected" at bounding box center [146, 156] width 34 height 6
click at [106, 155] on button "Ok All" at bounding box center [103, 156] width 11 height 6
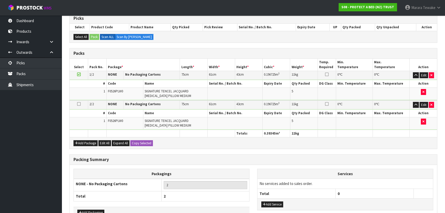
scroll to position [138, 0]
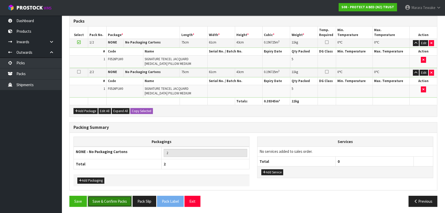
click at [104, 200] on button "Save & Confirm Packs" at bounding box center [110, 201] width 44 height 11
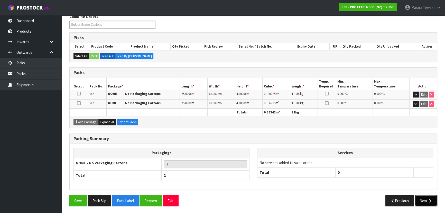
click at [424, 200] on button "Next" at bounding box center [426, 200] width 23 height 11
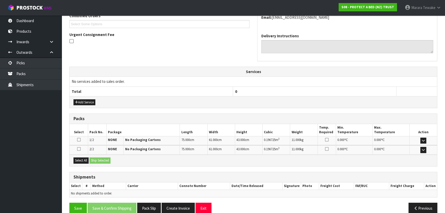
scroll to position [146, 0]
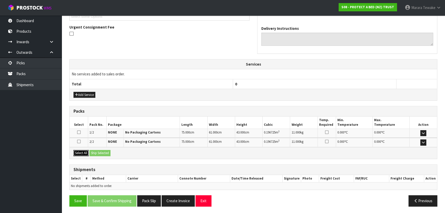
click at [83, 153] on button "Select All" at bounding box center [80, 153] width 15 height 6
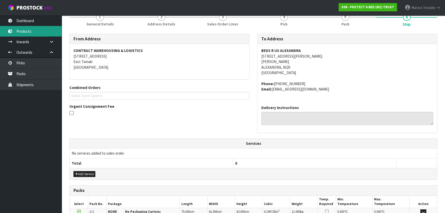
scroll to position [29, 0]
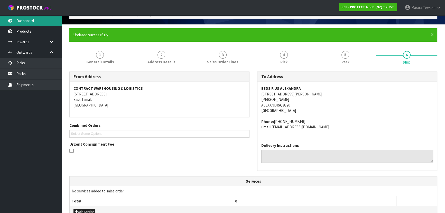
drag, startPoint x: 41, startPoint y: 17, endPoint x: 45, endPoint y: 20, distance: 4.8
click at [41, 17] on link "Dashboard" at bounding box center [31, 20] width 62 height 11
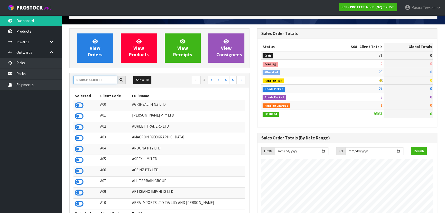
click at [105, 82] on input "text" at bounding box center [94, 80] width 43 height 8
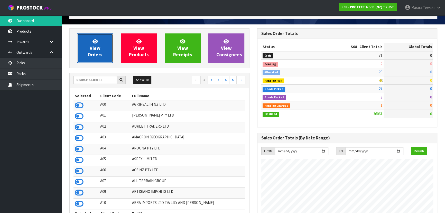
click at [97, 45] on span "View Orders" at bounding box center [95, 47] width 15 height 19
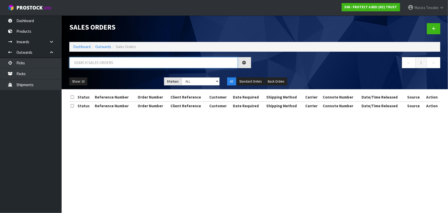
click at [112, 64] on input "text" at bounding box center [153, 62] width 169 height 11
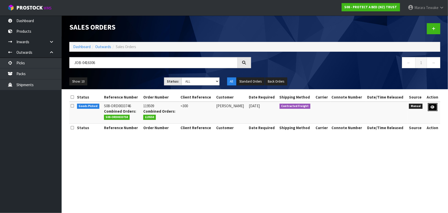
drag, startPoint x: 435, startPoint y: 106, endPoint x: 431, endPoint y: 106, distance: 3.9
click at [434, 106] on icon at bounding box center [433, 106] width 4 height 3
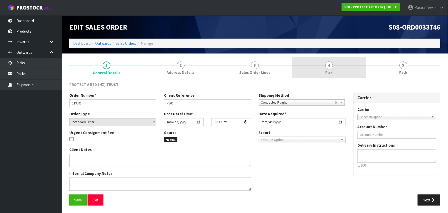
click at [362, 76] on link "4 Pick" at bounding box center [329, 67] width 74 height 20
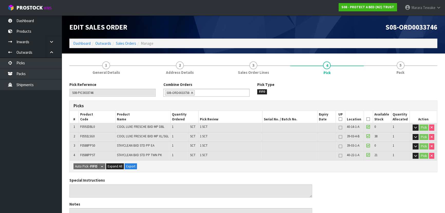
click at [367, 119] on icon at bounding box center [368, 119] width 4 height 0
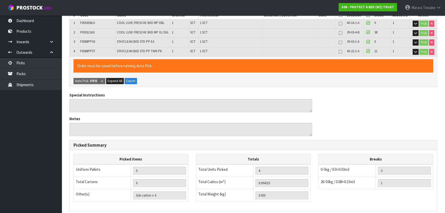
scroll to position [171, 0]
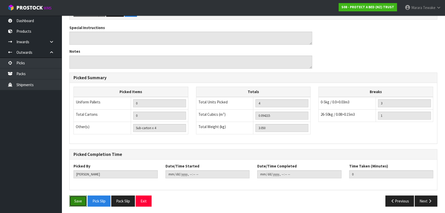
click at [74, 199] on button "Save" at bounding box center [77, 200] width 17 height 11
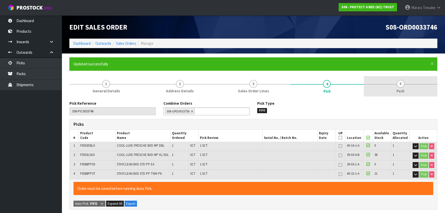
click at [398, 82] on span "5" at bounding box center [401, 84] width 8 height 8
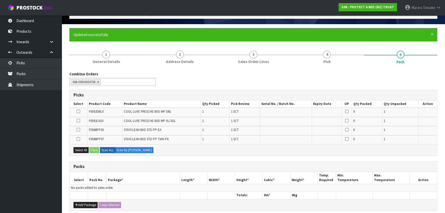
scroll to position [70, 0]
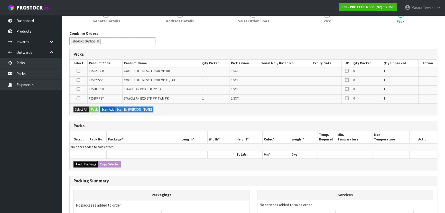
click at [88, 161] on button "Add Package" at bounding box center [85, 164] width 24 height 6
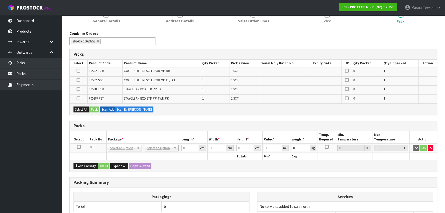
click at [80, 147] on icon at bounding box center [79, 147] width 4 height 0
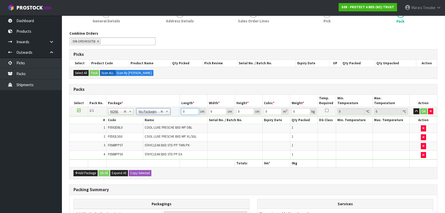
drag, startPoint x: 180, startPoint y: 108, endPoint x: 188, endPoint y: 98, distance: 12.4
click at [175, 105] on table "Select Pack No. Package * Length * Width * Height * Cubic * Weight * Temp. Requ…" at bounding box center [253, 131] width 367 height 72
click at [413, 108] on button "button" at bounding box center [416, 111] width 6 height 6
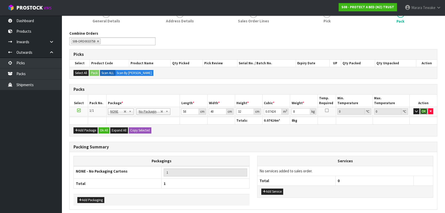
click button "OK" at bounding box center [423, 111] width 7 height 6
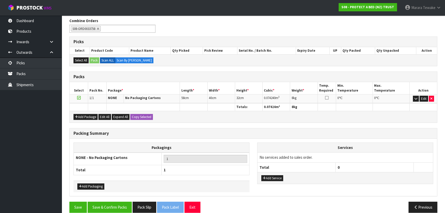
scroll to position [89, 0]
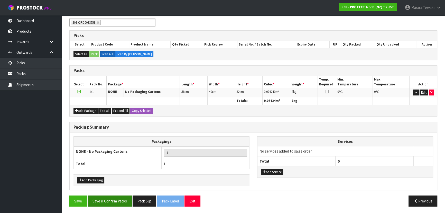
click at [118, 204] on div "Save Save & Confirm Packs Pack Slip Pack Label Exit Previous" at bounding box center [254, 202] width 376 height 15
click at [118, 202] on button "Save & Confirm Packs" at bounding box center [110, 200] width 44 height 11
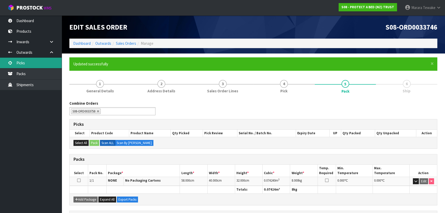
click at [36, 65] on link "Picks" at bounding box center [31, 63] width 62 height 11
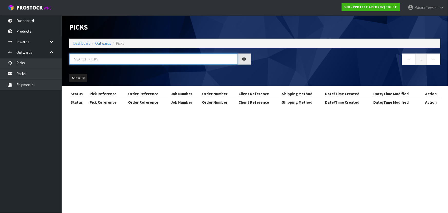
drag, startPoint x: 82, startPoint y: 58, endPoint x: 85, endPoint y: 58, distance: 3.2
click at [82, 58] on input "text" at bounding box center [153, 58] width 169 height 11
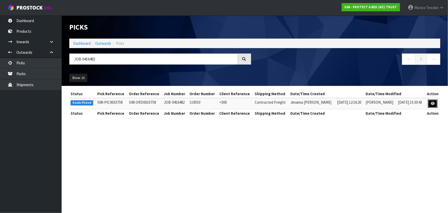
click at [434, 105] on link at bounding box center [433, 103] width 10 height 8
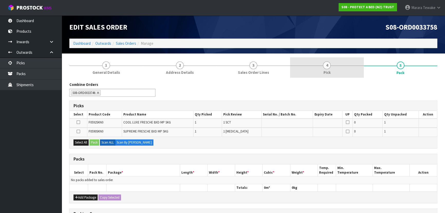
click at [345, 67] on link "4 Pick" at bounding box center [326, 67] width 73 height 20
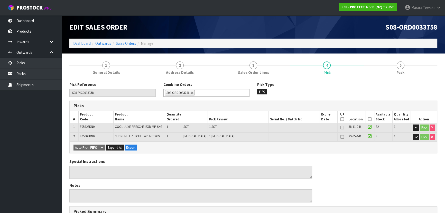
click at [368, 119] on icon at bounding box center [370, 119] width 4 height 0
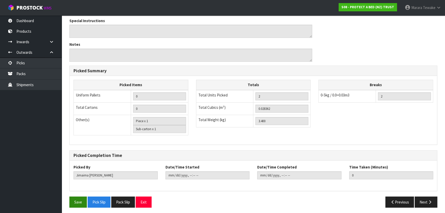
scroll to position [161, 0]
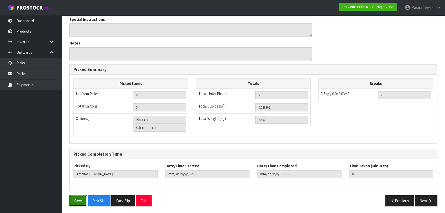
click at [71, 195] on button "Save" at bounding box center [77, 200] width 17 height 11
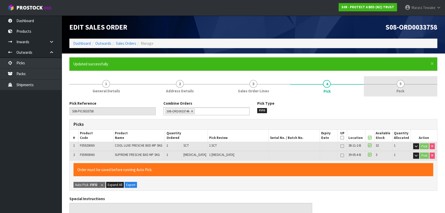
click at [397, 82] on span "5" at bounding box center [401, 84] width 8 height 8
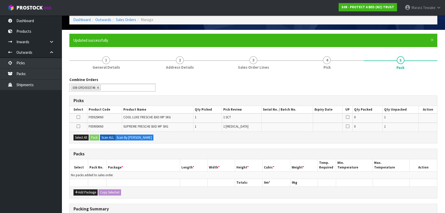
scroll to position [70, 0]
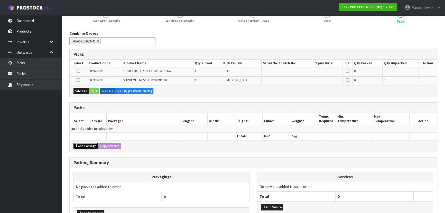
drag, startPoint x: 81, startPoint y: 144, endPoint x: 80, endPoint y: 141, distance: 2.8
click at [81, 144] on button "Add Package" at bounding box center [85, 146] width 24 height 6
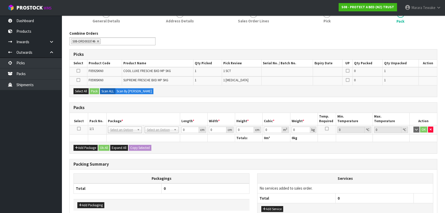
click at [79, 128] on icon at bounding box center [79, 128] width 4 height 0
click at [82, 89] on button "Select All" at bounding box center [80, 91] width 15 height 6
click at [93, 89] on button "Pack" at bounding box center [94, 91] width 10 height 6
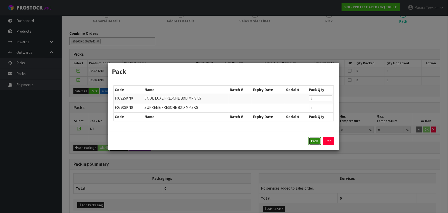
click at [316, 139] on button "Pack" at bounding box center [315, 141] width 12 height 8
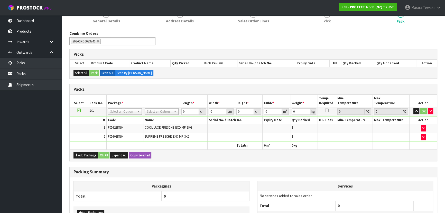
drag, startPoint x: 156, startPoint y: 114, endPoint x: 156, endPoint y: 110, distance: 3.6
click at [156, 112] on td "No Packaging Cartons PLT GEN120 (1200 X 1000) PLT ONE WAY SKID CHEP HIRE PALLET…" at bounding box center [161, 111] width 37 height 9
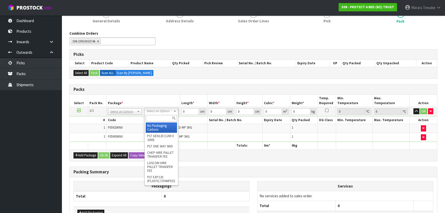
click at [156, 116] on input "text" at bounding box center [161, 118] width 31 height 6
drag, startPoint x: 162, startPoint y: 129, endPoint x: 165, endPoint y: 127, distance: 3.0
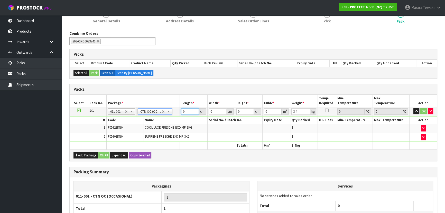
drag, startPoint x: 188, startPoint y: 112, endPoint x: 177, endPoint y: 96, distance: 19.4
click at [175, 104] on table "Select Pack No. Package * Length * Width * Height * Cubic * Weight * Temp. Requ…" at bounding box center [253, 122] width 367 height 55
click button "OK" at bounding box center [423, 111] width 7 height 6
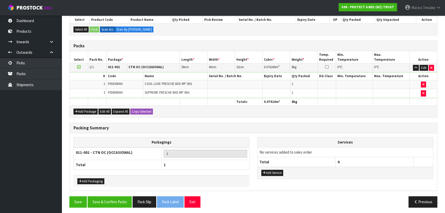
scroll to position [114, 0]
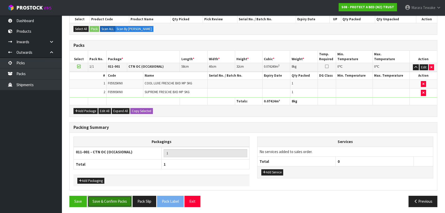
click at [118, 196] on button "Save & Confirm Packs" at bounding box center [110, 201] width 44 height 11
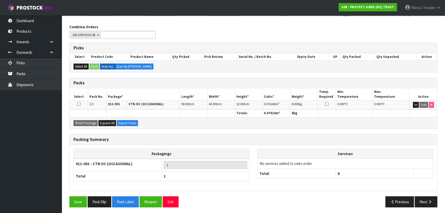
scroll to position [77, 0]
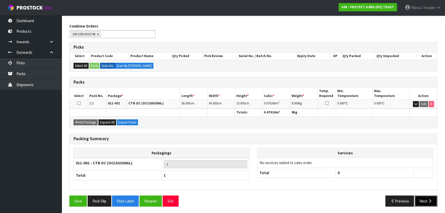
click at [428, 201] on button "Next" at bounding box center [426, 200] width 23 height 11
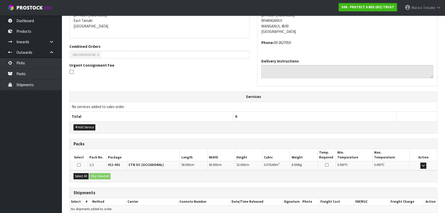
scroll to position [131, 0]
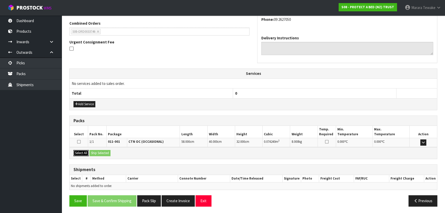
drag, startPoint x: 83, startPoint y: 151, endPoint x: 102, endPoint y: 153, distance: 18.9
click at [83, 151] on button "Select All" at bounding box center [80, 153] width 15 height 6
click at [103, 154] on button "Ship Selected" at bounding box center [99, 153] width 21 height 6
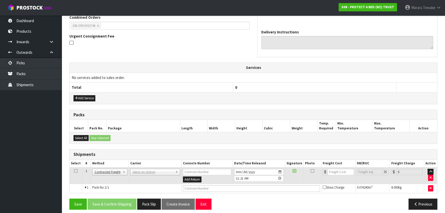
scroll to position [140, 0]
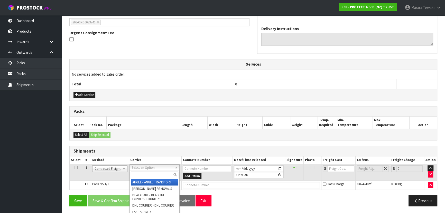
click at [141, 174] on input "text" at bounding box center [155, 174] width 48 height 6
drag, startPoint x: 136, startPoint y: 180, endPoint x: 132, endPoint y: 191, distance: 12.2
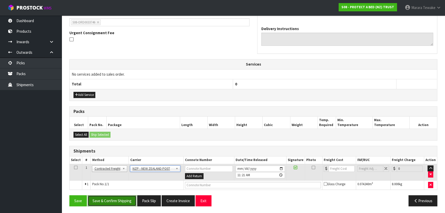
click at [128, 198] on button "Save & Confirm Shipping" at bounding box center [112, 200] width 49 height 11
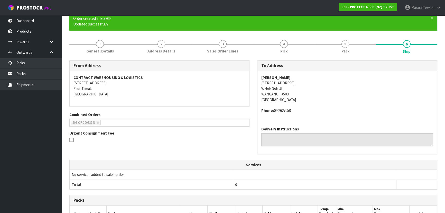
scroll to position [133, 0]
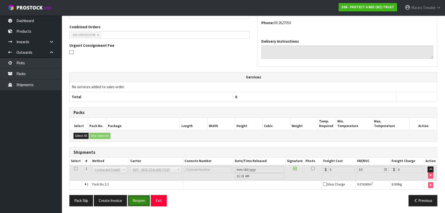
click at [132, 197] on button "Reopen" at bounding box center [139, 200] width 22 height 11
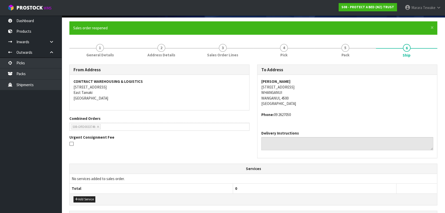
scroll to position [140, 0]
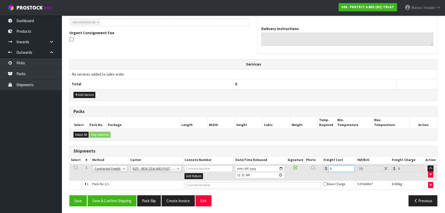
drag, startPoint x: 345, startPoint y: 165, endPoint x: 314, endPoint y: 159, distance: 31.4
click at [315, 159] on table "Select # Method Carrier Connote Number Date/Time Released Signature Photo Freig…" at bounding box center [253, 172] width 367 height 33
click at [125, 198] on button "Save & Confirm Shipping" at bounding box center [112, 200] width 49 height 11
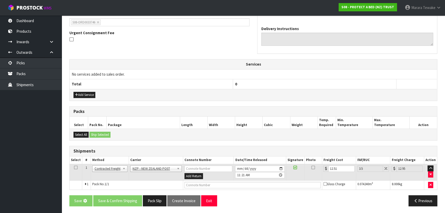
scroll to position [0, 0]
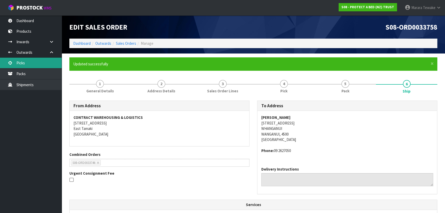
click at [39, 62] on link "Picks" at bounding box center [31, 63] width 62 height 11
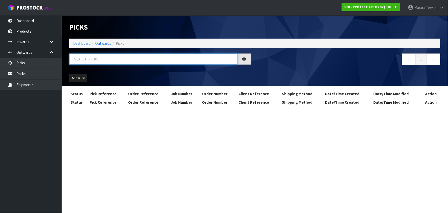
click at [81, 57] on input "text" at bounding box center [153, 58] width 169 height 11
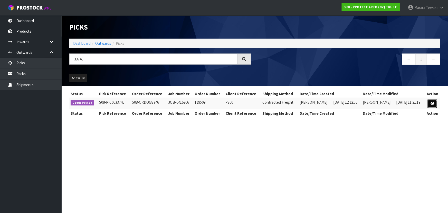
click at [435, 101] on link at bounding box center [433, 103] width 10 height 8
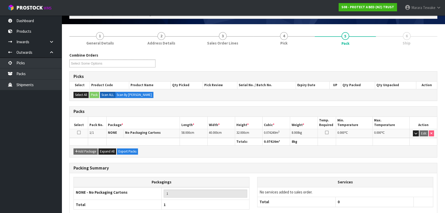
scroll to position [59, 0]
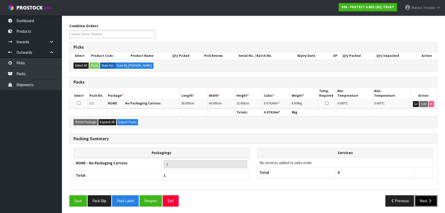
click at [424, 203] on button "Next" at bounding box center [426, 200] width 23 height 11
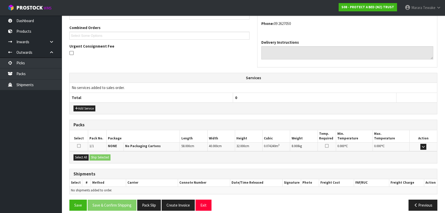
scroll to position [113, 0]
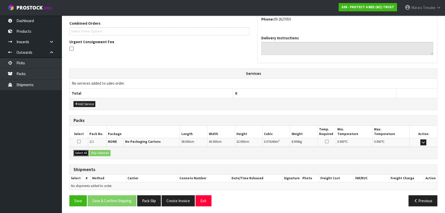
drag, startPoint x: 80, startPoint y: 150, endPoint x: 87, endPoint y: 151, distance: 7.8
click at [81, 150] on button "Select All" at bounding box center [80, 153] width 15 height 6
click at [101, 157] on div "Select All Ship Selected" at bounding box center [253, 153] width 367 height 12
click at [106, 152] on button "Ship Selected" at bounding box center [99, 153] width 21 height 6
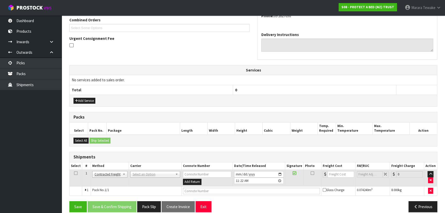
scroll to position [122, 0]
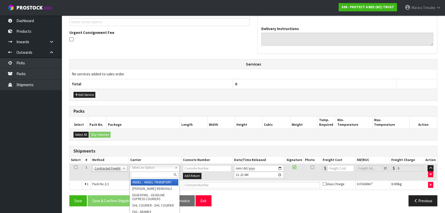
click at [142, 172] on input "text" at bounding box center [155, 174] width 48 height 6
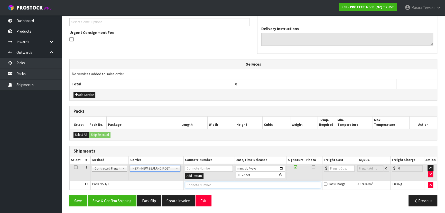
click at [197, 183] on input "text" at bounding box center [253, 185] width 136 height 6
click at [69, 195] on button "Save" at bounding box center [77, 200] width 17 height 11
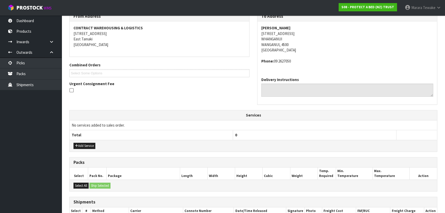
scroll to position [140, 0]
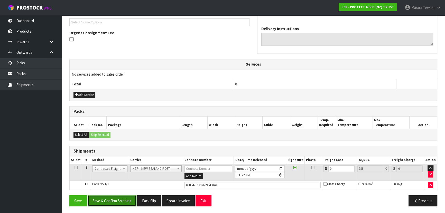
click at [119, 197] on button "Save & Confirm Shipping" at bounding box center [112, 200] width 49 height 11
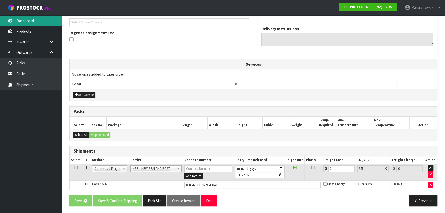
scroll to position [0, 0]
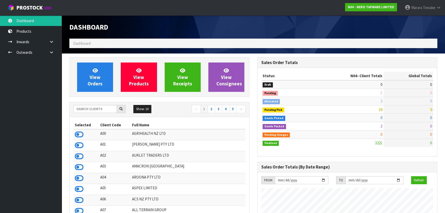
scroll to position [405, 188]
click at [88, 106] on input "text" at bounding box center [94, 109] width 43 height 8
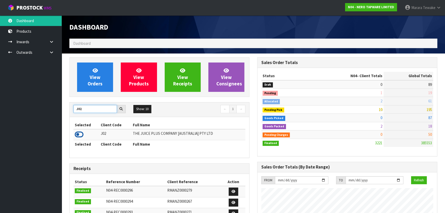
type input "J02"
click at [77, 132] on icon at bounding box center [79, 135] width 9 height 8
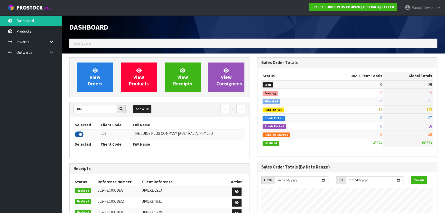
scroll to position [388, 188]
drag, startPoint x: 87, startPoint y: 108, endPoint x: 55, endPoint y: 102, distance: 32.4
click at [56, 102] on body "Toggle navigation ProStock WMS J02 - THE JUICE PLUS COMPANY [AUSTRALIA] PTY LTD…" at bounding box center [222, 106] width 445 height 213
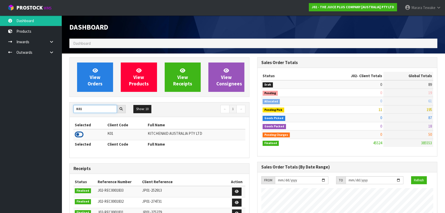
type input "K01"
click at [81, 133] on icon at bounding box center [79, 135] width 9 height 8
click at [80, 133] on icon at bounding box center [79, 135] width 9 height 8
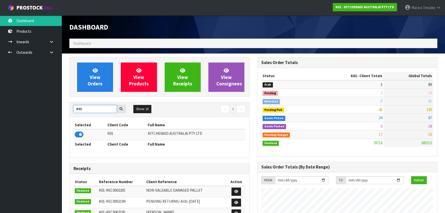
drag, startPoint x: 87, startPoint y: 109, endPoint x: 70, endPoint y: 106, distance: 17.1
click at [72, 106] on div "K01" at bounding box center [100, 109] width 60 height 8
click at [79, 133] on icon at bounding box center [79, 135] width 9 height 8
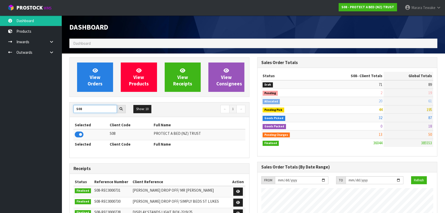
drag, startPoint x: 85, startPoint y: 108, endPoint x: 59, endPoint y: 102, distance: 27.3
click at [59, 102] on body "Toggle navigation ProStock WMS S08 - PROTECT A BED (NZ) TRUST Marara Tewake Log…" at bounding box center [222, 106] width 445 height 213
drag, startPoint x: 75, startPoint y: 128, endPoint x: 77, endPoint y: 130, distance: 2.6
click at [75, 128] on th "Selected" at bounding box center [92, 125] width 38 height 8
click at [78, 133] on icon at bounding box center [79, 135] width 9 height 8
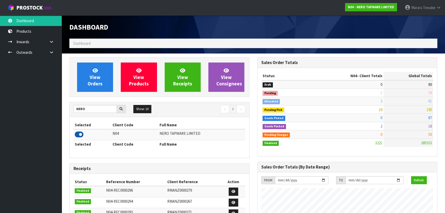
scroll to position [405, 188]
drag, startPoint x: 87, startPoint y: 113, endPoint x: 61, endPoint y: 106, distance: 26.7
drag, startPoint x: 90, startPoint y: 110, endPoint x: 55, endPoint y: 106, distance: 35.0
click at [56, 106] on body "Toggle navigation ProStock WMS N04 - NERO TAPWARE LIMITED Marara Tewake Logout …" at bounding box center [222, 106] width 445 height 213
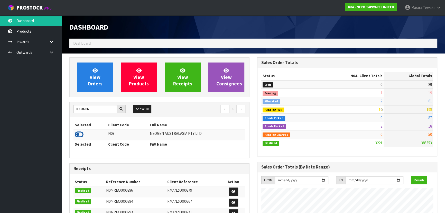
click at [77, 133] on icon at bounding box center [79, 135] width 9 height 8
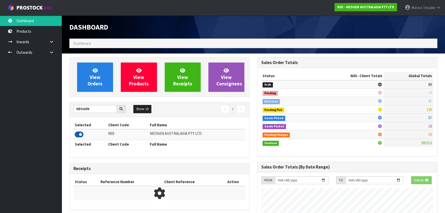
scroll to position [400, 188]
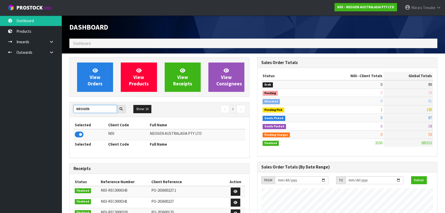
drag, startPoint x: 91, startPoint y: 108, endPoint x: 48, endPoint y: 107, distance: 43.2
click at [49, 107] on body "Toggle navigation ProStock WMS N03 - NEOGEN AUSTRALASIA PTY LTD Marara Tewake L…" at bounding box center [222, 106] width 445 height 213
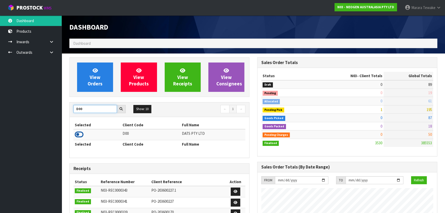
type input "D00"
click at [76, 131] on icon at bounding box center [79, 135] width 9 height 8
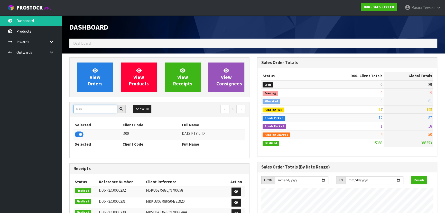
drag, startPoint x: 87, startPoint y: 109, endPoint x: 72, endPoint y: 109, distance: 15.2
click at [73, 110] on div "D00" at bounding box center [100, 109] width 60 height 8
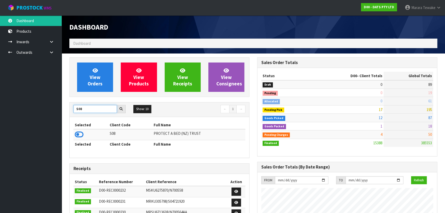
type input "S08"
drag, startPoint x: 0, startPoint y: 0, endPoint x: 63, endPoint y: 100, distance: 118.4
type input "K01"
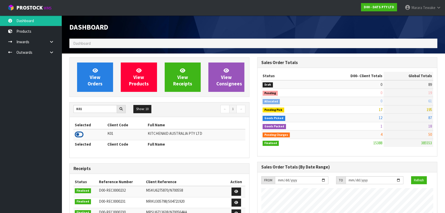
click at [79, 136] on icon at bounding box center [79, 135] width 9 height 8
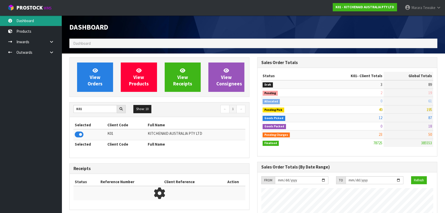
scroll to position [388, 188]
